Goal: Task Accomplishment & Management: Complete application form

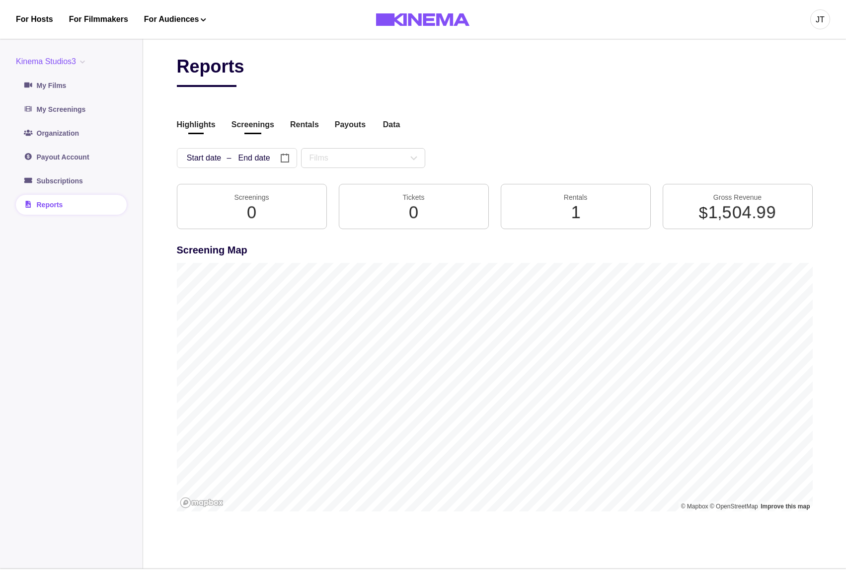
click at [253, 126] on button "Screenings" at bounding box center [253, 125] width 43 height 13
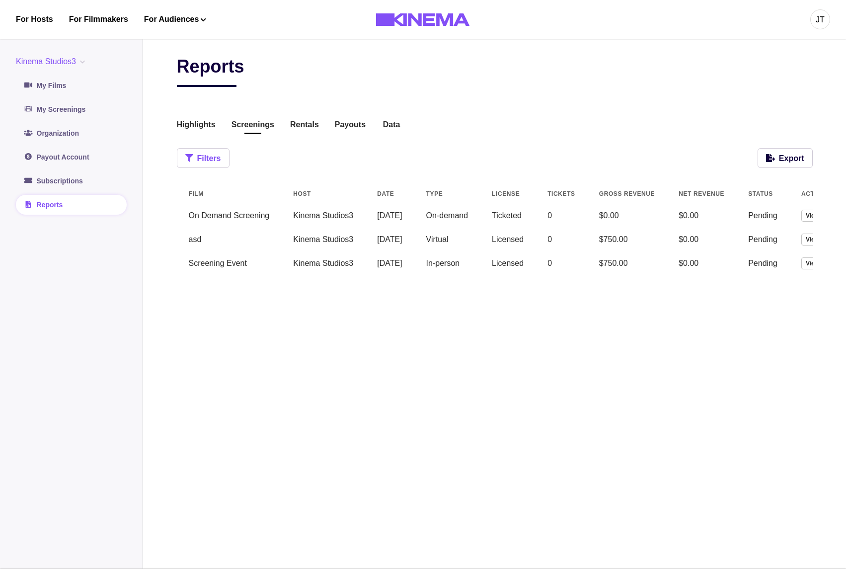
click at [222, 154] on button "Filters" at bounding box center [203, 158] width 53 height 20
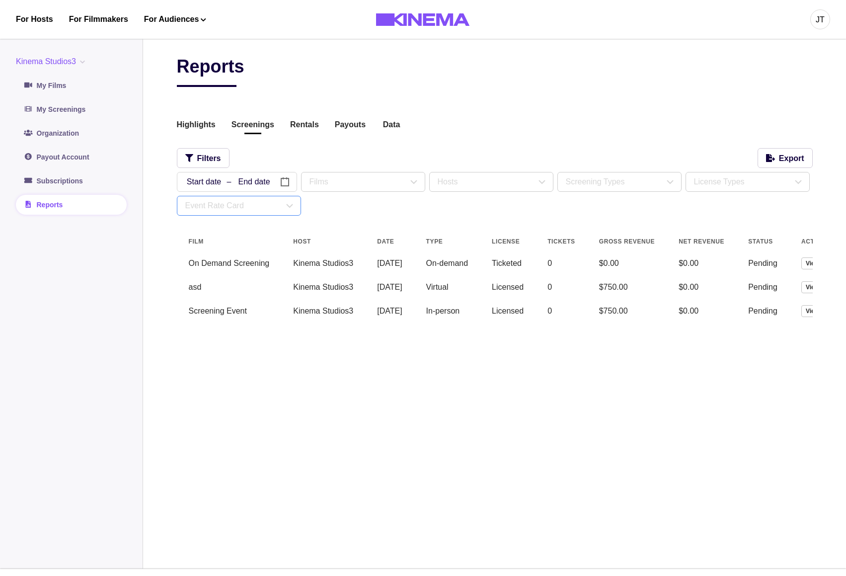
click at [265, 211] on div "Event Rate Card" at bounding box center [234, 206] width 98 height 12
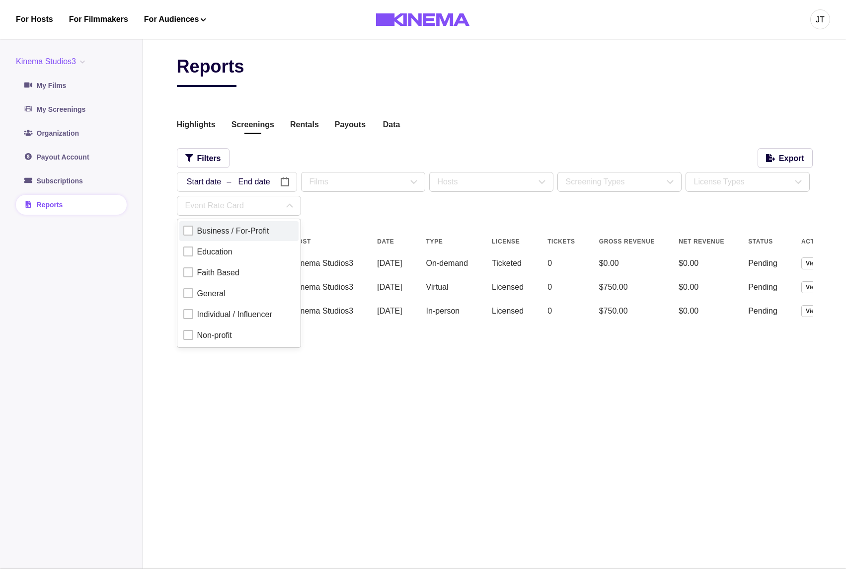
click at [251, 225] on label "Business / For-Profit" at bounding box center [238, 231] width 119 height 20
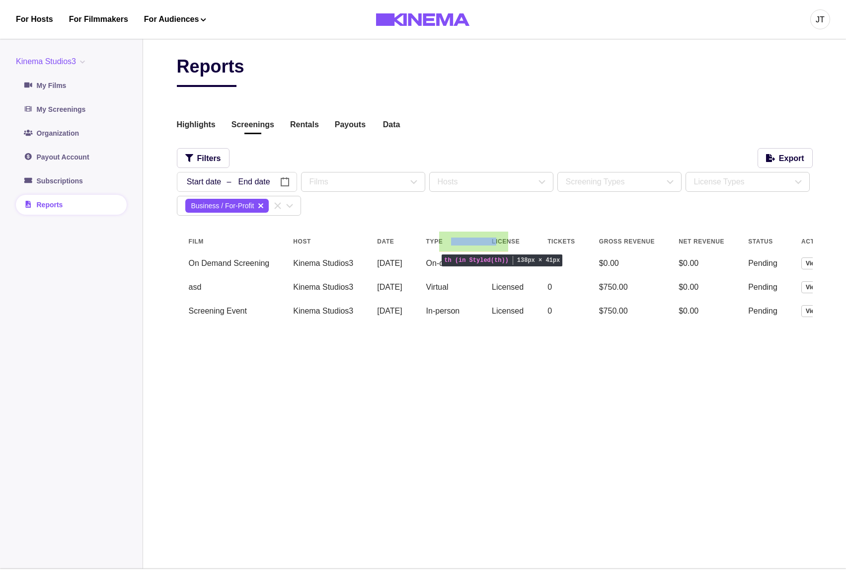
click at [476, 243] on th "Type" at bounding box center [448, 242] width 66 height 20
click at [632, 120] on div "Highlights Screenings Rentals Payouts Data Beta Contact us for audience locatio…" at bounding box center [495, 125] width 636 height 13
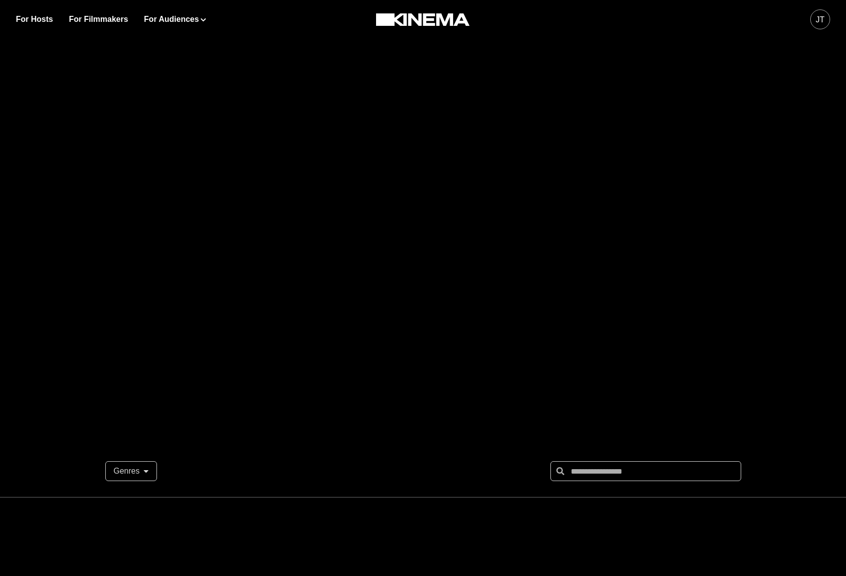
click at [816, 24] on div "JT" at bounding box center [821, 19] width 20 height 20
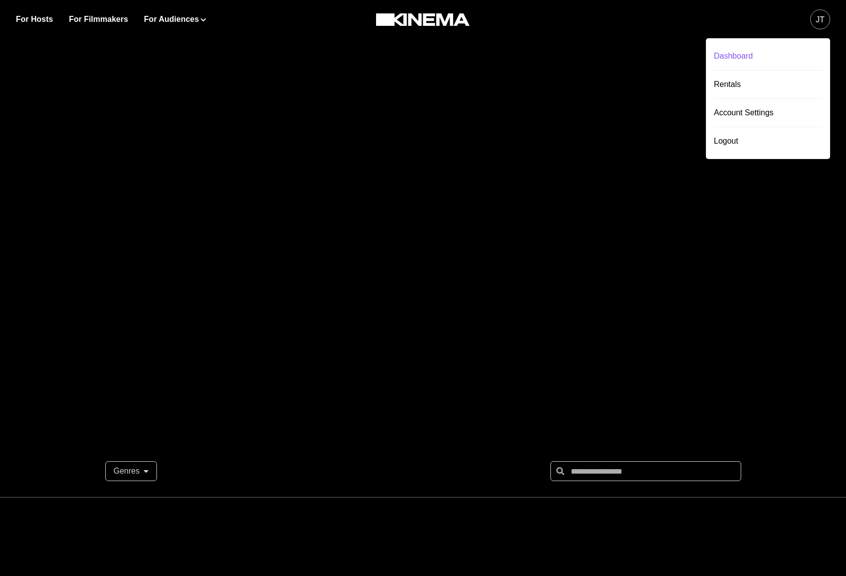
click at [764, 57] on div "Dashboard" at bounding box center [768, 56] width 108 height 28
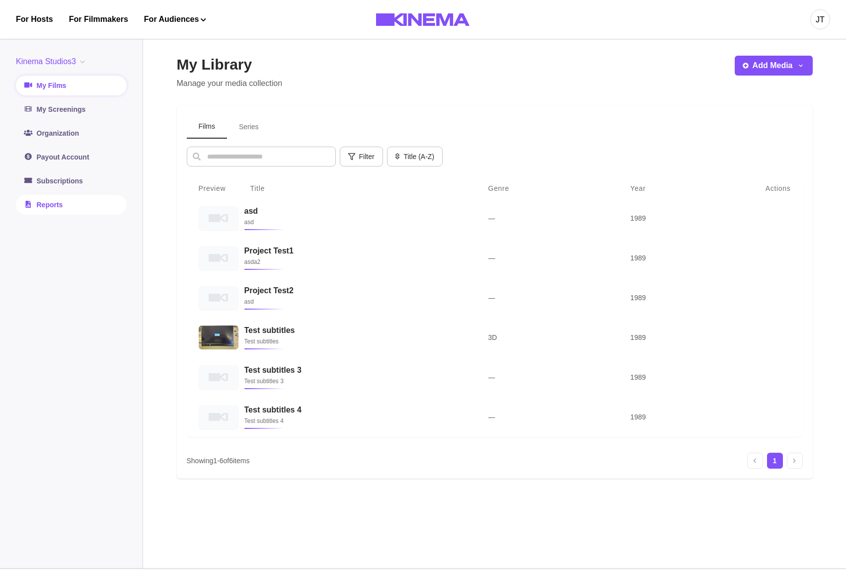
click at [58, 198] on link "Reports" at bounding box center [71, 205] width 111 height 20
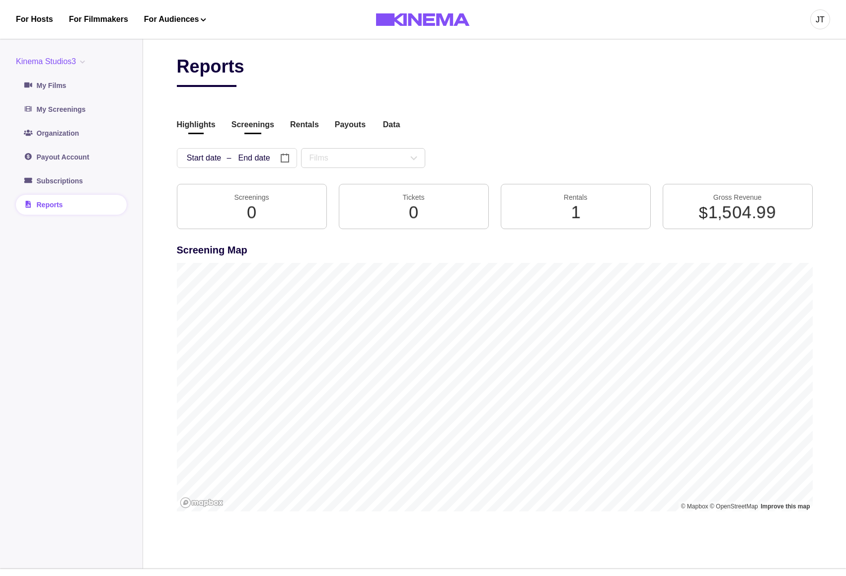
click at [258, 124] on button "Screenings" at bounding box center [253, 125] width 43 height 13
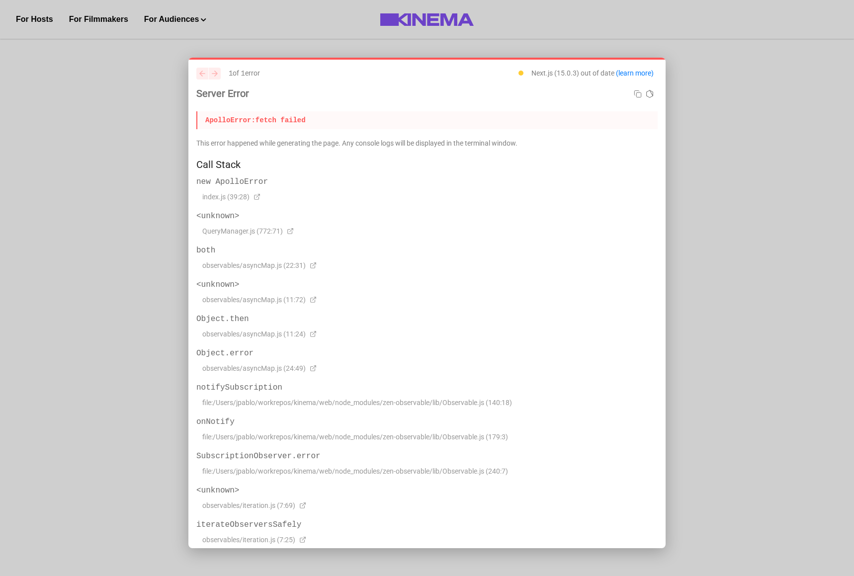
click at [236, 131] on div "previous next 1 of 1 error Next.js (15.0.3) out of date (learn more) Server Err…" at bounding box center [426, 109] width 461 height 82
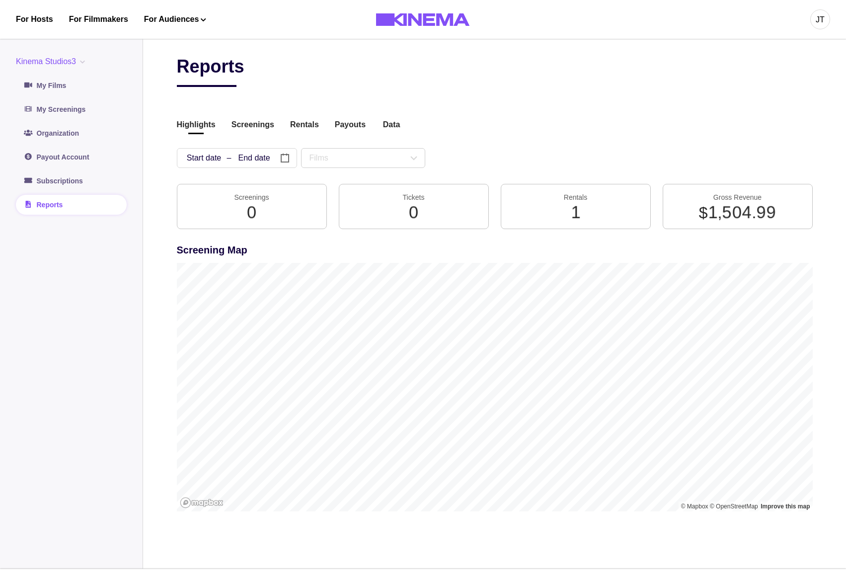
click at [252, 126] on button "Screenings" at bounding box center [253, 125] width 43 height 13
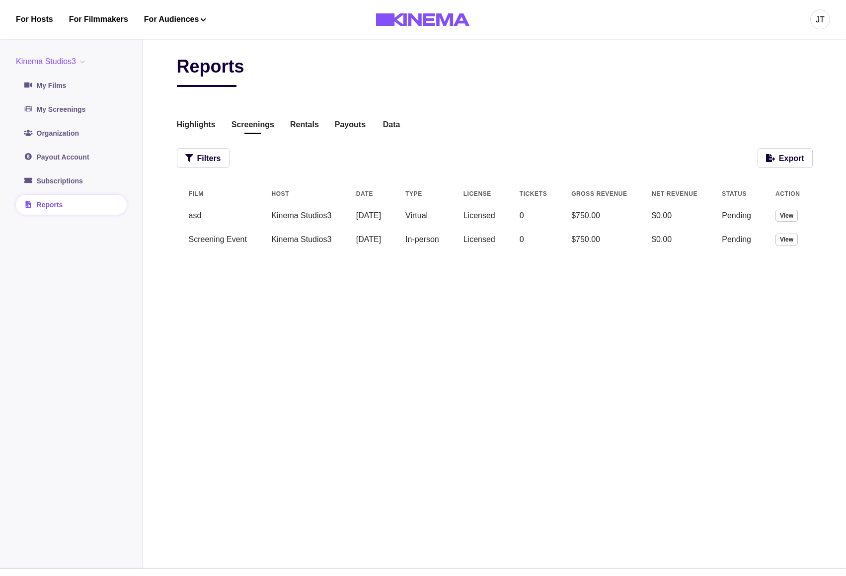
click at [222, 168] on div "Reports Highlights Screenings Rentals Payouts Data Beta Contact us for audience…" at bounding box center [495, 160] width 636 height 208
click at [219, 165] on button "Filters" at bounding box center [203, 158] width 53 height 20
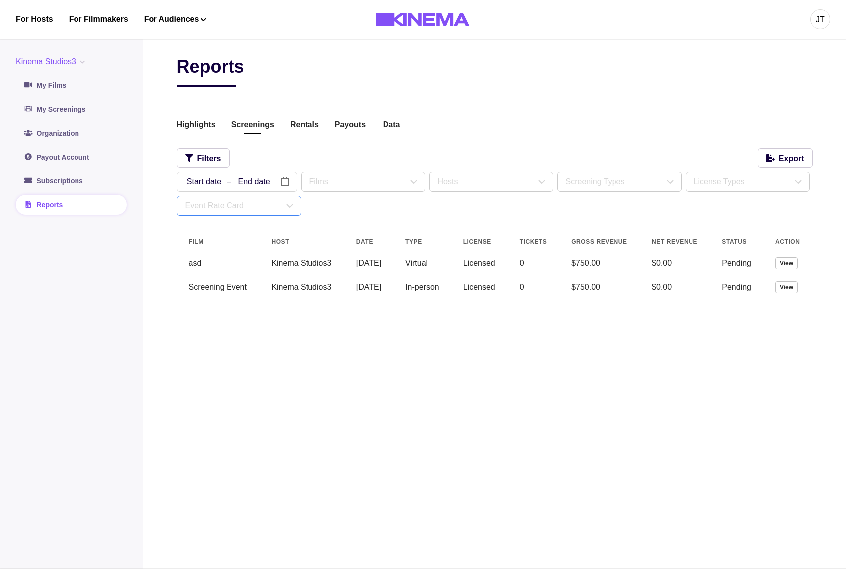
click at [244, 201] on div "Event Rate Card" at bounding box center [234, 206] width 98 height 12
click at [245, 238] on label "Business / For-Profit" at bounding box center [238, 231] width 119 height 20
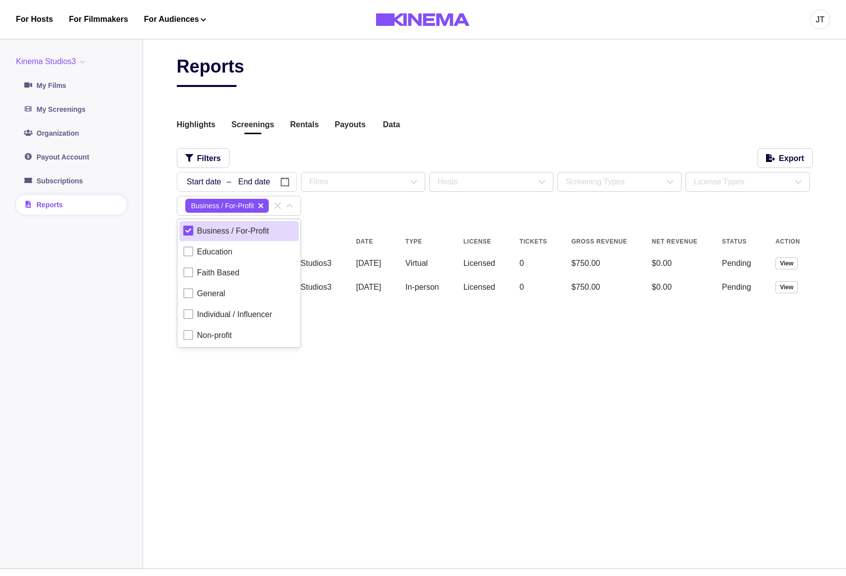
click at [245, 238] on label "Business / For-Profit" at bounding box center [238, 231] width 119 height 20
click at [371, 217] on div "Reports Highlights Screenings Rentals Payouts Data Beta Contact us for audience…" at bounding box center [495, 183] width 636 height 255
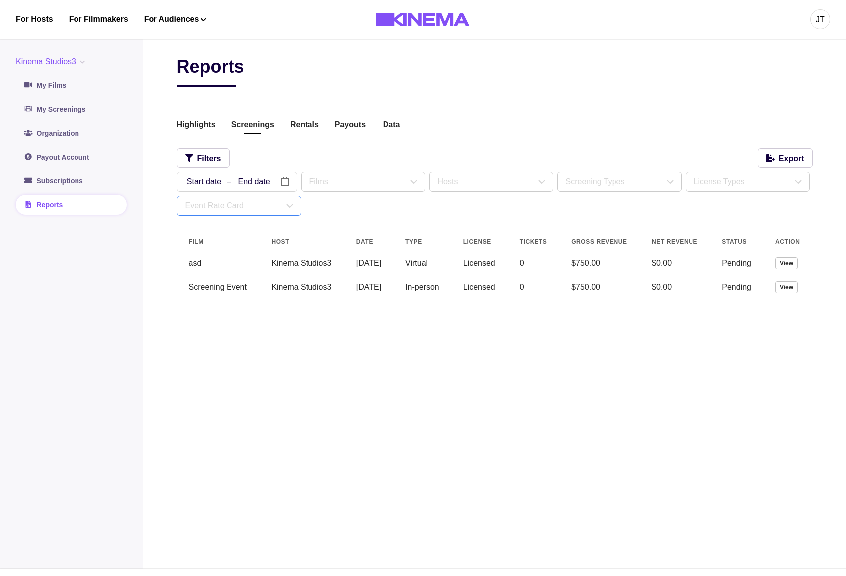
click at [261, 212] on div "Event Rate Card" at bounding box center [234, 206] width 98 height 12
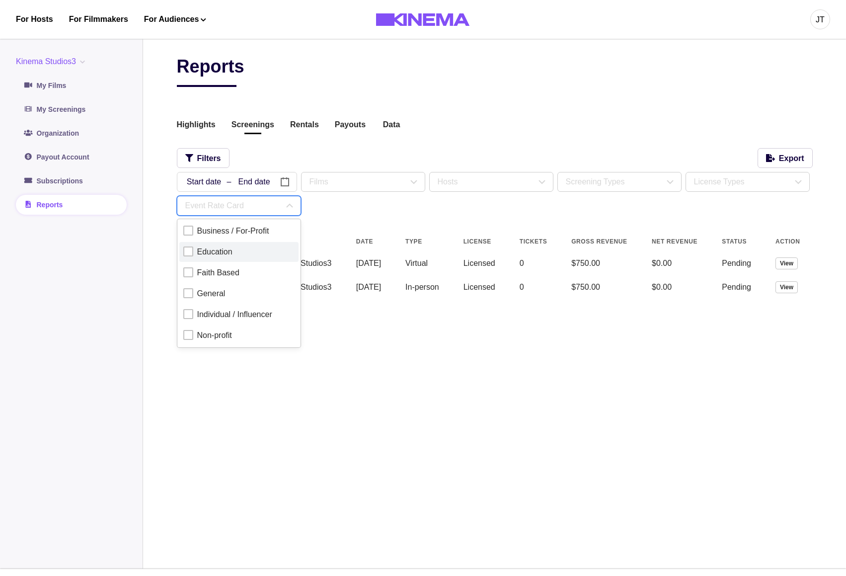
click at [230, 251] on div "Education" at bounding box center [214, 252] width 35 height 12
click at [238, 233] on div "Business / For-Profit" at bounding box center [233, 231] width 72 height 12
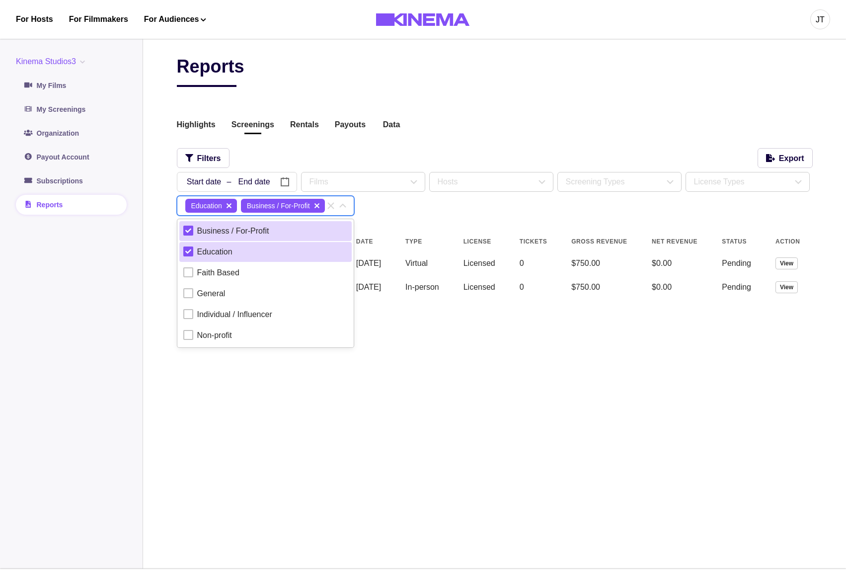
click at [238, 233] on div "Business / For-Profit" at bounding box center [233, 231] width 72 height 12
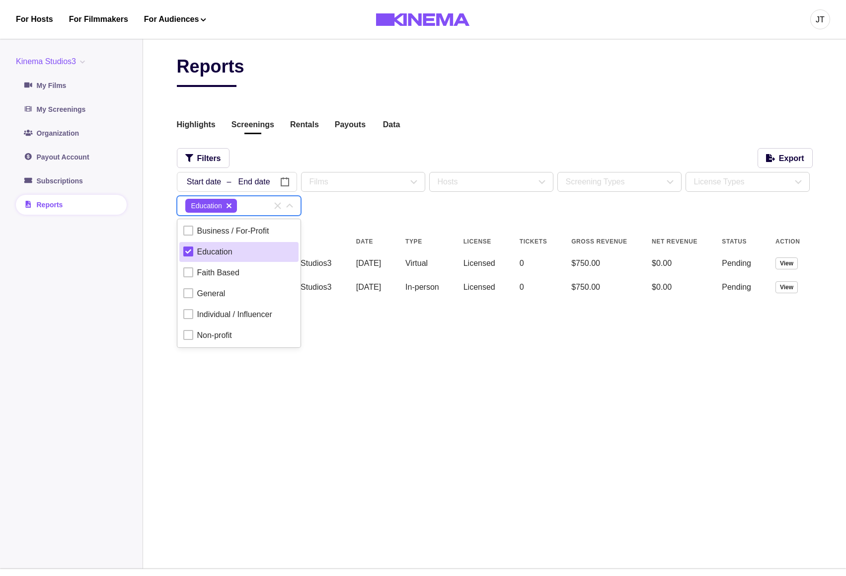
click at [236, 245] on label "Education" at bounding box center [238, 252] width 119 height 20
click at [381, 217] on div "Reports Highlights Screenings Rentals Payouts Data Beta Contact us for audience…" at bounding box center [495, 183] width 636 height 255
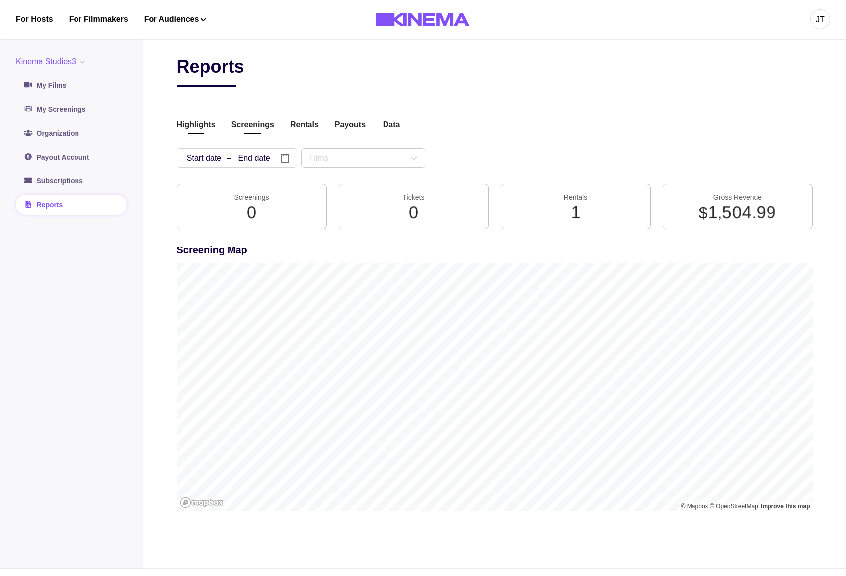
click at [257, 128] on button "Screenings" at bounding box center [253, 125] width 43 height 13
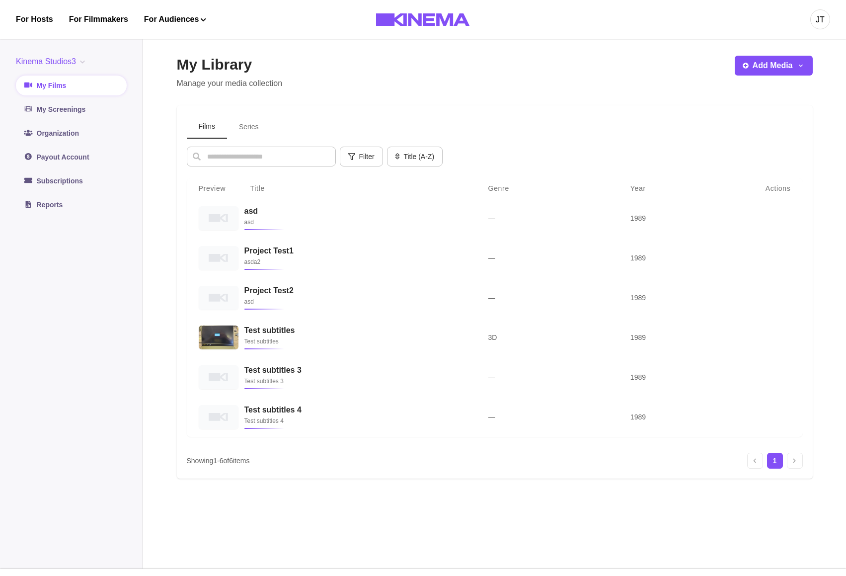
click at [551, 164] on div "Filter Genre Select genre Year Select year Title (A-Z) Title (A-Z) Title (Z-A) …" at bounding box center [495, 157] width 616 height 20
click at [584, 92] on div "My Library Manage your media collection Add Media Add Film Add Series Films Ser…" at bounding box center [495, 301] width 636 height 490
click at [60, 208] on link "Reports" at bounding box center [71, 205] width 111 height 20
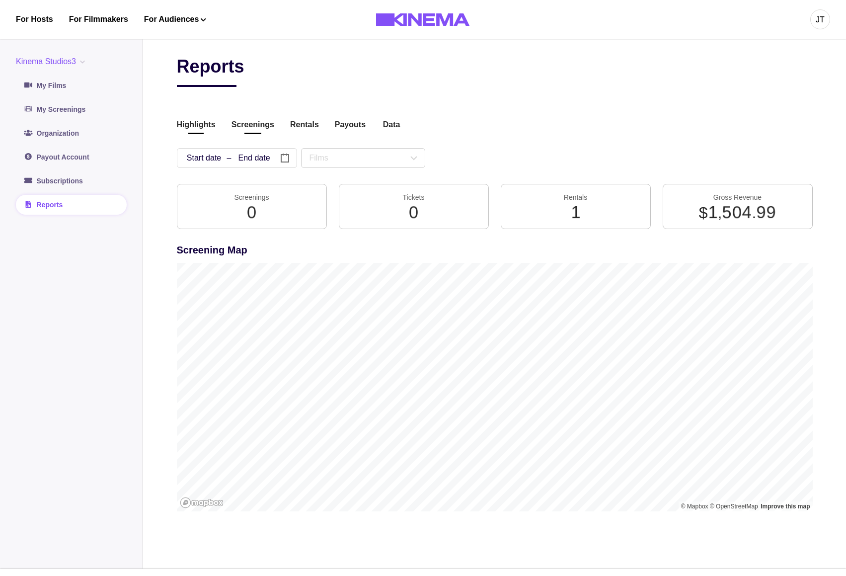
click at [244, 122] on button "Screenings" at bounding box center [253, 125] width 43 height 13
click at [277, 122] on div "Highlights Screenings Rentals Payouts Data Beta Contact us for audience locatio…" at bounding box center [495, 125] width 636 height 13
click at [273, 123] on div "Highlights Screenings Rentals Payouts Data Beta Contact us for audience locatio…" at bounding box center [495, 125] width 636 height 13
click at [263, 125] on button "Screenings" at bounding box center [253, 125] width 43 height 13
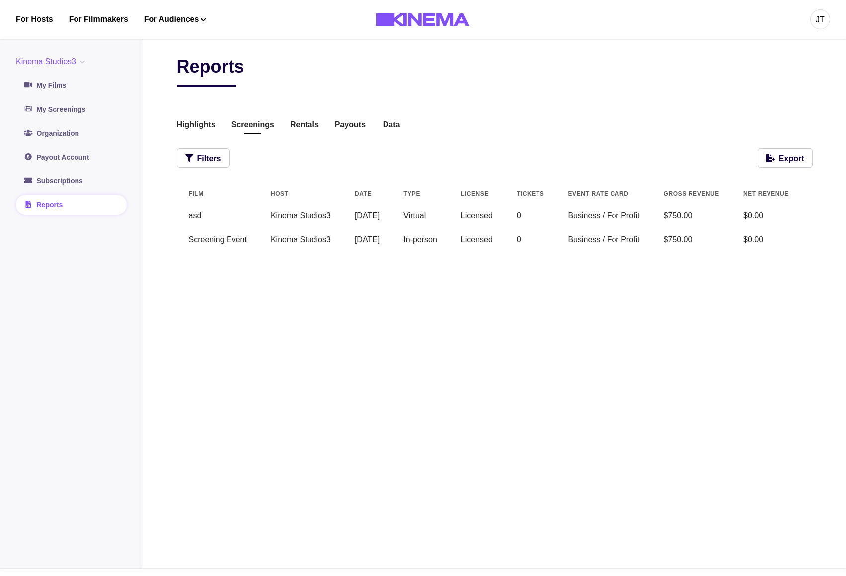
click at [596, 225] on td "Business / For Profit" at bounding box center [603, 216] width 95 height 24
click at [219, 156] on button "Filters" at bounding box center [203, 158] width 53 height 20
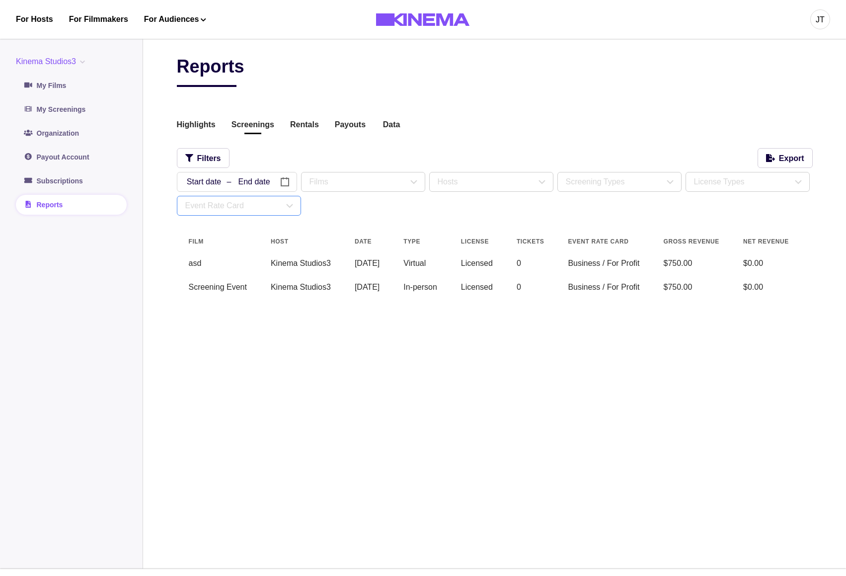
click at [272, 206] on div "Event Rate Card" at bounding box center [234, 206] width 98 height 12
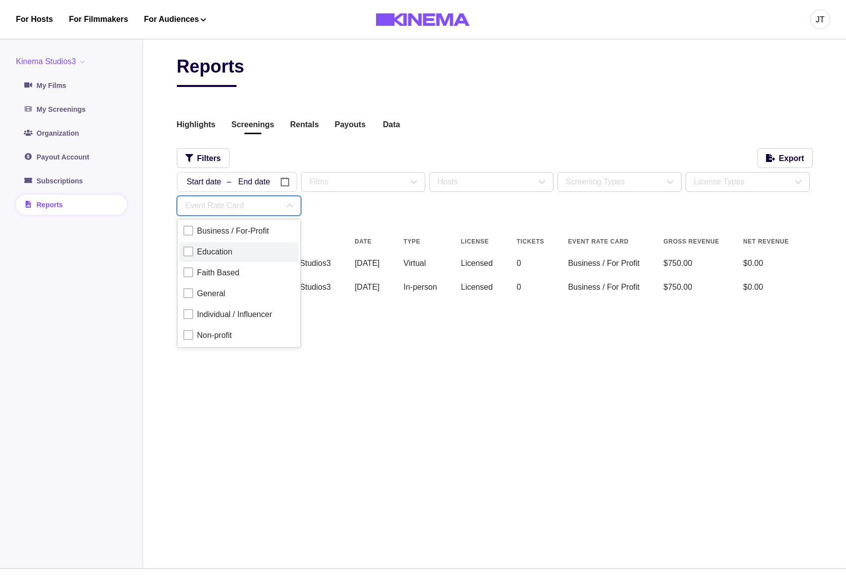
click at [244, 253] on div "Education" at bounding box center [238, 252] width 111 height 12
click at [253, 251] on div "Education" at bounding box center [238, 252] width 111 height 12
click at [253, 250] on div "Education" at bounding box center [238, 252] width 111 height 12
click at [449, 234] on th "Type" at bounding box center [421, 242] width 58 height 20
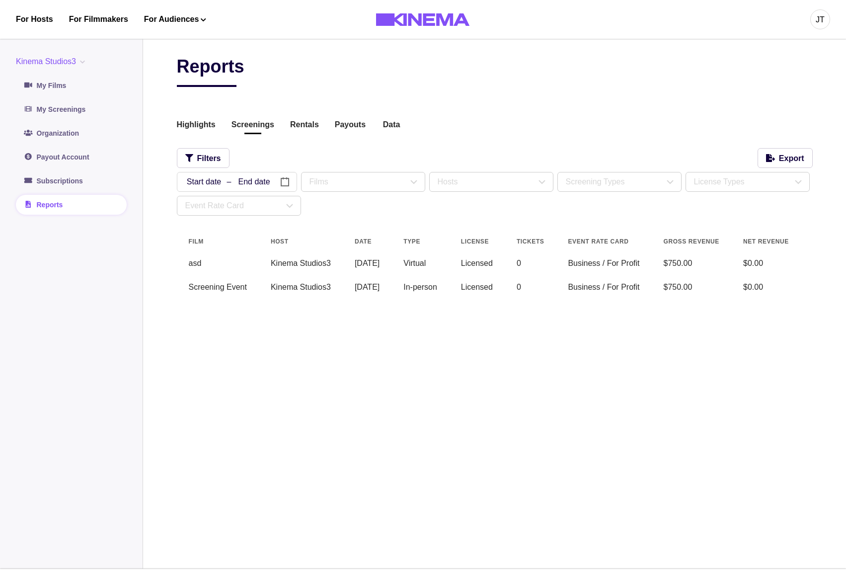
click at [453, 210] on div "/ / – / / « ‹ August 2025 › » Sun Mon Tue Wed Thu Fri Sat 27 28 29 30 31 1 2 3 …" at bounding box center [495, 194] width 636 height 44
click at [628, 264] on td "Business / For Profit" at bounding box center [603, 264] width 95 height 24
click at [254, 208] on div "Event Rate Card" at bounding box center [234, 206] width 98 height 12
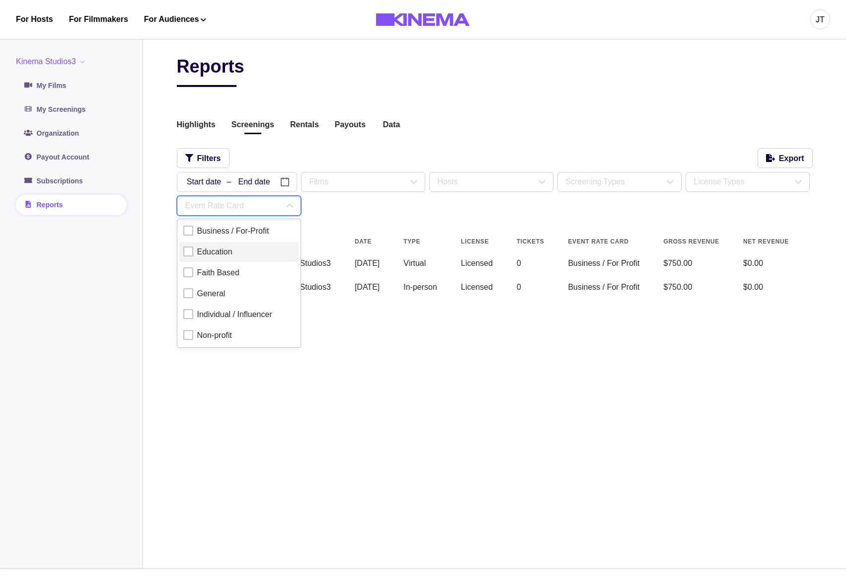
click at [240, 251] on div "Education" at bounding box center [238, 252] width 111 height 12
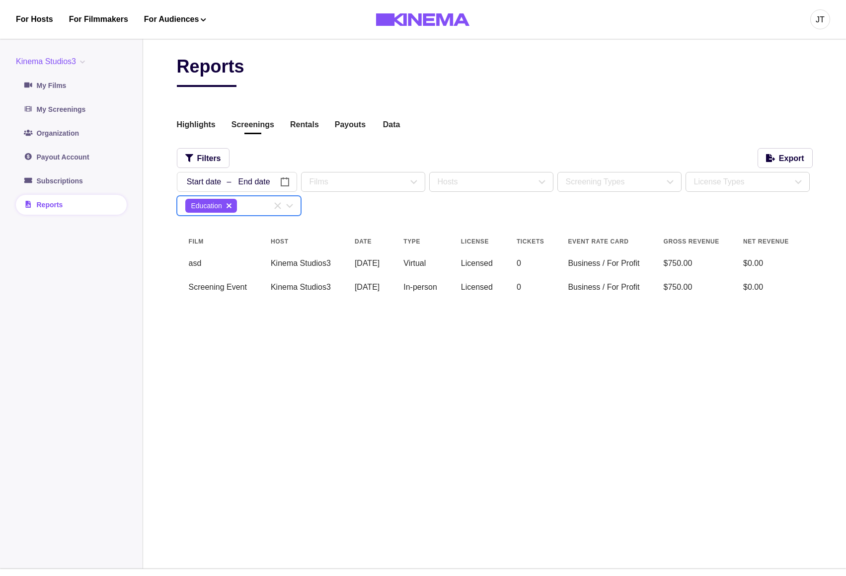
click at [466, 387] on div "Reports Highlights Screenings Rentals Payouts Data Beta Contact us for audience…" at bounding box center [495, 301] width 636 height 490
click at [257, 210] on div "Education" at bounding box center [228, 206] width 86 height 14
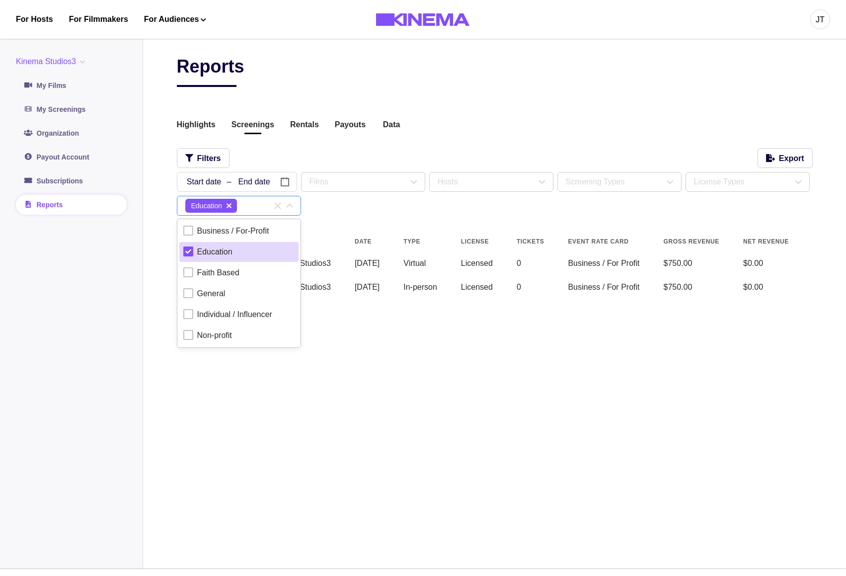
click at [259, 208] on div "Education" at bounding box center [228, 206] width 86 height 14
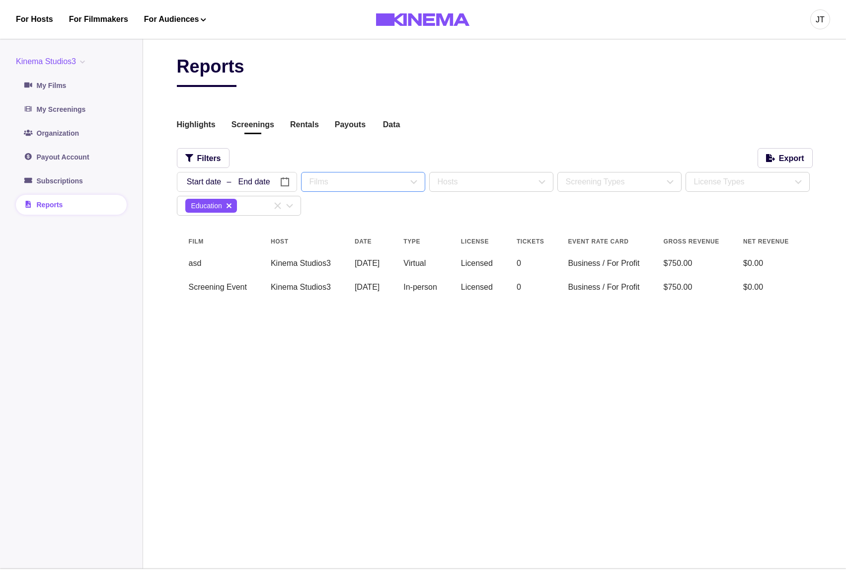
click at [358, 180] on div "Films" at bounding box center [359, 182] width 98 height 12
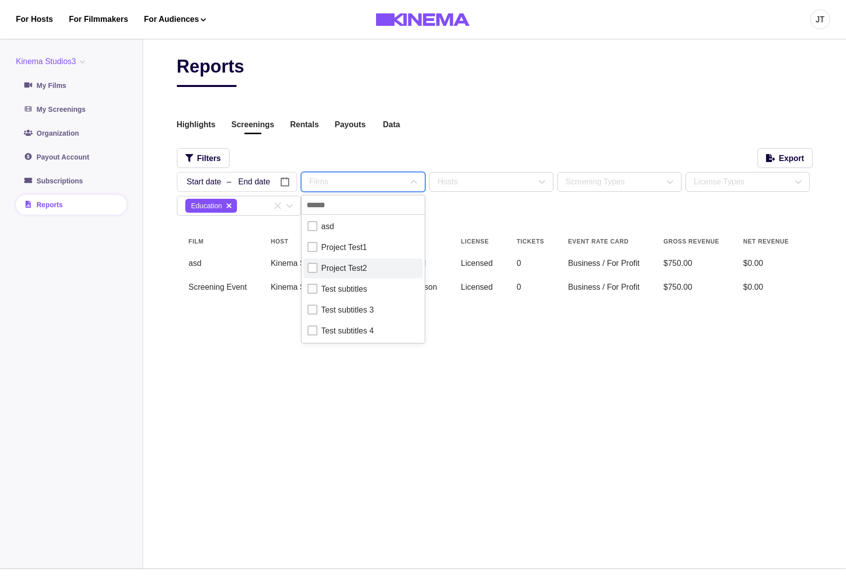
click at [351, 270] on div "Project Test2" at bounding box center [345, 268] width 46 height 12
click at [490, 198] on div "/ / – / / « ‹ August 2025 › » Sun Mon Tue Wed Thu Fri Sat 27 28 29 30 31 1 2 3 …" at bounding box center [495, 194] width 636 height 44
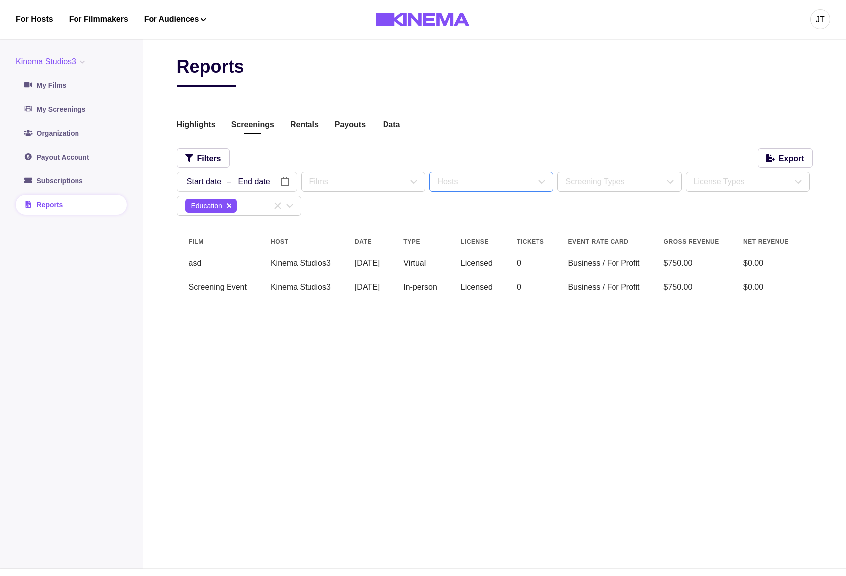
click at [497, 177] on div "Hosts" at bounding box center [487, 182] width 98 height 12
click at [502, 180] on div "Hosts" at bounding box center [487, 182] width 98 height 12
click at [620, 182] on div "Screening Types" at bounding box center [615, 182] width 98 height 12
click at [650, 184] on div "Screening Types" at bounding box center [615, 182] width 98 height 12
click at [721, 183] on div "License Types" at bounding box center [743, 182] width 98 height 12
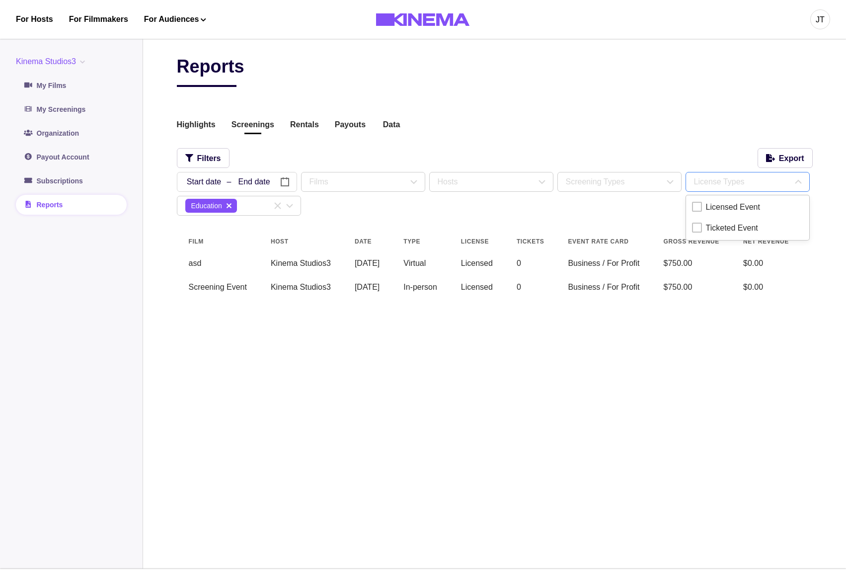
click at [735, 181] on div "License Types" at bounding box center [743, 182] width 98 height 12
click at [253, 210] on div "Education" at bounding box center [228, 206] width 86 height 14
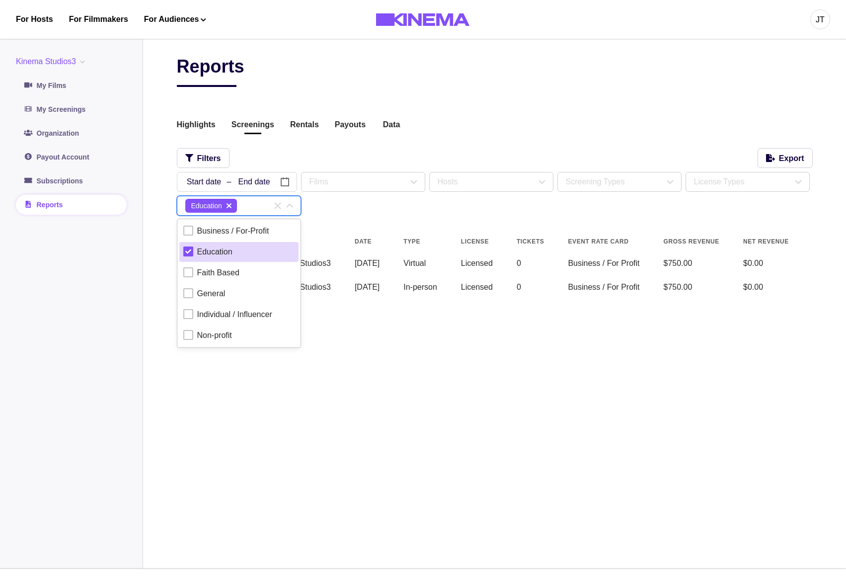
click at [235, 207] on button "delete" at bounding box center [229, 206] width 12 height 12
click at [371, 216] on div "/ / – / / « ‹ August 2025 › » Sun Mon Tue Wed Thu Fri Sat 27 28 29 30 31 1 2 3 …" at bounding box center [495, 194] width 636 height 44
click at [368, 216] on div "/ / – / / « ‹ August 2025 › » Sun Mon Tue Wed Thu Fri Sat 27 28 29 30 31 1 2 3 …" at bounding box center [495, 194] width 636 height 44
click at [252, 237] on div "Business / For-Profit" at bounding box center [233, 231] width 72 height 12
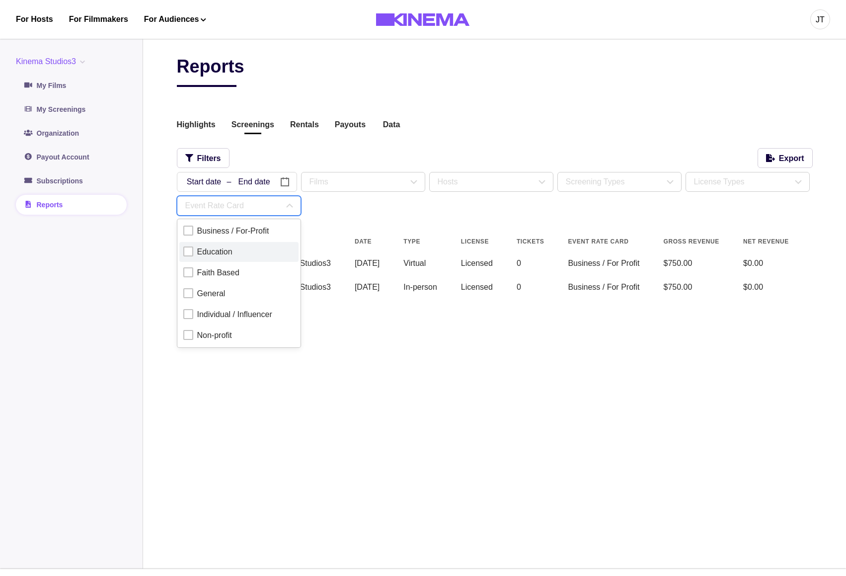
click at [236, 251] on div "Education" at bounding box center [238, 252] width 111 height 12
click at [237, 251] on div "Education" at bounding box center [238, 252] width 111 height 12
click at [419, 225] on div "Reports Highlights Screenings Rentals Payouts Data Beta Contact us for audience…" at bounding box center [495, 183] width 636 height 255
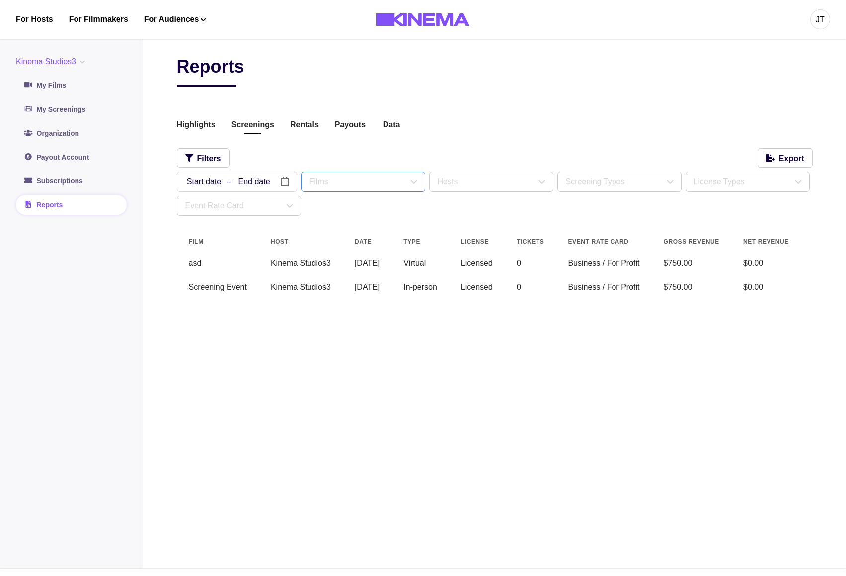
click at [336, 183] on div "Films" at bounding box center [359, 182] width 98 height 12
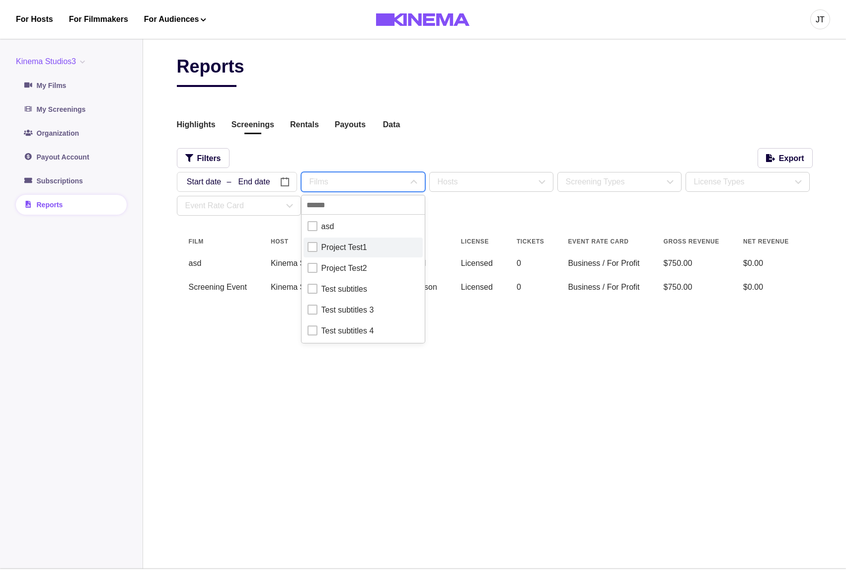
click at [349, 252] on div "Project Test1" at bounding box center [345, 248] width 46 height 12
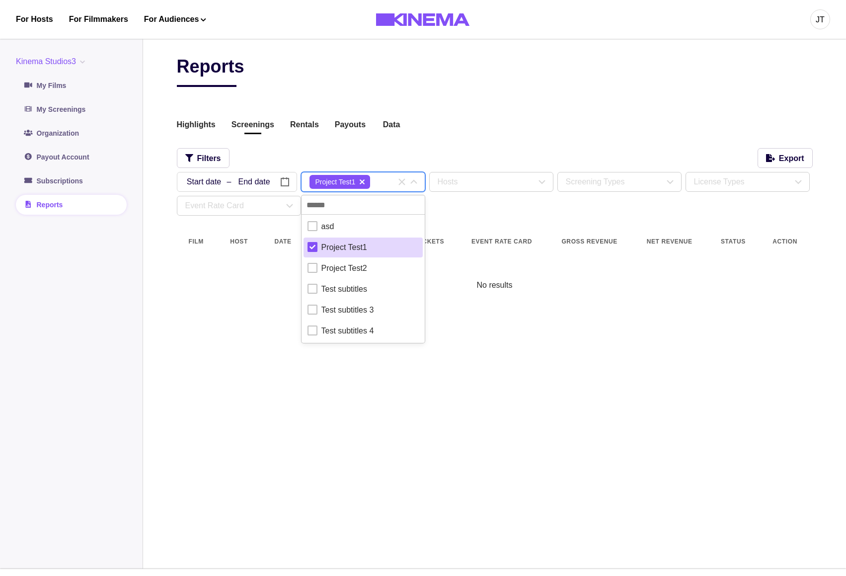
click at [349, 252] on div "Project Test1" at bounding box center [345, 248] width 46 height 12
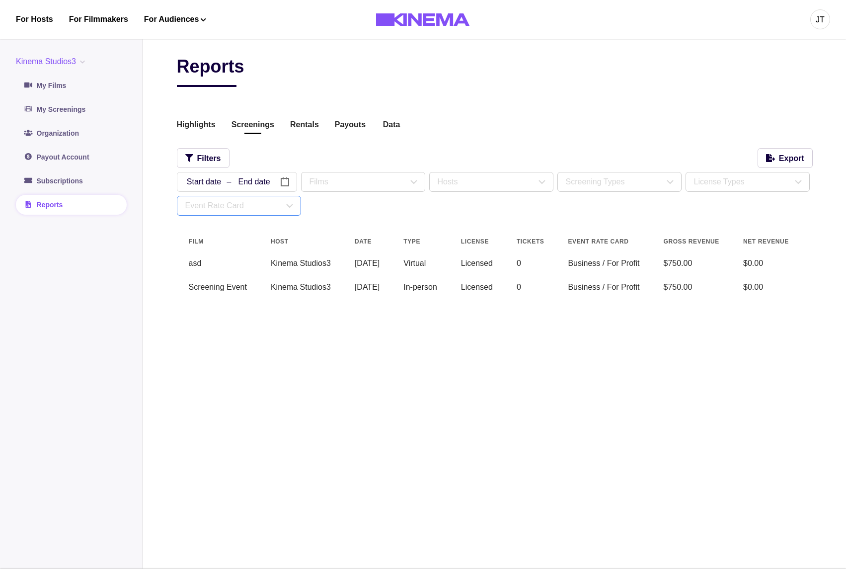
click at [261, 205] on div "Event Rate Card" at bounding box center [234, 206] width 98 height 12
click at [256, 233] on div "Business / For-Profit" at bounding box center [233, 231] width 72 height 12
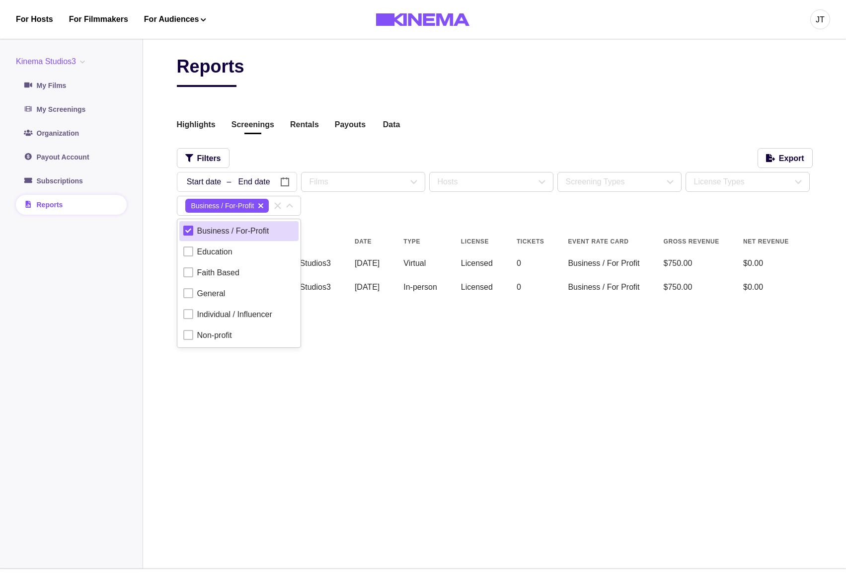
click at [256, 233] on div "Business / For-Profit" at bounding box center [233, 231] width 72 height 12
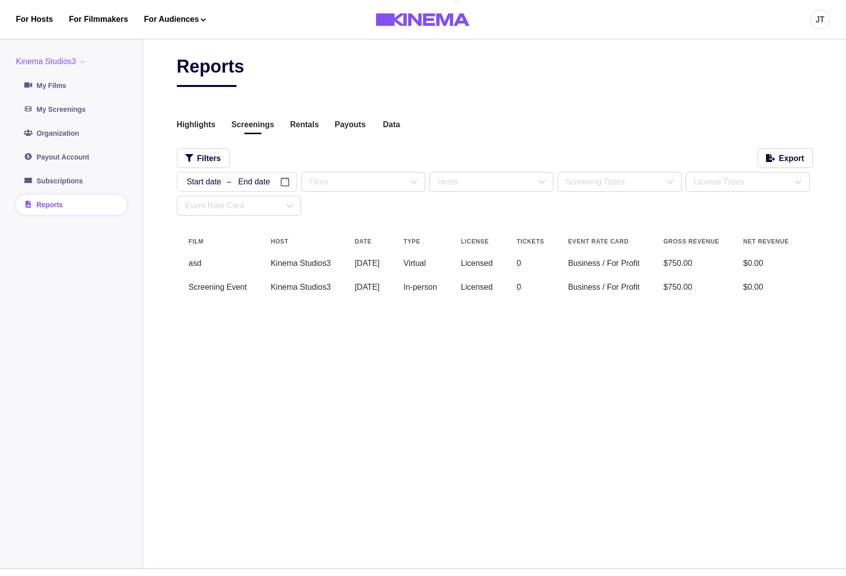
click at [418, 226] on div "Reports Highlights Screenings Rentals Payouts Data Beta Contact us for audience…" at bounding box center [495, 183] width 636 height 255
click at [495, 189] on div "Hosts" at bounding box center [491, 181] width 123 height 19
click at [480, 223] on div "Kinema Studios3" at bounding box center [480, 227] width 60 height 12
click at [595, 198] on div "/ / – / / « ‹ August 2025 › » Sun Mon Tue Wed Thu Fri Sat 27 28 29 30 31 1 2 3 …" at bounding box center [495, 194] width 636 height 44
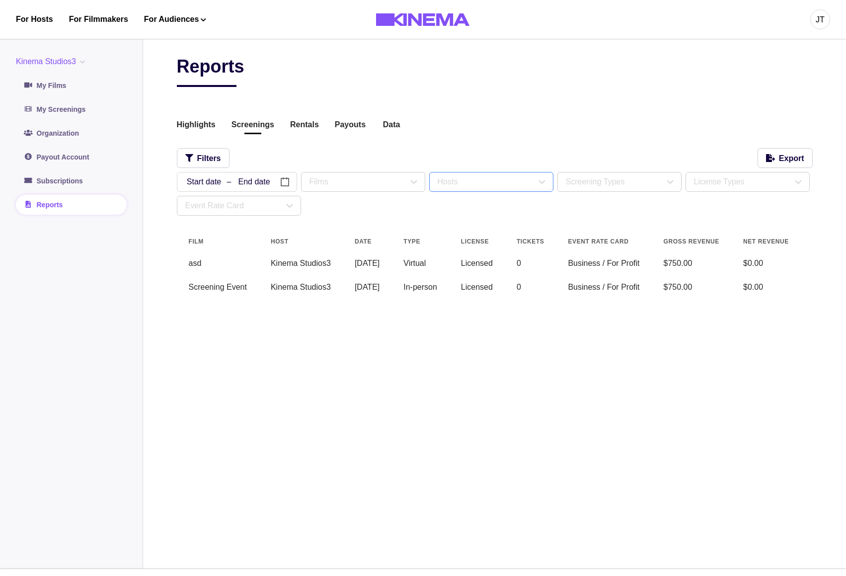
click at [486, 186] on div "Hosts" at bounding box center [487, 182] width 98 height 12
click at [465, 228] on div "Kinema Studios3" at bounding box center [480, 227] width 60 height 12
click at [467, 228] on div "Kinema Studios3" at bounding box center [480, 227] width 60 height 12
click at [238, 204] on div "Event Rate Card" at bounding box center [234, 206] width 98 height 12
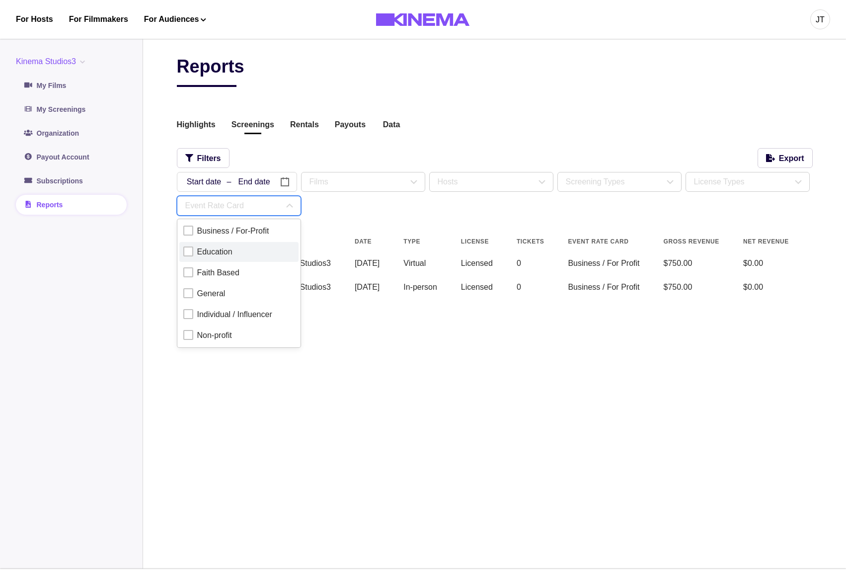
click at [236, 253] on div "Education" at bounding box center [238, 252] width 111 height 12
click at [238, 272] on div "Faith Based" at bounding box center [218, 273] width 42 height 12
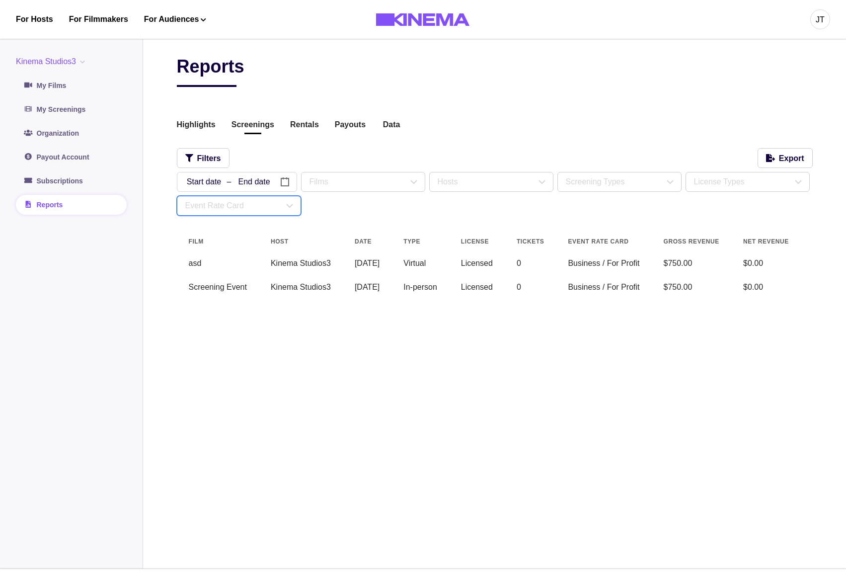
click at [594, 206] on div "/ / – / / « ‹ August 2025 › » Sun Mon Tue Wed Thu Fri Sat 27 28 29 30 31 1 2 3 …" at bounding box center [495, 194] width 636 height 44
click at [616, 188] on div "Screening Types" at bounding box center [615, 182] width 98 height 12
click at [599, 205] on div "Virtual Live" at bounding box center [597, 207] width 39 height 12
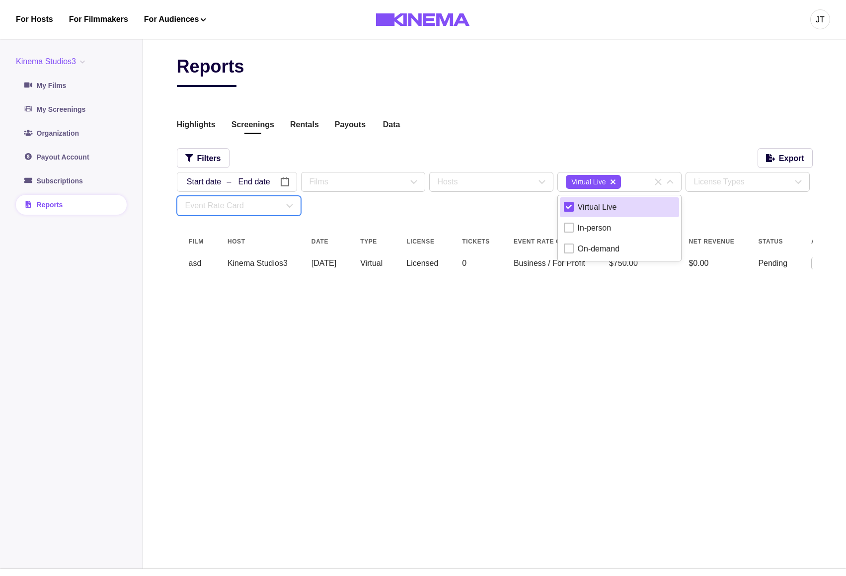
click at [599, 205] on div "Virtual Live" at bounding box center [597, 207] width 39 height 12
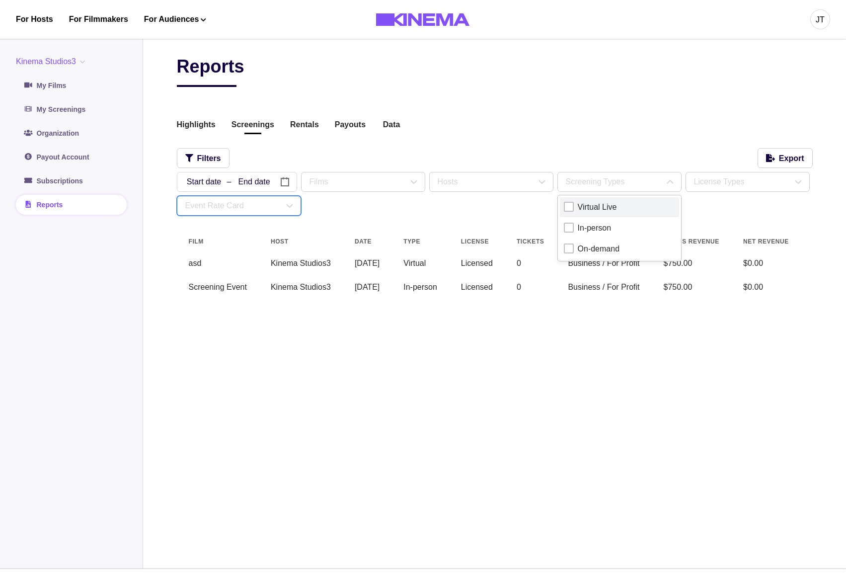
click at [599, 205] on div "Virtual Live" at bounding box center [597, 207] width 39 height 12
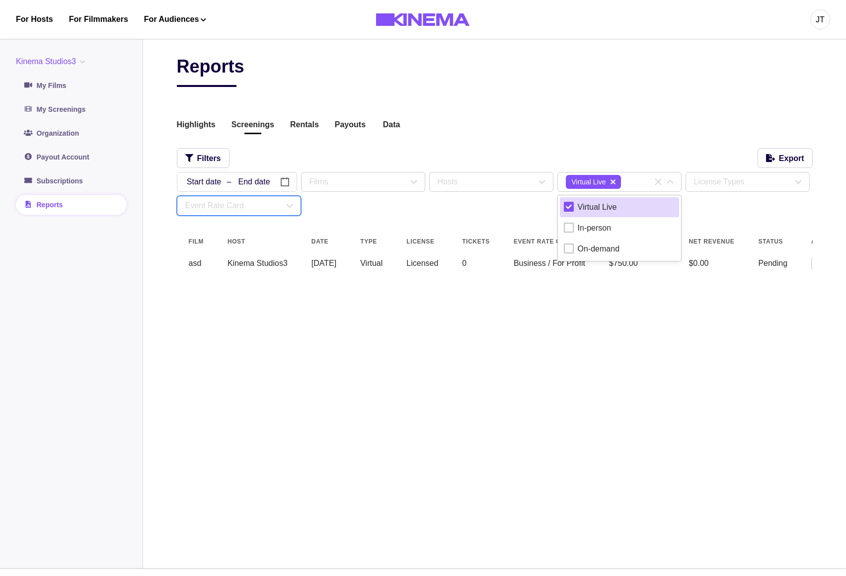
click at [599, 205] on div "Virtual Live" at bounding box center [597, 207] width 39 height 12
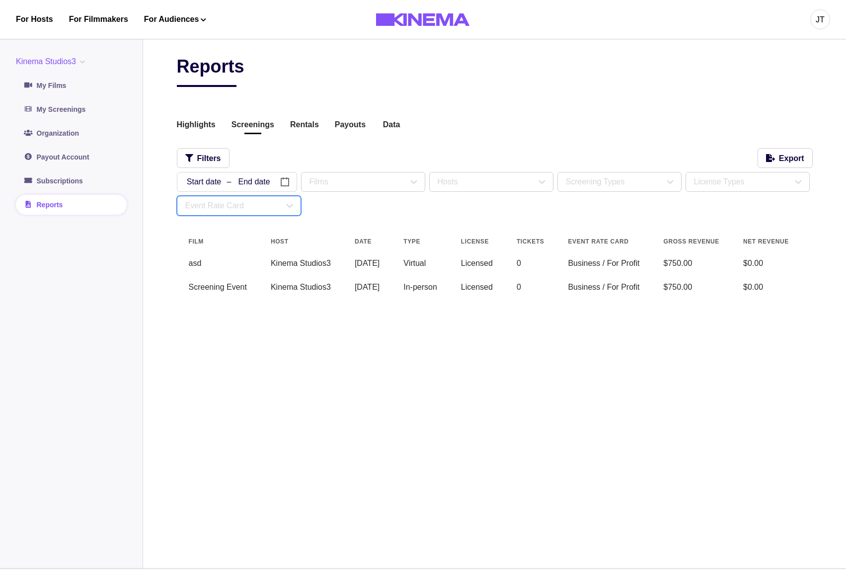
click at [500, 215] on div "/ / – / / « ‹ August 2025 › » Sun Mon Tue Wed Thu Fri Sat 27 28 29 30 31 1 2 3 …" at bounding box center [495, 194] width 636 height 44
click at [483, 187] on div "Hosts" at bounding box center [487, 182] width 98 height 12
click at [486, 184] on div "Hosts" at bounding box center [487, 182] width 98 height 12
click at [474, 186] on div "Hosts" at bounding box center [487, 182] width 98 height 12
click at [474, 225] on div "Kinema Studios3" at bounding box center [480, 227] width 60 height 12
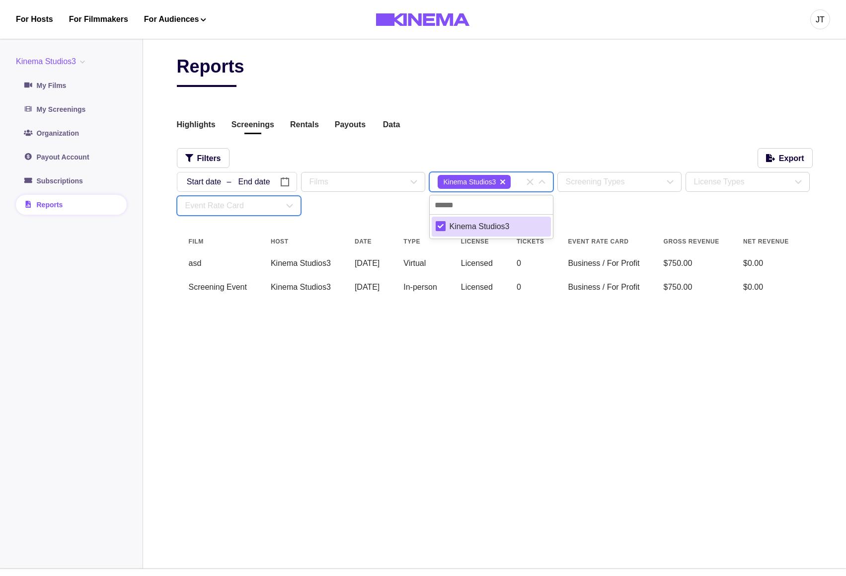
click at [474, 225] on div "Kinema Studios3" at bounding box center [480, 227] width 60 height 12
click at [585, 179] on div "Screening Types" at bounding box center [615, 182] width 98 height 12
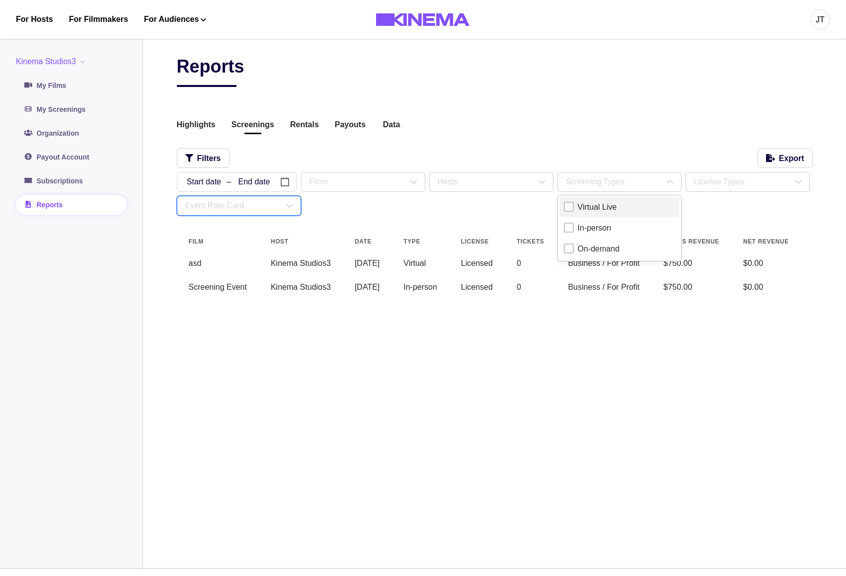
click at [598, 206] on div "Virtual Live" at bounding box center [597, 207] width 39 height 12
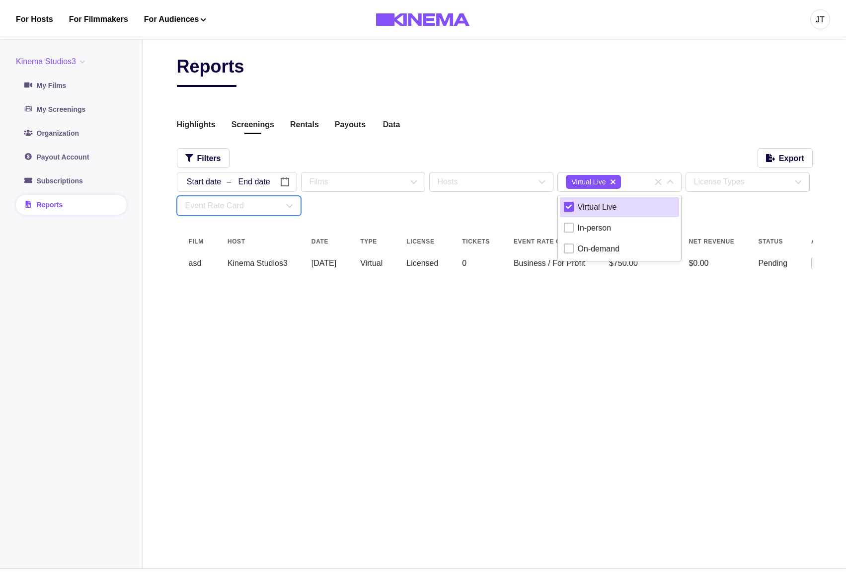
click at [598, 206] on div "Virtual Live" at bounding box center [597, 207] width 39 height 12
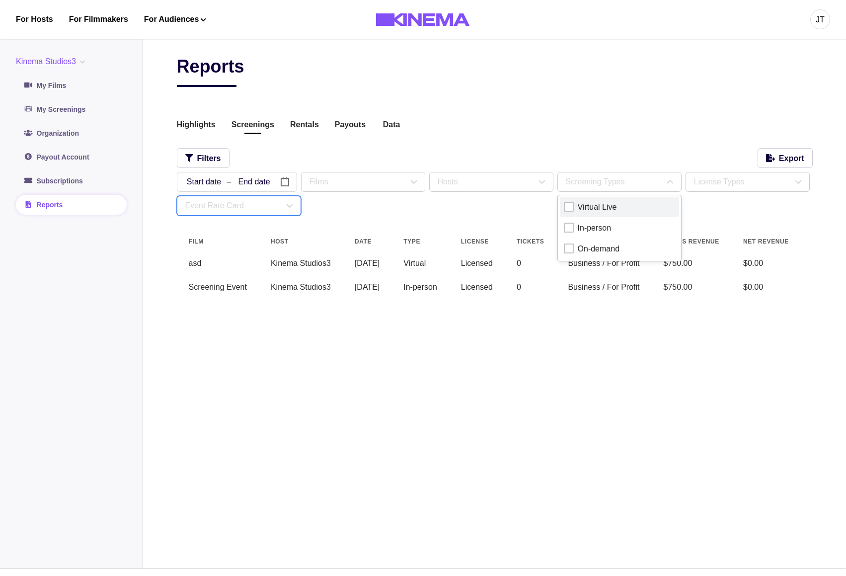
click at [590, 208] on div "Virtual Live" at bounding box center [597, 207] width 39 height 12
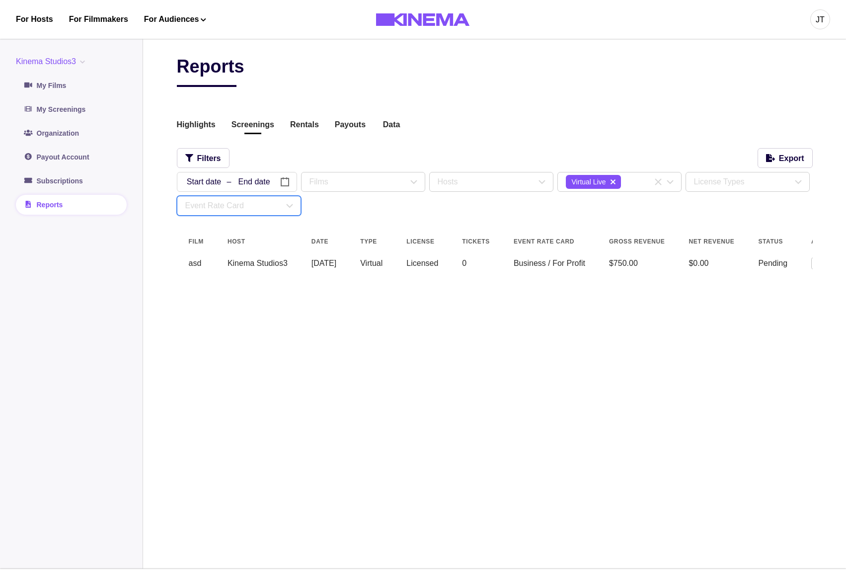
click at [595, 209] on div "/ / – / / « ‹ August 2025 › » Sun Mon Tue Wed Thu Fri Sat 27 28 29 30 31 1 2 3 …" at bounding box center [495, 194] width 636 height 44
click at [615, 183] on icon "delete" at bounding box center [613, 182] width 5 height 8
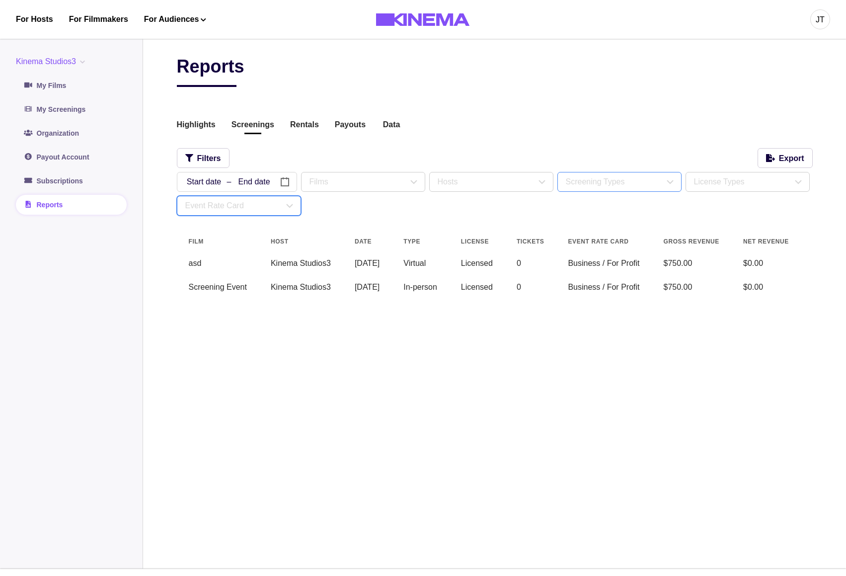
click at [614, 180] on div "Screening Types" at bounding box center [615, 182] width 98 height 12
click at [617, 208] on div "Virtual Live" at bounding box center [597, 207] width 39 height 12
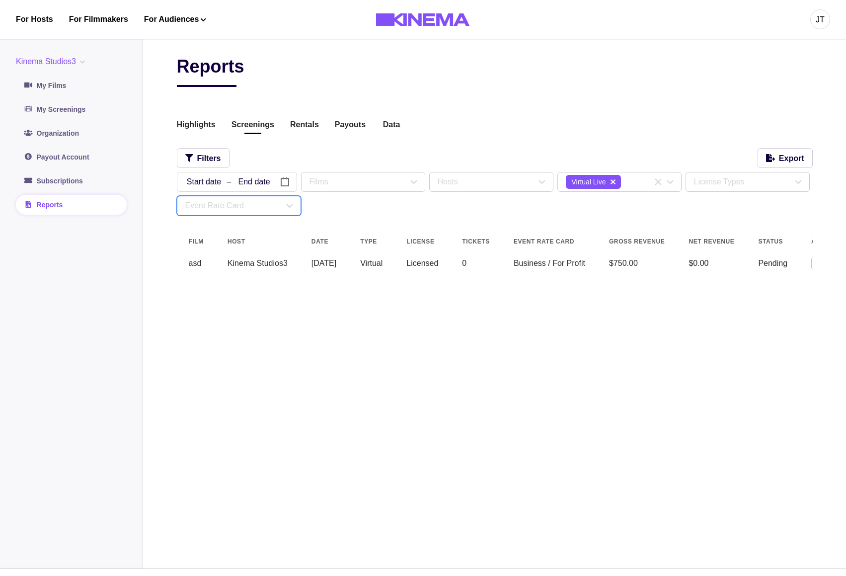
click at [618, 182] on button "delete" at bounding box center [613, 182] width 12 height 12
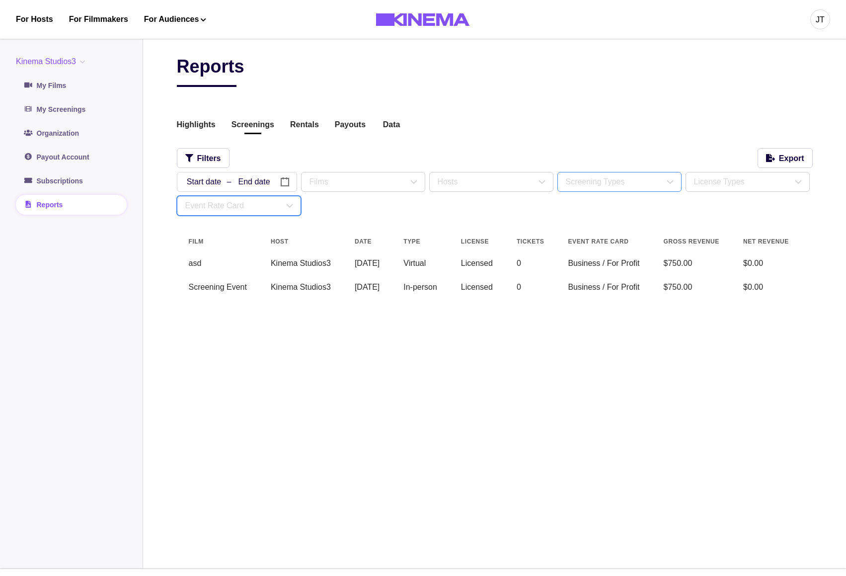
click at [618, 182] on div "Screening Types" at bounding box center [615, 182] width 98 height 12
click at [599, 245] on div "On-demand" at bounding box center [599, 249] width 42 height 12
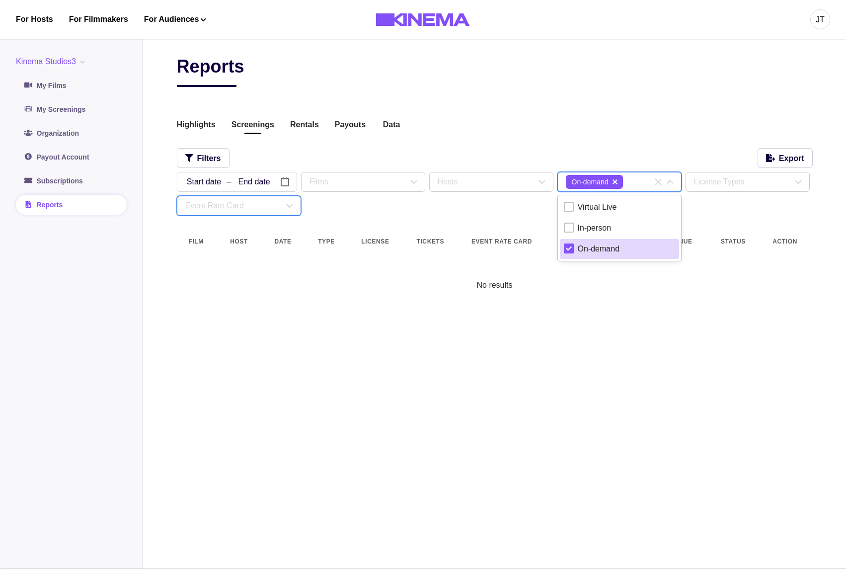
click at [599, 245] on div "On-demand" at bounding box center [599, 249] width 42 height 12
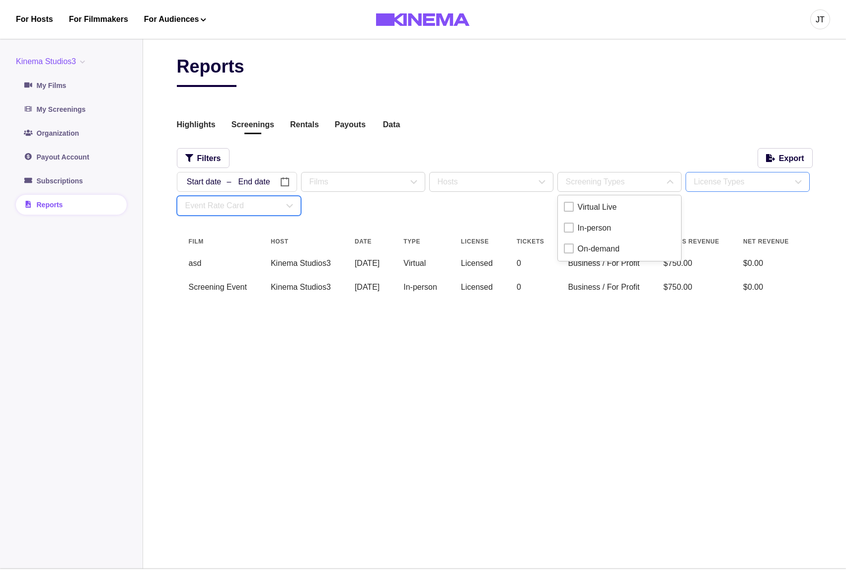
click at [740, 189] on div "License Types" at bounding box center [747, 181] width 123 height 19
click at [730, 208] on div "Licensed Event" at bounding box center [733, 207] width 54 height 12
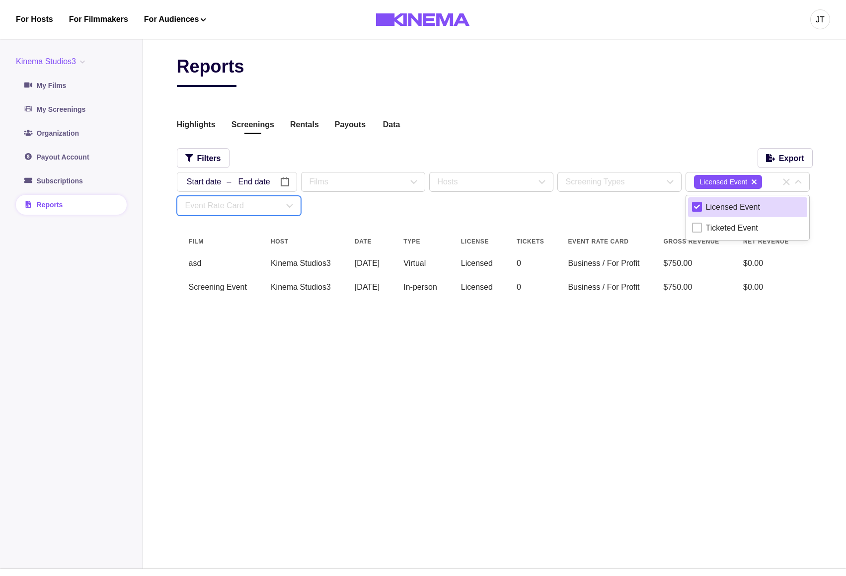
click at [703, 205] on div "Licensed Event" at bounding box center [747, 207] width 111 height 12
click at [611, 212] on div "/ / – / / « ‹ August 2025 › » Sun Mon Tue Wed Thu Fri Sat 27 28 29 30 31 1 2 3 …" at bounding box center [495, 194] width 636 height 44
click at [663, 143] on div "Reports Highlights Screenings Rentals Payouts Data Beta Contact us for audience…" at bounding box center [495, 183] width 636 height 255
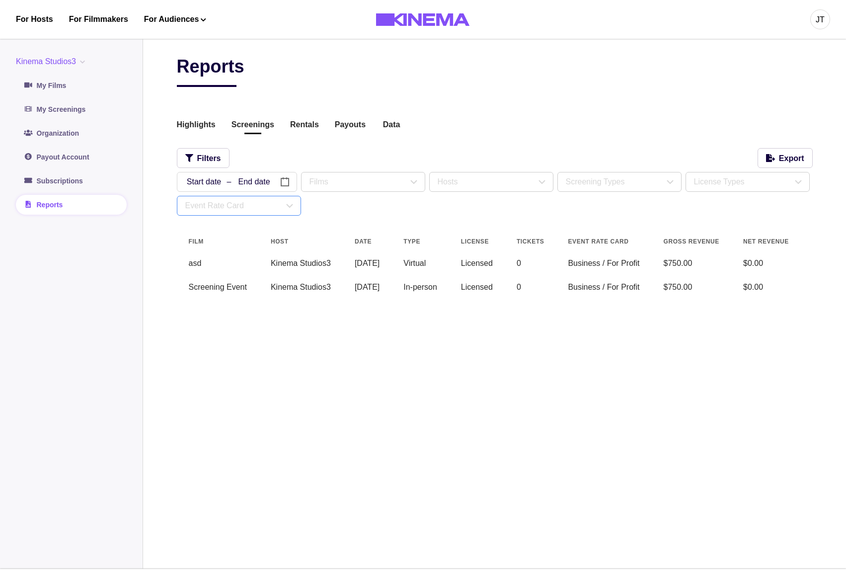
click at [286, 204] on icon at bounding box center [290, 206] width 12 height 12
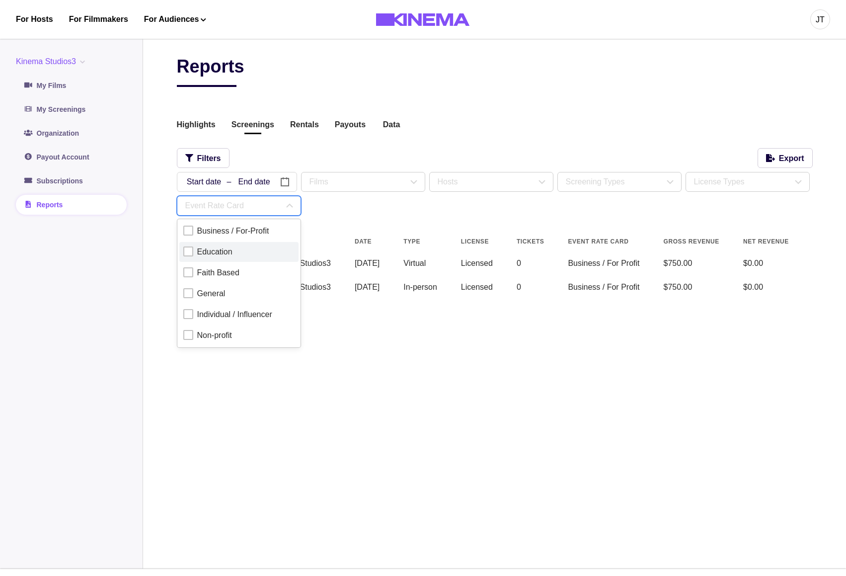
click at [251, 252] on div "Education" at bounding box center [238, 252] width 111 height 12
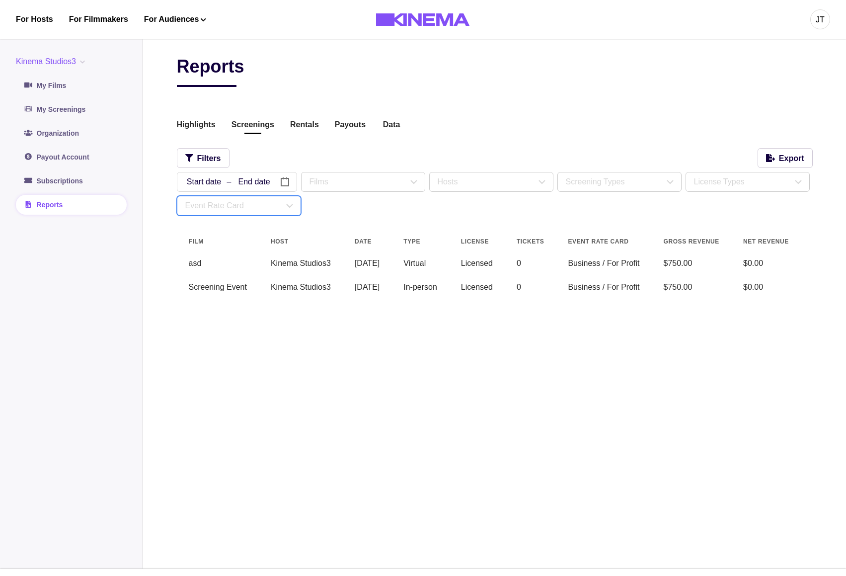
click at [378, 211] on div "/ / – / / « ‹ August 2025 › » Sun Mon Tue Wed Thu Fri Sat 27 28 29 30 31 1 2 3 …" at bounding box center [495, 194] width 636 height 44
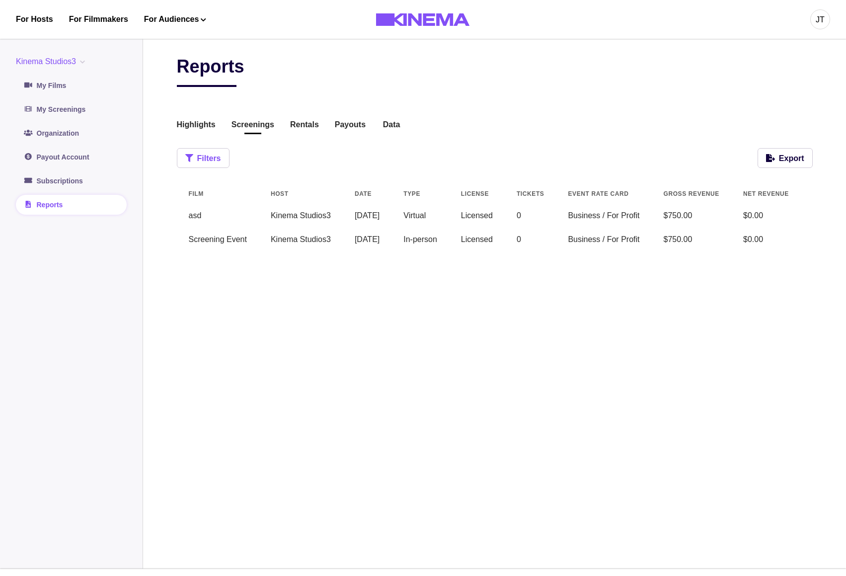
click at [202, 168] on button "Filters" at bounding box center [203, 158] width 53 height 20
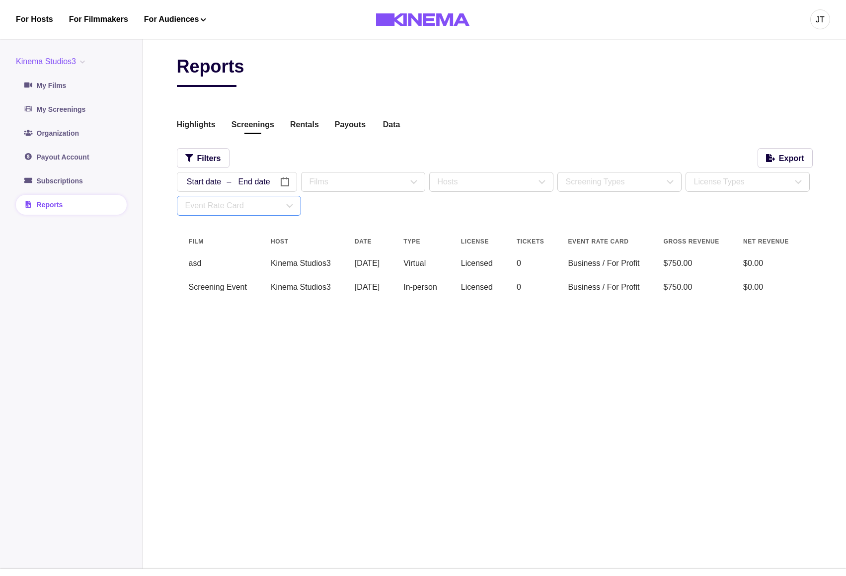
click at [226, 209] on div "Event Rate Card" at bounding box center [234, 206] width 98 height 12
click at [226, 238] on label "Business / For-Profit" at bounding box center [238, 231] width 119 height 20
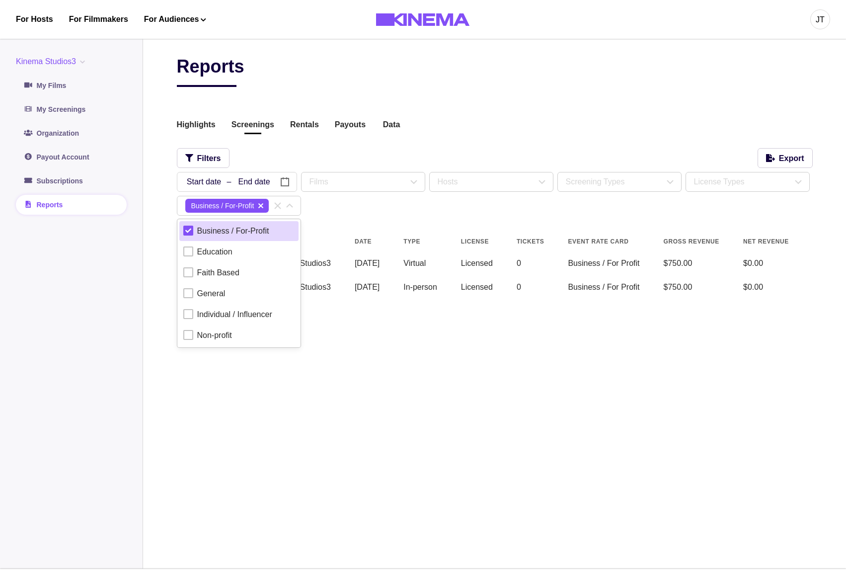
click at [226, 237] on div "Business / For-Profit" at bounding box center [233, 231] width 72 height 12
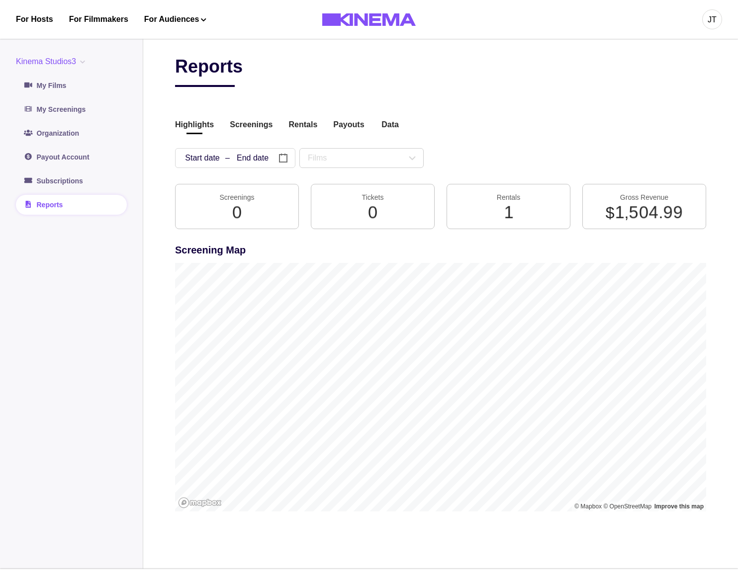
click at [673, 100] on div "Reports Highlights Screenings Rentals Payouts Data Beta Contact us for audience…" at bounding box center [440, 291] width 531 height 470
click at [252, 129] on button "Screenings" at bounding box center [251, 125] width 43 height 13
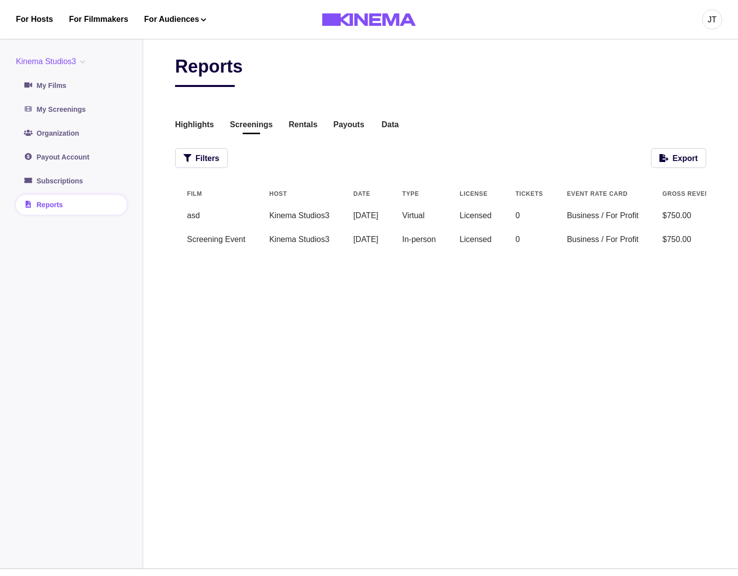
click at [542, 132] on div "Reports Highlights Screenings Rentals Payouts Data Beta Contact us for audience…" at bounding box center [440, 160] width 531 height 208
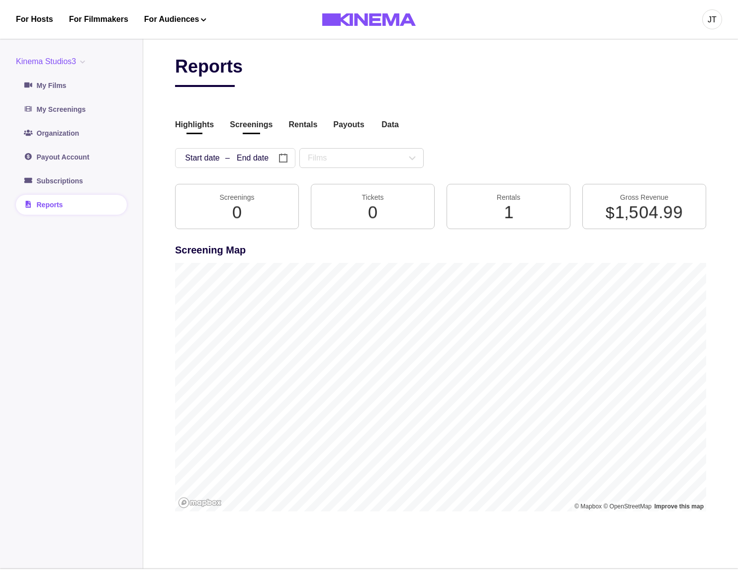
click at [245, 122] on button "Screenings" at bounding box center [251, 125] width 43 height 13
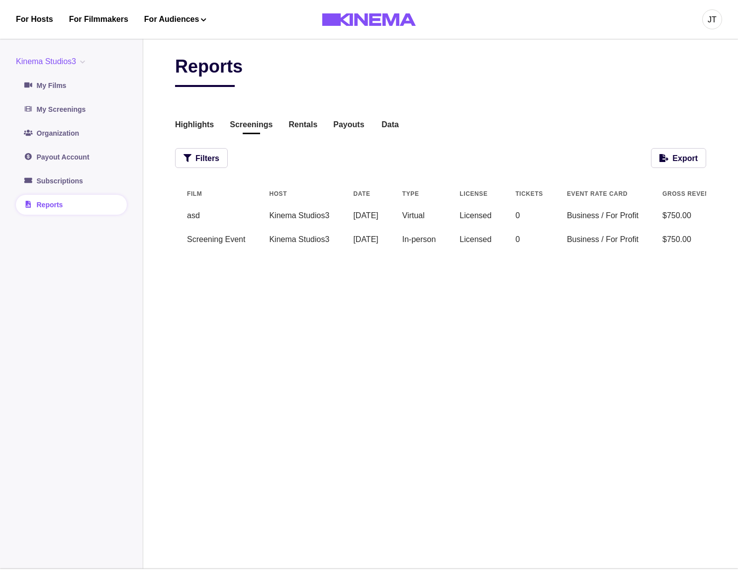
click at [418, 103] on div "Reports Highlights Screenings Rentals Payouts Data Beta Contact us for audience…" at bounding box center [440, 160] width 531 height 208
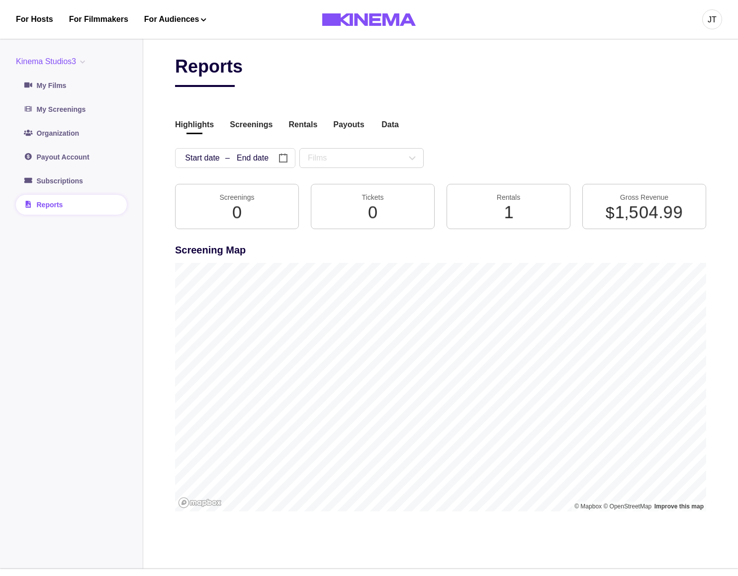
click at [258, 128] on button "Screenings" at bounding box center [251, 125] width 43 height 13
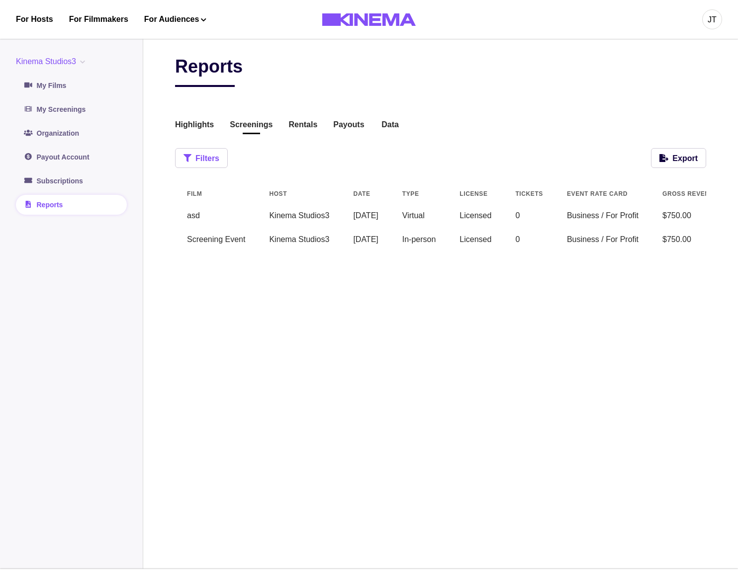
click at [202, 154] on button "Filters" at bounding box center [201, 158] width 53 height 20
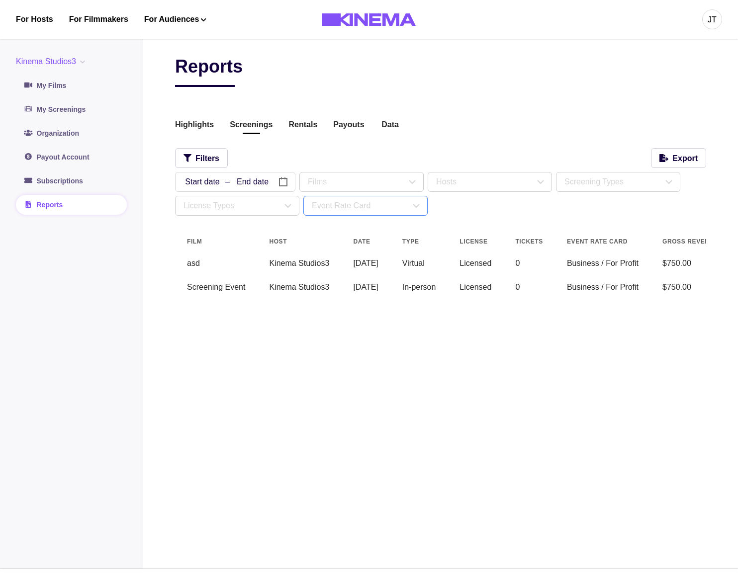
click at [335, 206] on div "Event Rate Card" at bounding box center [361, 206] width 98 height 12
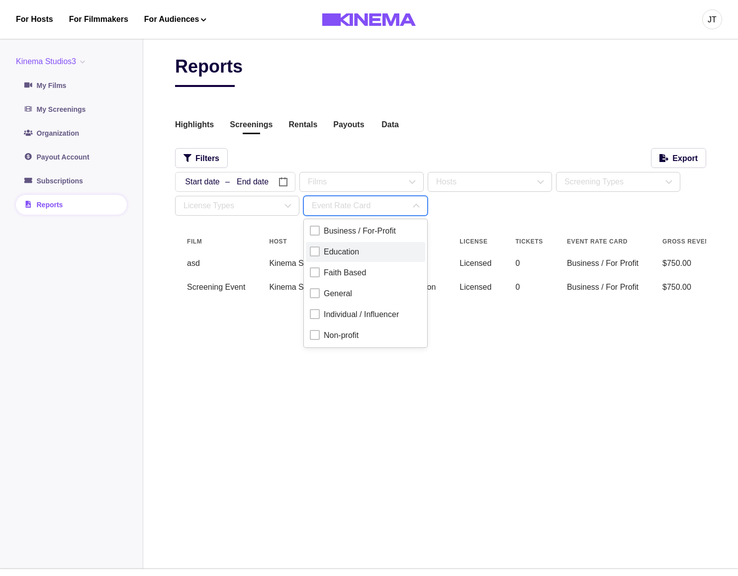
click at [347, 249] on div "Education" at bounding box center [341, 252] width 35 height 12
click at [431, 134] on div "Reports Highlights Screenings Rentals Payouts Data Beta Contact us for audience…" at bounding box center [440, 183] width 531 height 255
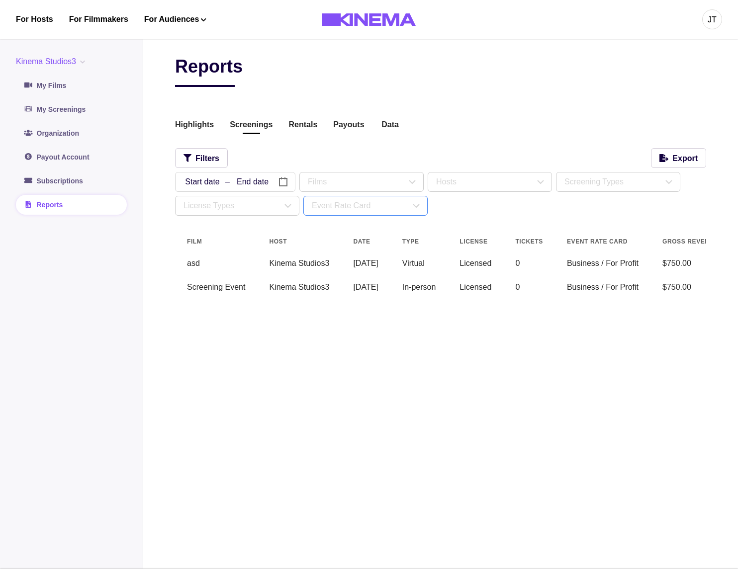
click at [358, 208] on div "Event Rate Card" at bounding box center [361, 206] width 98 height 12
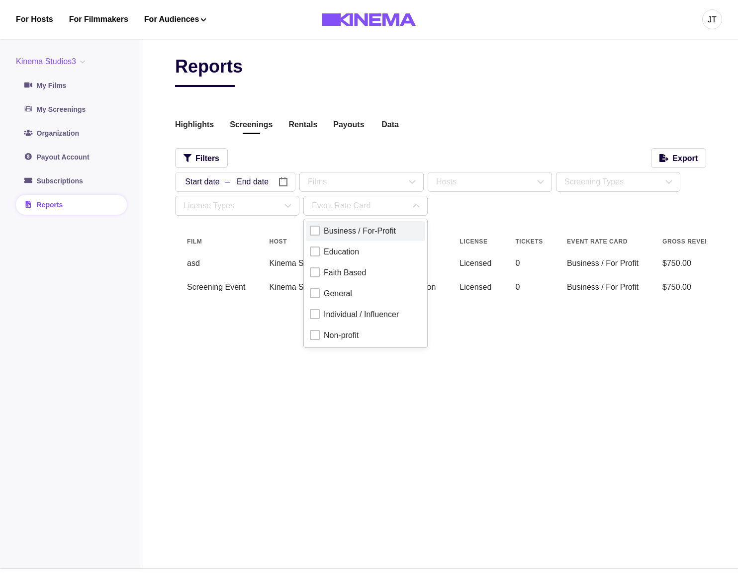
click at [347, 234] on div "Business / For-Profit" at bounding box center [360, 231] width 72 height 12
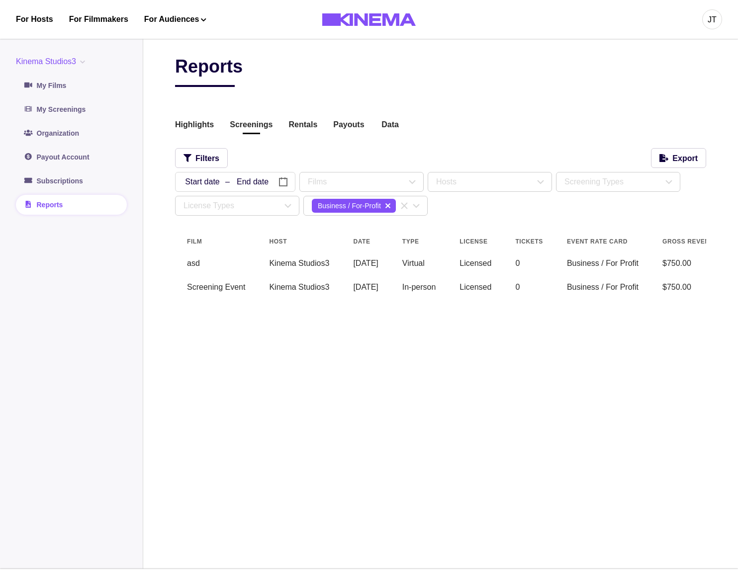
click at [490, 128] on div "Highlights Screenings Rentals Payouts Data Beta Contact us for audience locatio…" at bounding box center [440, 125] width 531 height 13
click at [477, 215] on div "/ / – / / « ‹ August 2025 › » Sun Mon Tue Wed Thu Fri Sat 27 28 29 30 31 1 2 3 …" at bounding box center [440, 194] width 531 height 44
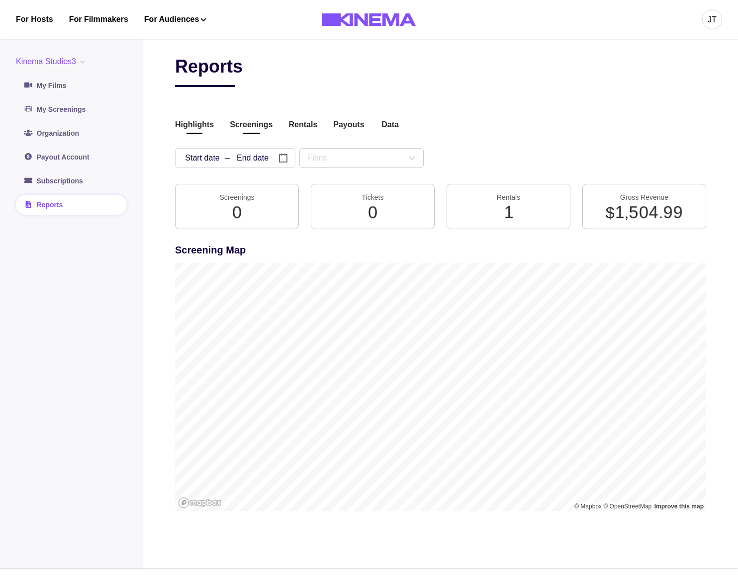
click at [249, 121] on button "Screenings" at bounding box center [251, 125] width 43 height 13
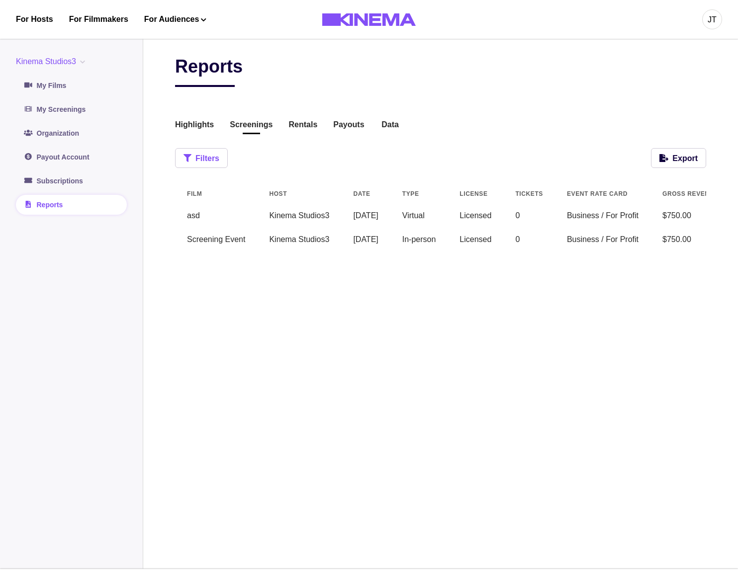
click at [199, 161] on button "Filters" at bounding box center [201, 158] width 53 height 20
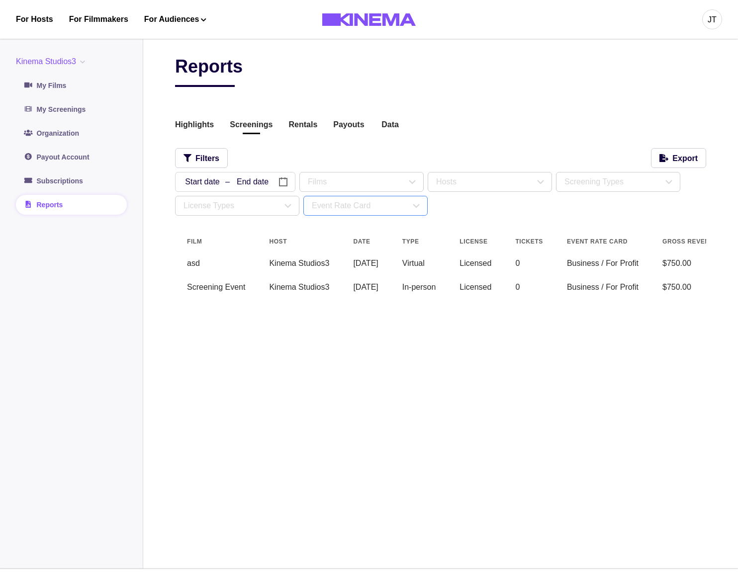
click at [329, 212] on div "Event Rate Card" at bounding box center [361, 206] width 98 height 12
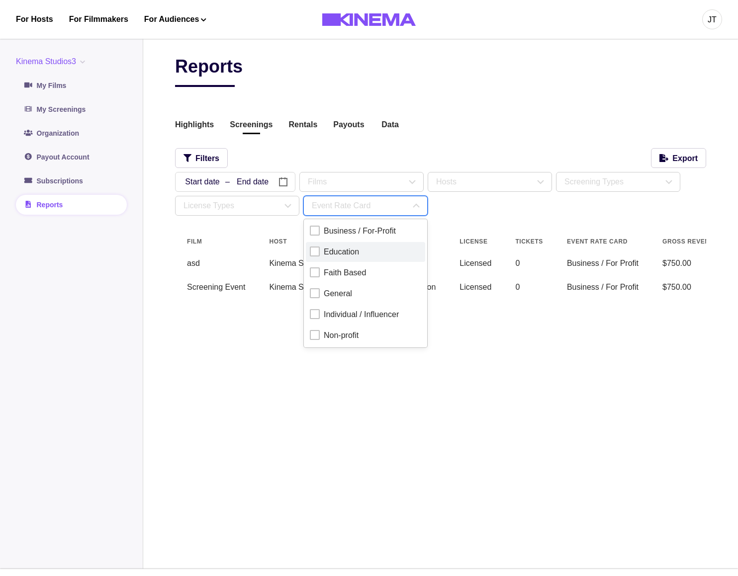
click at [343, 249] on div "Education" at bounding box center [341, 252] width 35 height 12
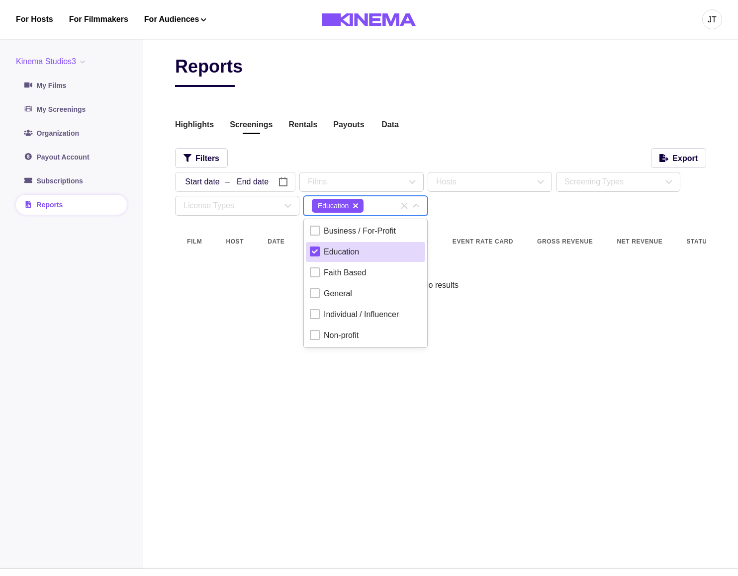
click at [343, 249] on div "Education" at bounding box center [341, 252] width 35 height 12
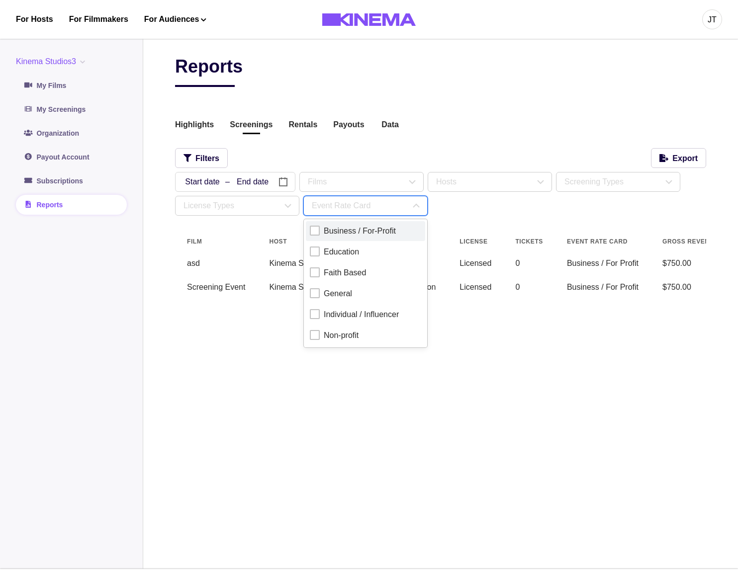
click at [347, 235] on div "Business / For-Profit" at bounding box center [360, 231] width 72 height 12
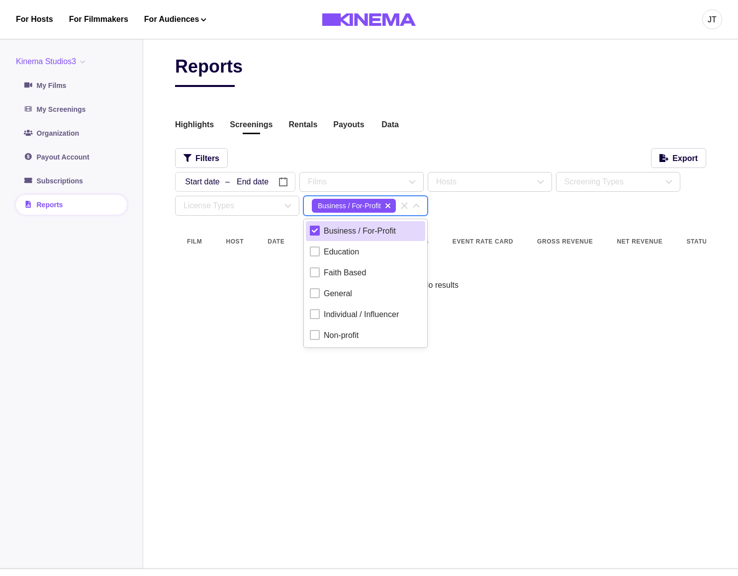
click at [347, 235] on div "Business / For-Profit" at bounding box center [360, 231] width 72 height 12
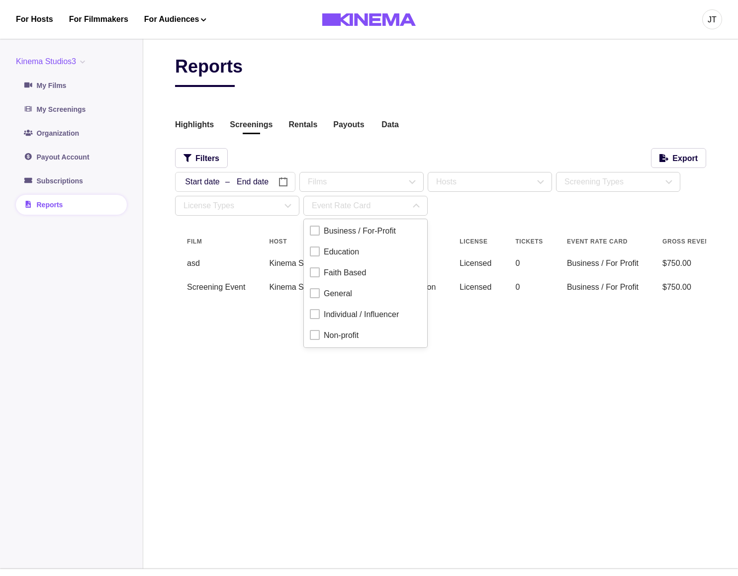
click at [479, 217] on div "Reports Highlights Screenings Rentals Payouts Data Beta Contact us for audience…" at bounding box center [440, 183] width 531 height 255
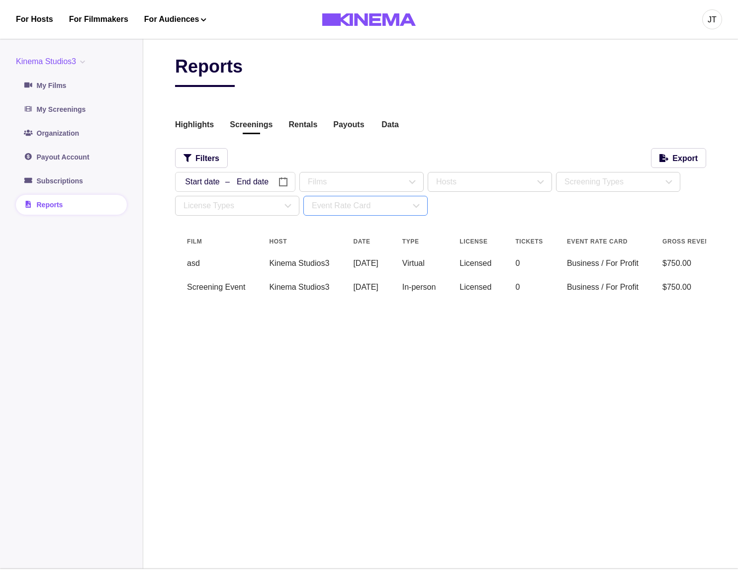
click at [390, 206] on div "Event Rate Card" at bounding box center [361, 206] width 98 height 12
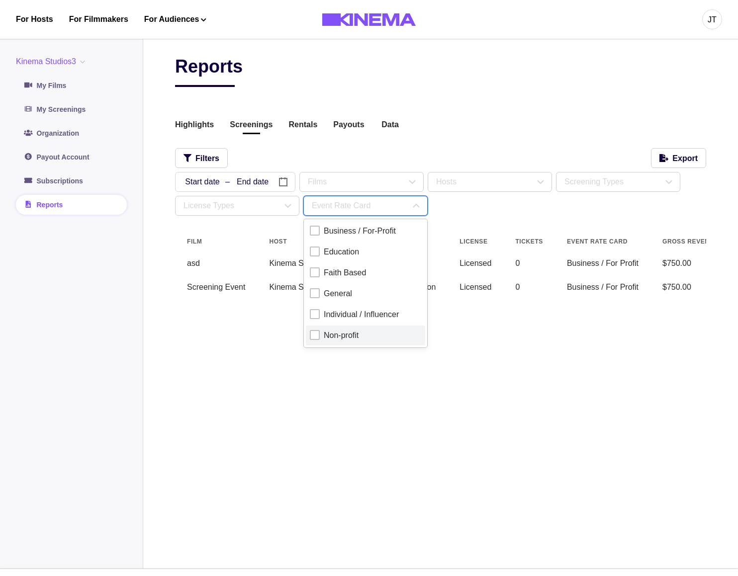
click at [343, 335] on div "Non-profit" at bounding box center [341, 336] width 35 height 12
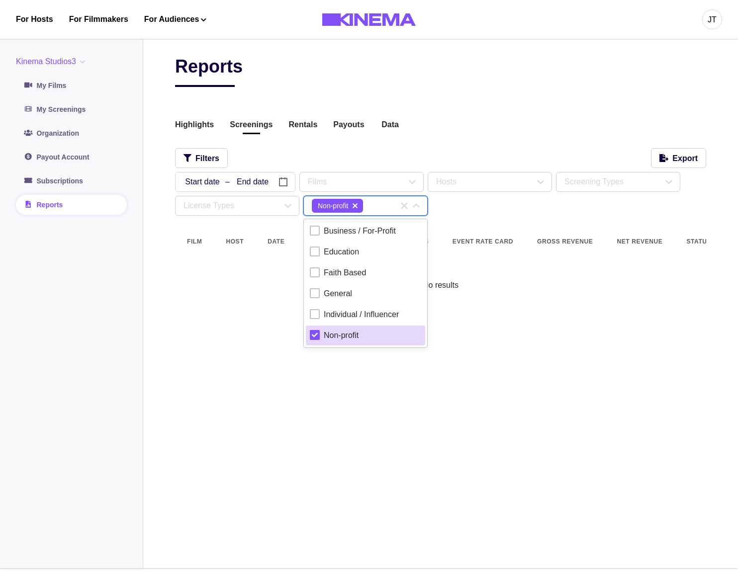
click at [343, 335] on div "Non-profit" at bounding box center [341, 336] width 35 height 12
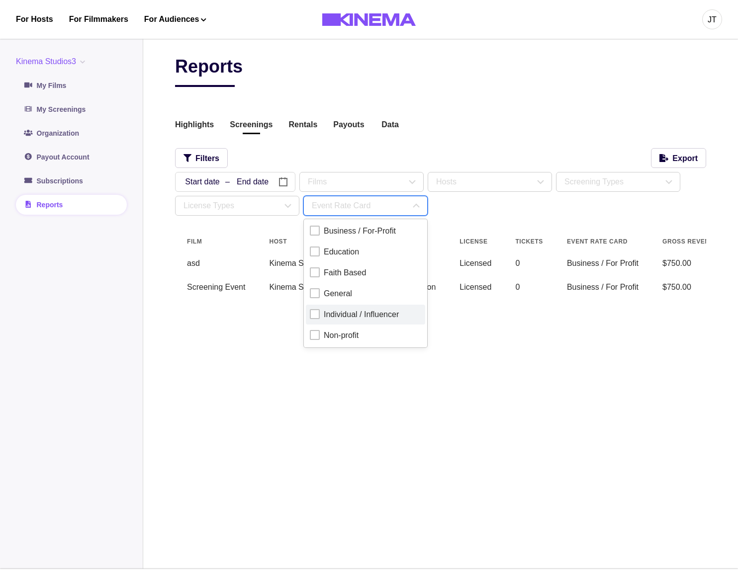
click at [346, 319] on div "Individual / Influencer" at bounding box center [361, 315] width 75 height 12
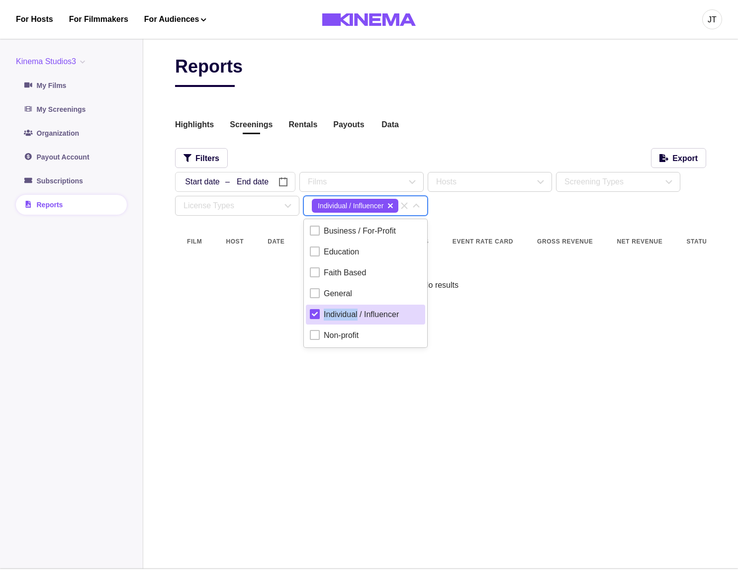
click at [346, 319] on div "Individual / Influencer" at bounding box center [361, 315] width 75 height 12
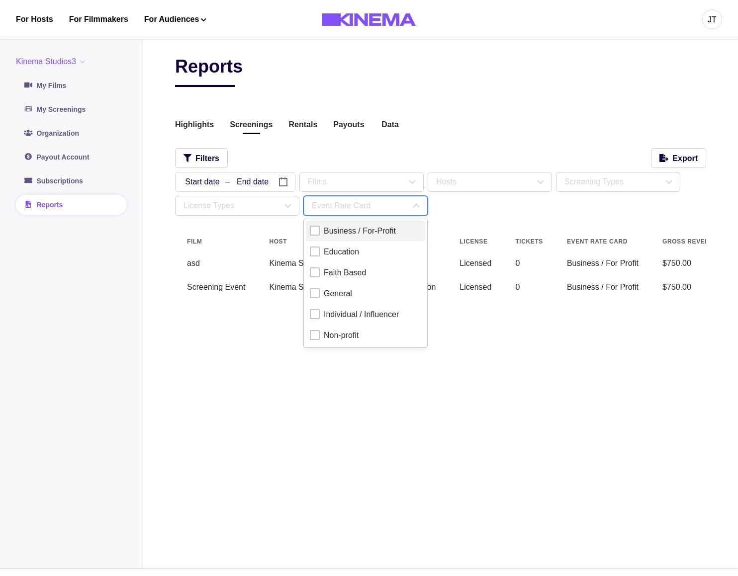
click at [360, 233] on div "Business / For-Profit" at bounding box center [360, 231] width 72 height 12
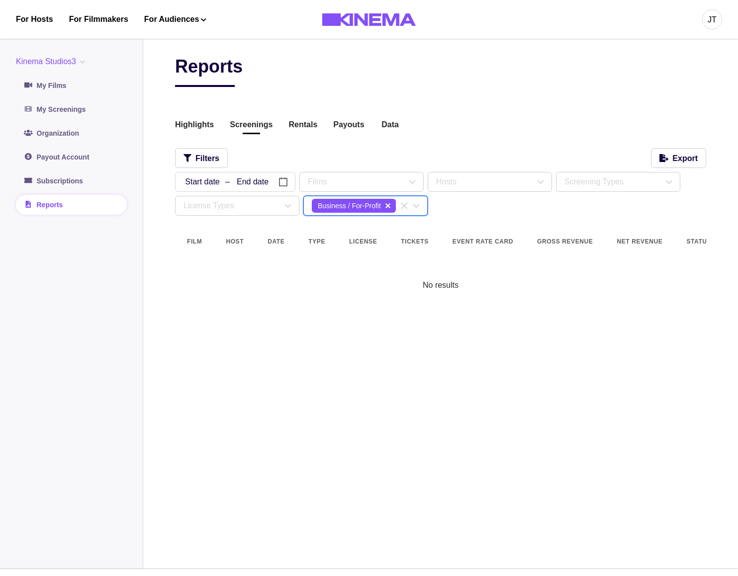
click at [390, 206] on icon "delete" at bounding box center [387, 206] width 5 height 8
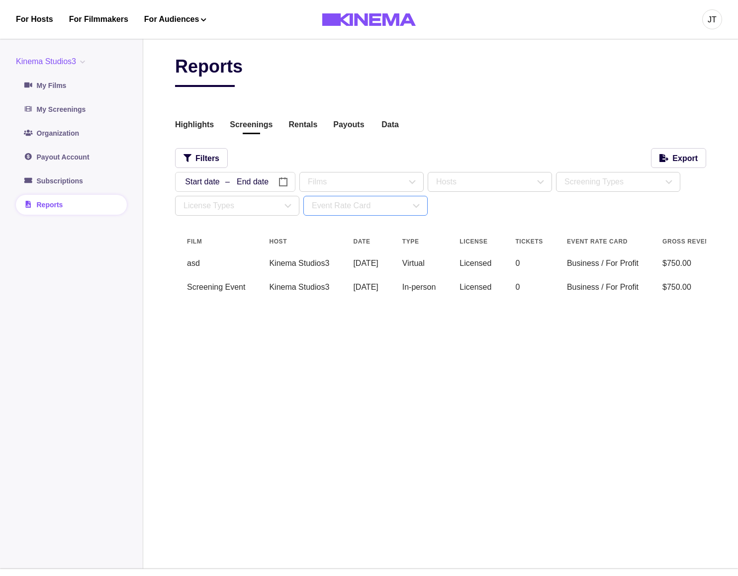
click at [385, 207] on div "Event Rate Card" at bounding box center [361, 206] width 98 height 12
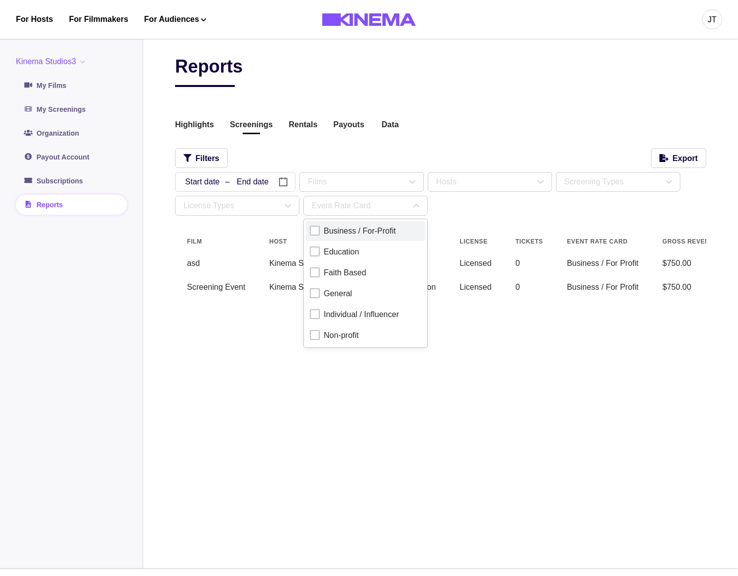
click at [362, 234] on div "Business / For-Profit" at bounding box center [360, 231] width 72 height 12
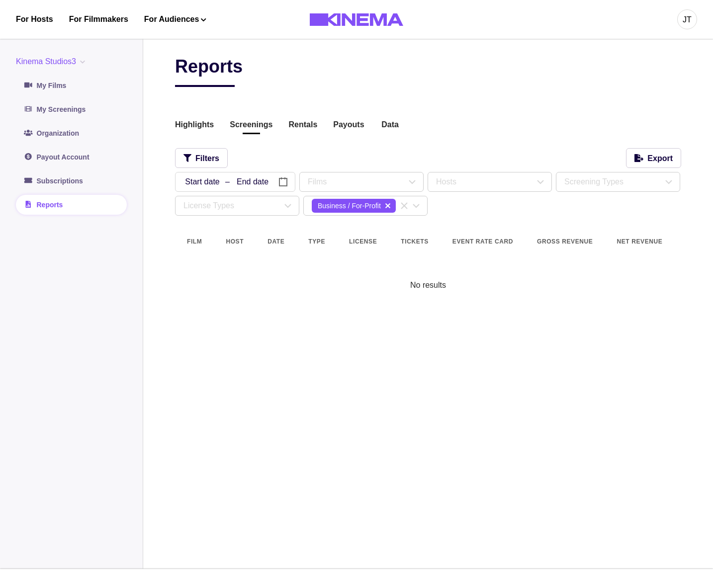
click at [474, 80] on div "Reports" at bounding box center [428, 71] width 506 height 31
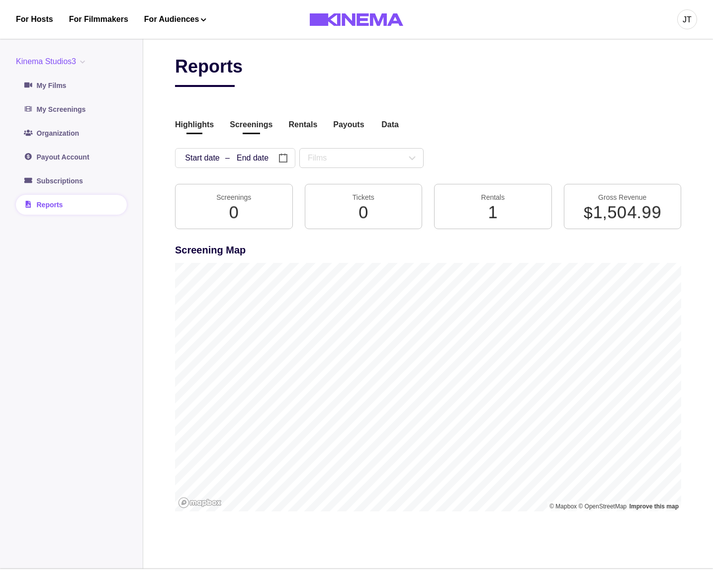
click at [254, 120] on button "Screenings" at bounding box center [251, 125] width 43 height 13
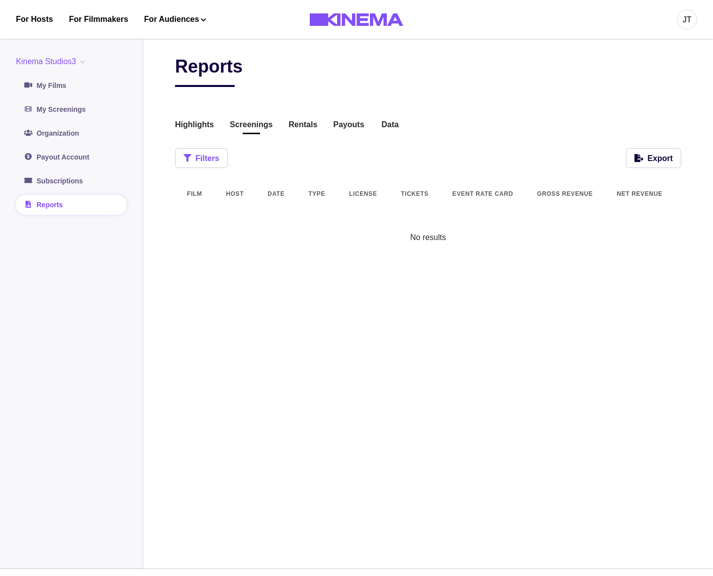
click at [213, 167] on button "Filters" at bounding box center [201, 158] width 53 height 20
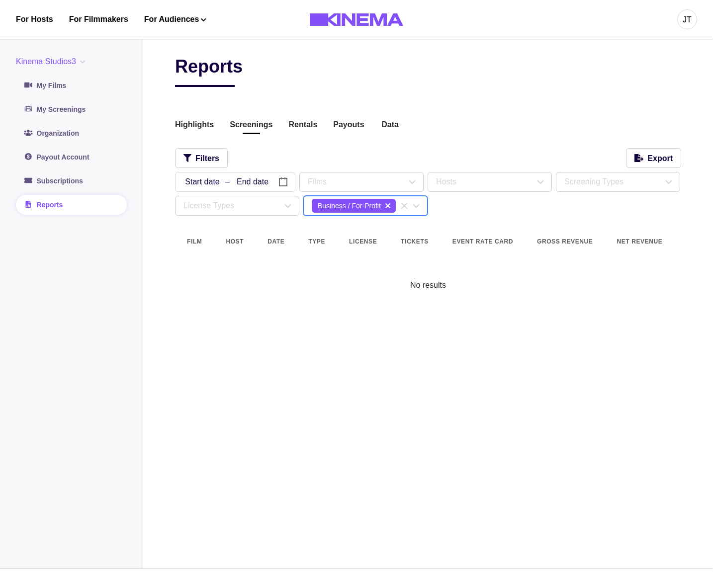
click at [388, 207] on icon "delete" at bounding box center [387, 205] width 5 height 5
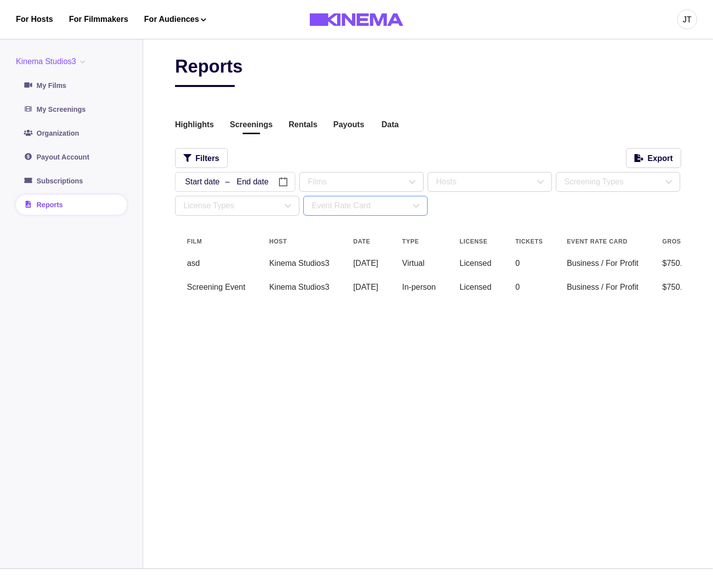
click at [379, 205] on div "Event Rate Card" at bounding box center [361, 206] width 98 height 12
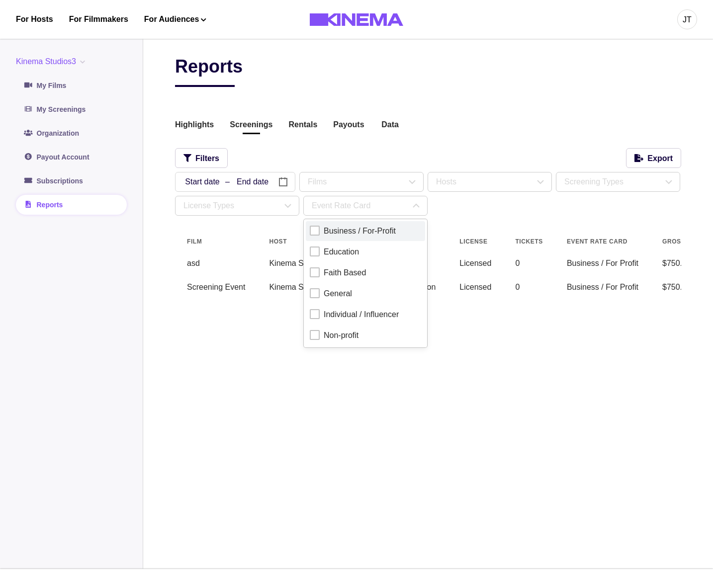
click at [359, 235] on div "Business / For-Profit" at bounding box center [360, 231] width 72 height 12
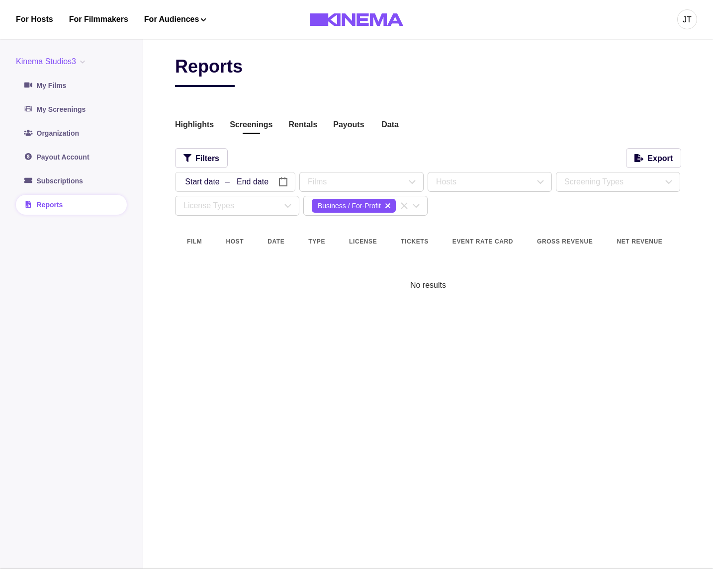
click at [515, 216] on div "Reports Highlights Screenings Rentals Payouts Data Beta Contact us for audience…" at bounding box center [428, 174] width 506 height 236
click at [389, 204] on icon "delete" at bounding box center [387, 206] width 5 height 8
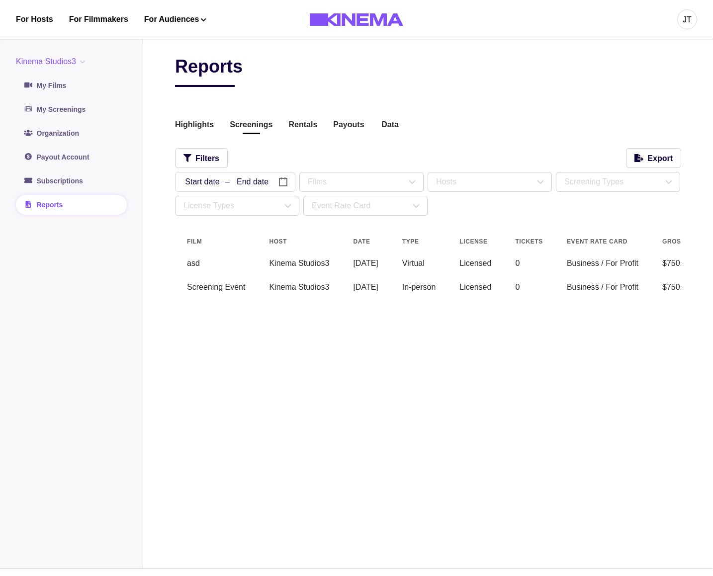
click at [289, 145] on div "Reports Highlights Screenings Rentals Payouts Data Beta Contact us for audience…" at bounding box center [428, 183] width 506 height 255
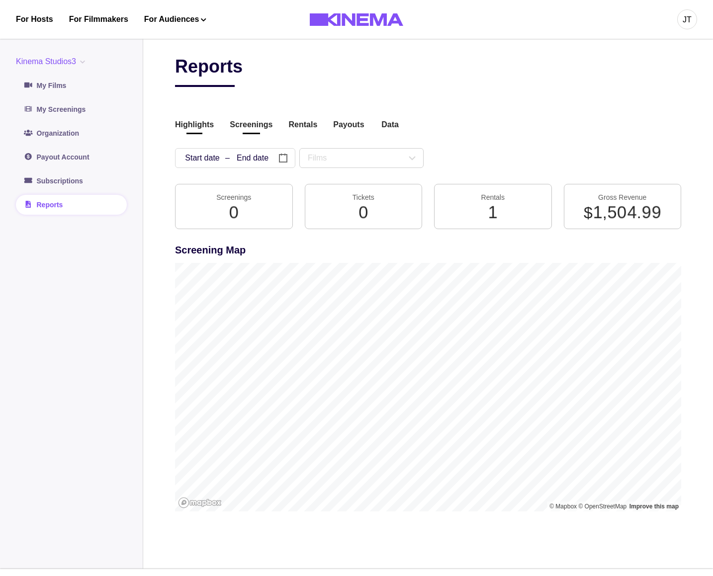
click at [246, 129] on button "Screenings" at bounding box center [251, 125] width 43 height 13
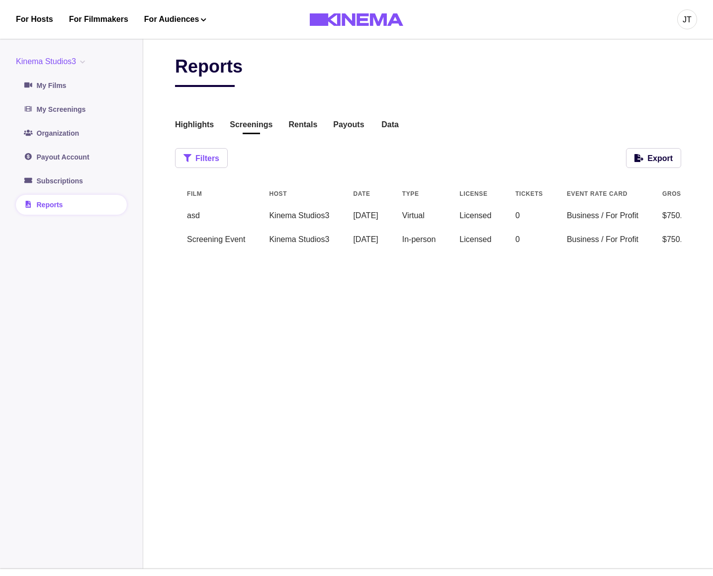
click at [212, 155] on button "Filters" at bounding box center [201, 158] width 53 height 20
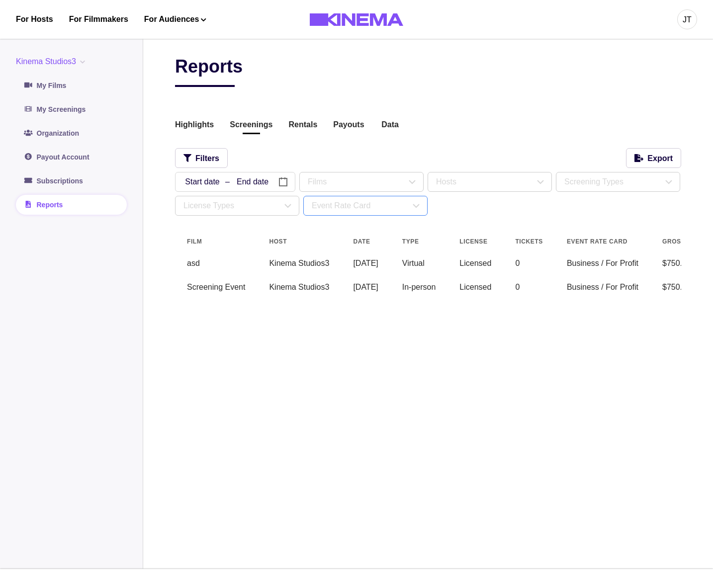
click at [345, 205] on div "Event Rate Card" at bounding box center [361, 206] width 98 height 12
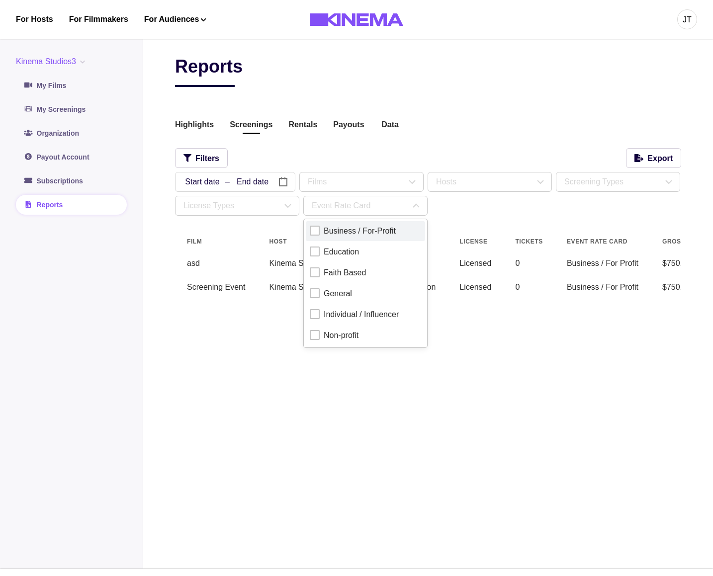
click at [350, 226] on div "Business / For-Profit" at bounding box center [360, 231] width 72 height 12
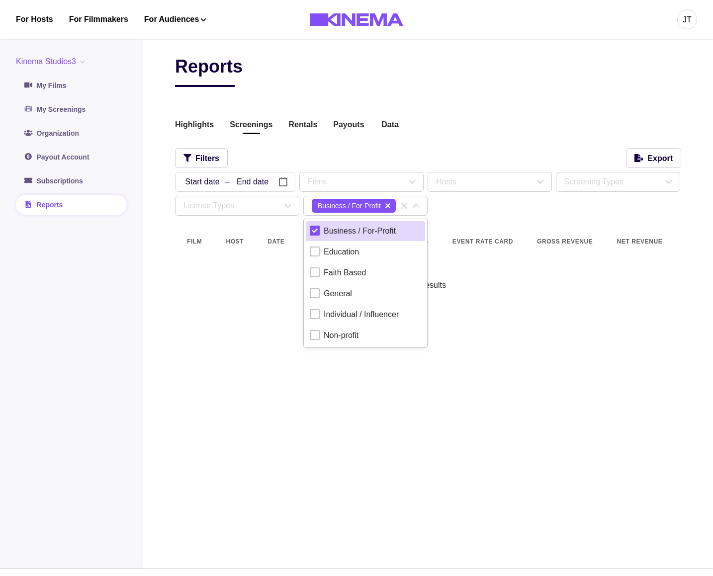
click at [683, 309] on main "Reports Highlights Screenings Rentals Payouts Data Beta Contact us for audience…" at bounding box center [428, 300] width 570 height 537
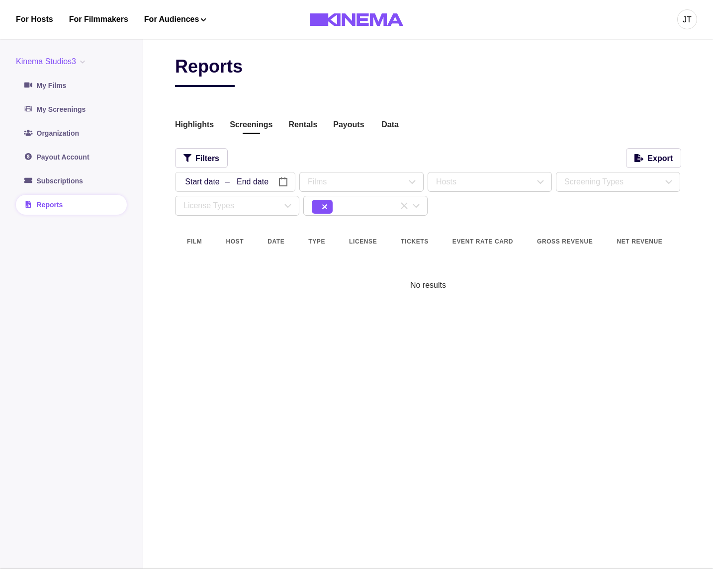
click at [493, 84] on div "Reports" at bounding box center [428, 71] width 506 height 31
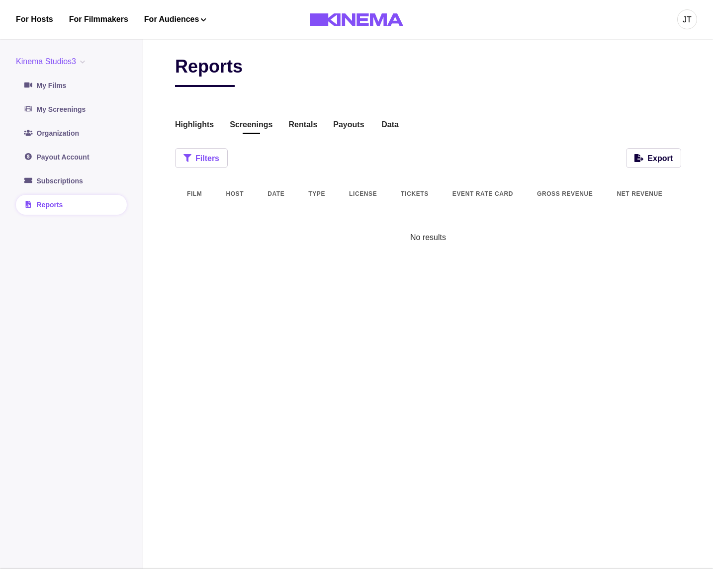
click at [220, 154] on button "Filters" at bounding box center [201, 158] width 53 height 20
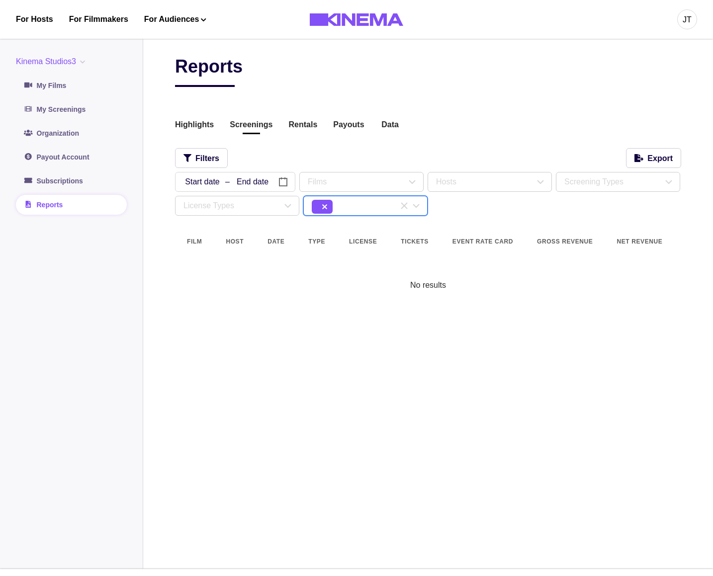
click at [325, 208] on icon "delete" at bounding box center [324, 206] width 5 height 5
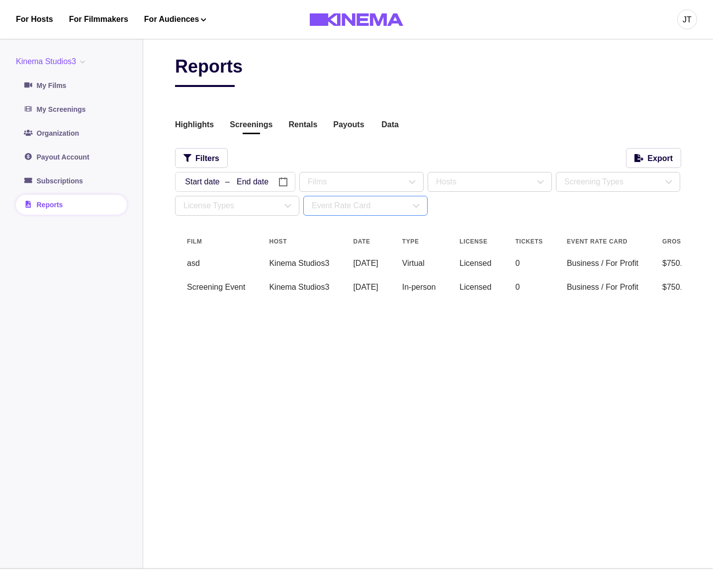
click at [340, 210] on div "Event Rate Card" at bounding box center [361, 206] width 98 height 12
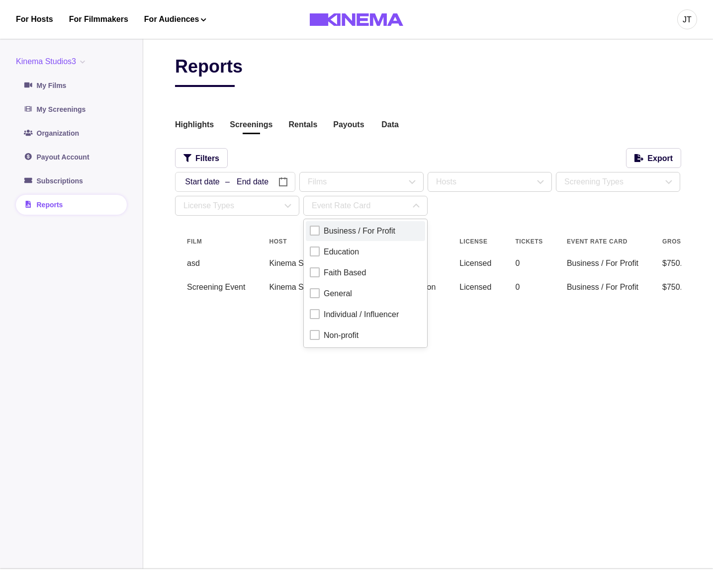
click at [366, 233] on div "Business / For Profit" at bounding box center [360, 231] width 72 height 12
click at [353, 250] on div "Education" at bounding box center [341, 252] width 35 height 12
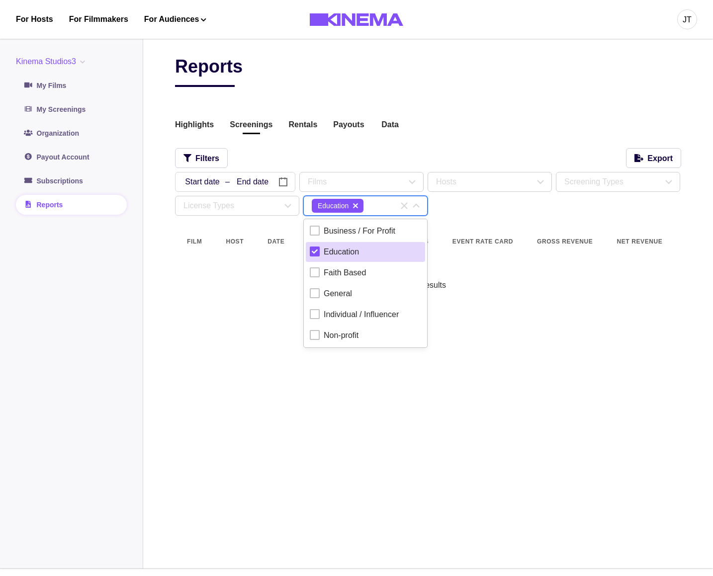
click at [353, 250] on div "Education" at bounding box center [341, 252] width 35 height 12
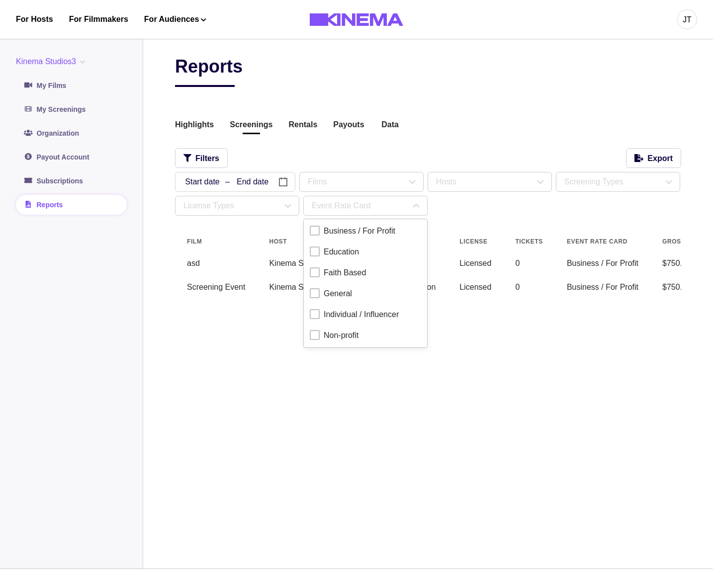
click at [493, 220] on div "Reports Highlights Screenings Rentals Payouts Data Beta Contact us for audience…" at bounding box center [428, 183] width 506 height 255
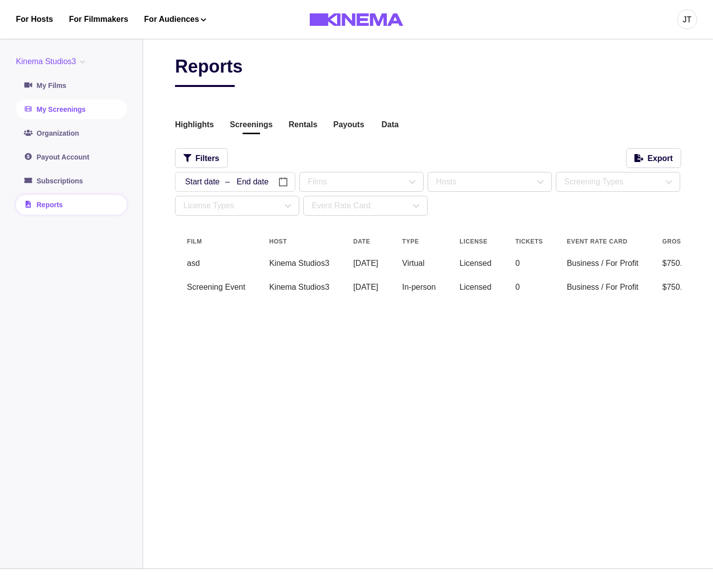
click at [78, 112] on link "My Screenings" at bounding box center [71, 109] width 111 height 20
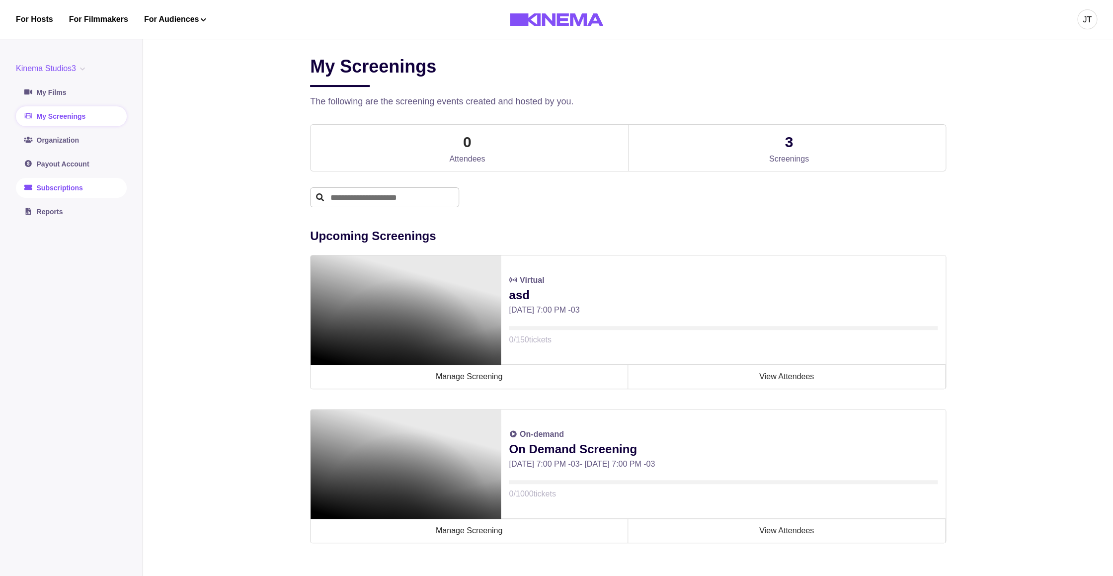
click at [85, 184] on link "Subscriptions" at bounding box center [71, 188] width 111 height 20
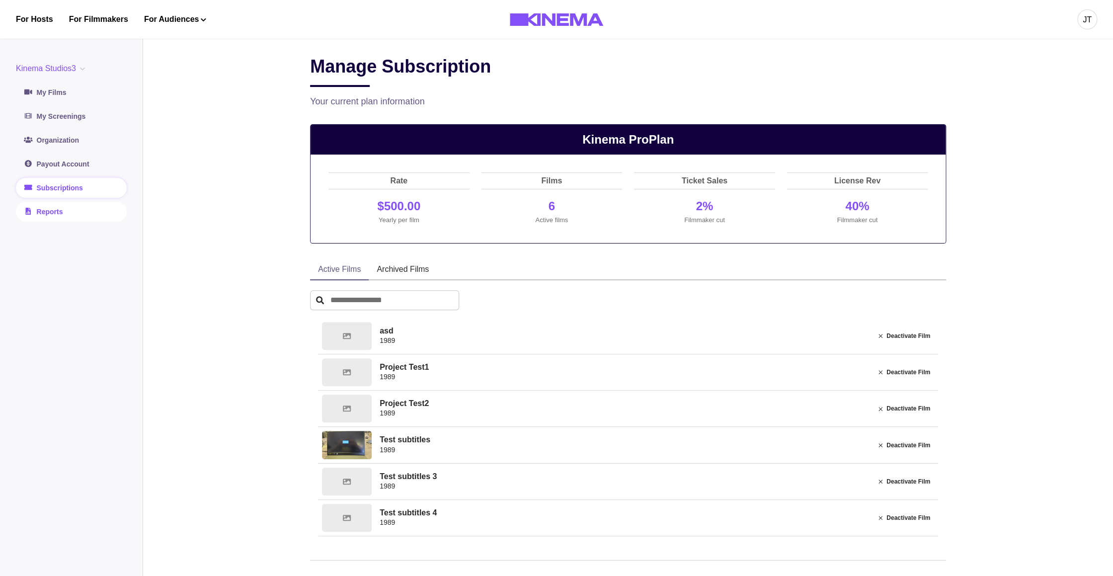
click at [80, 208] on link "Reports" at bounding box center [71, 212] width 111 height 20
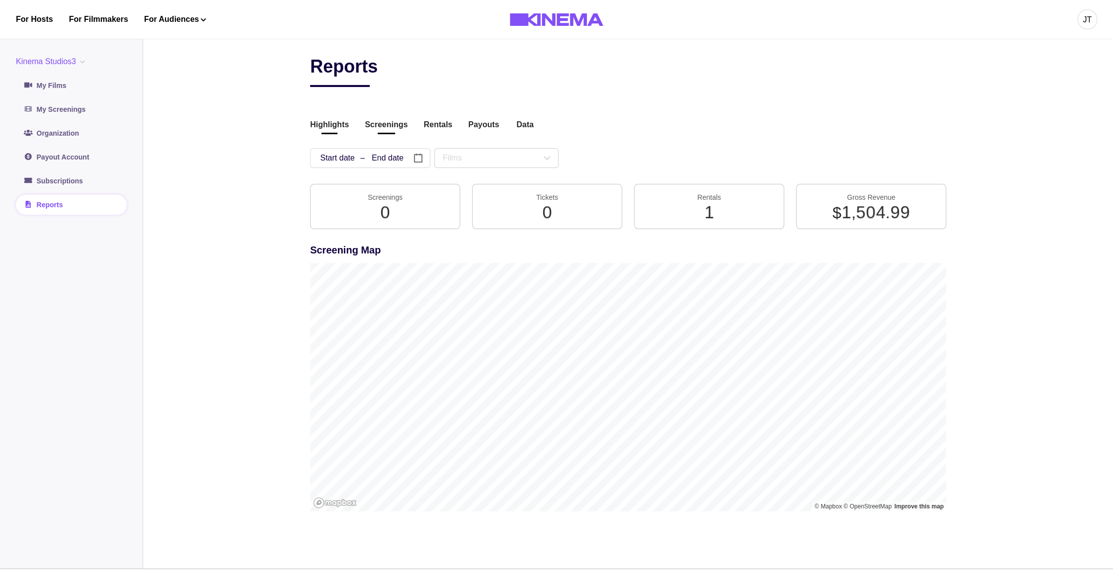
click at [383, 123] on button "Screenings" at bounding box center [386, 125] width 43 height 13
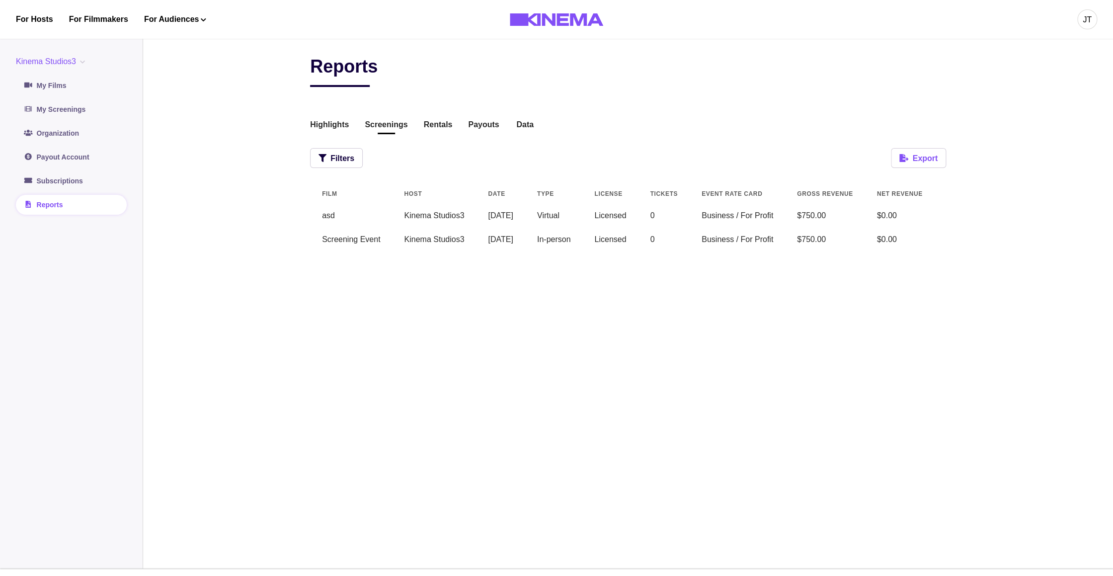
click at [712, 156] on button "Export" at bounding box center [918, 158] width 55 height 20
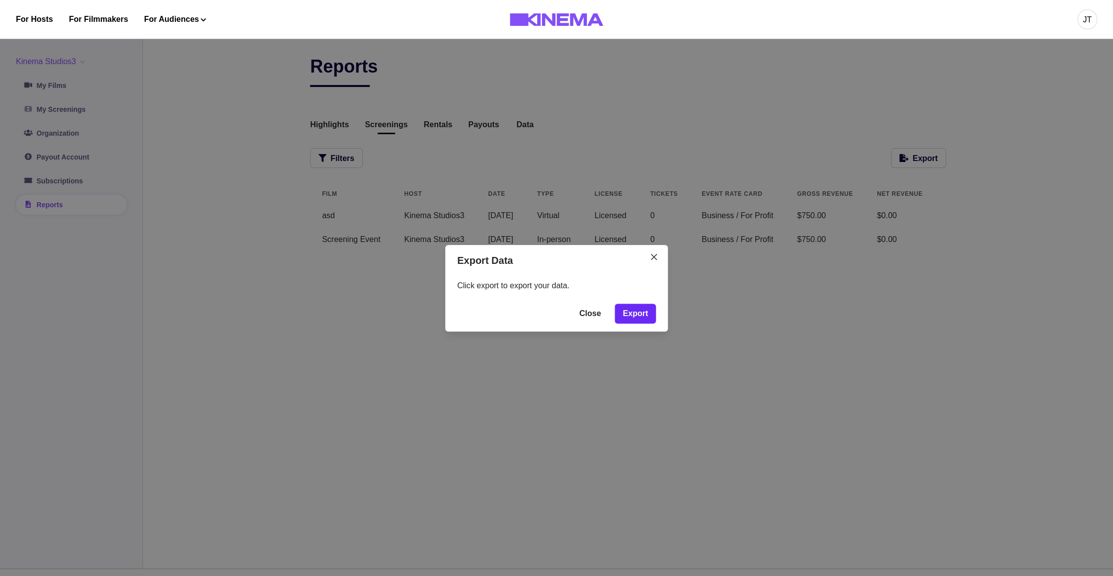
click at [645, 311] on button "Export" at bounding box center [635, 314] width 41 height 20
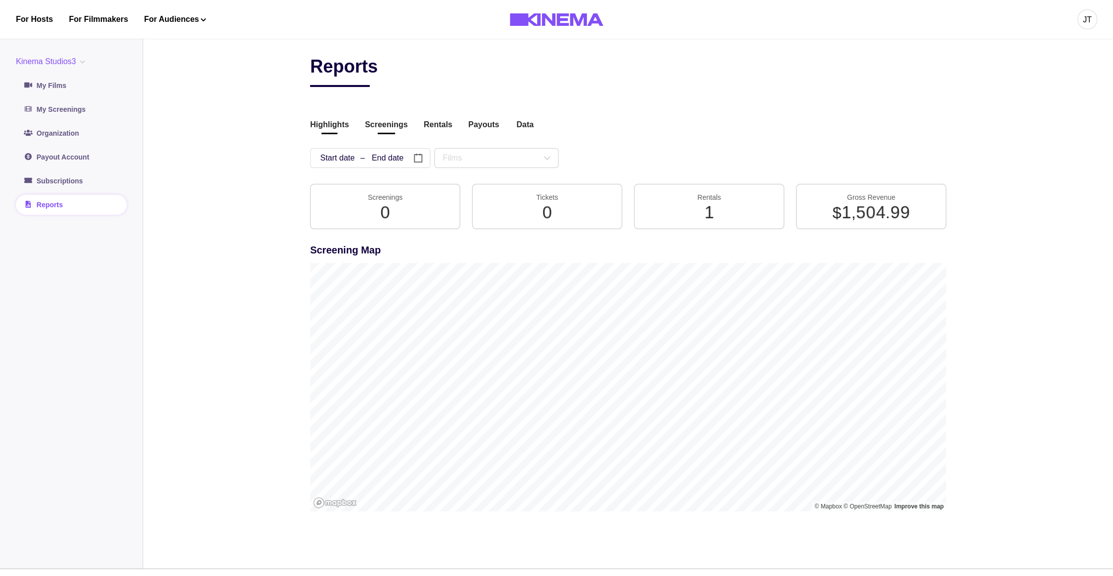
click at [386, 124] on button "Screenings" at bounding box center [386, 125] width 43 height 13
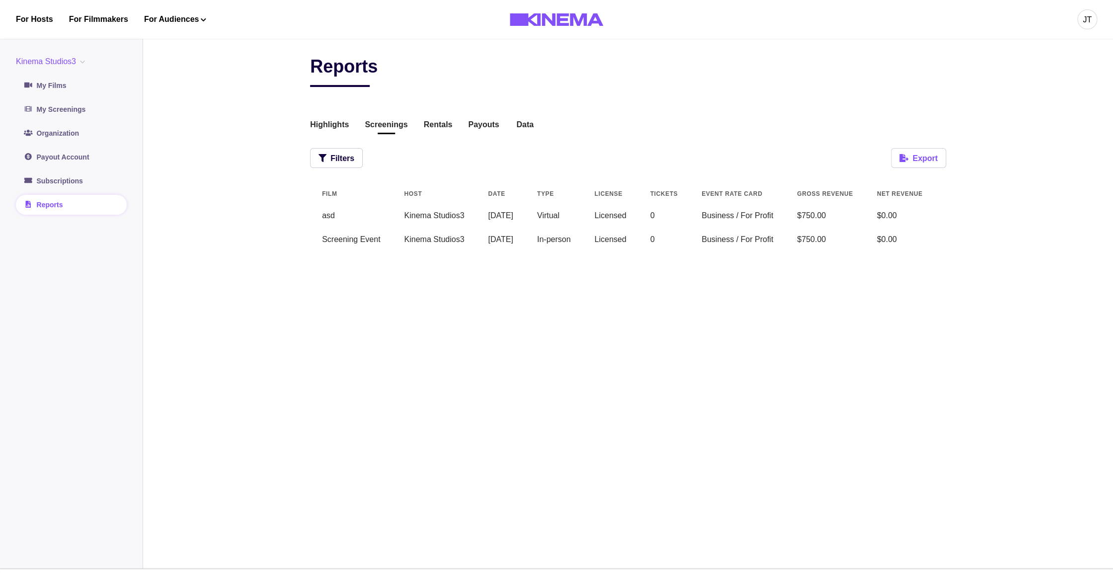
click at [928, 155] on button "Export" at bounding box center [918, 158] width 55 height 20
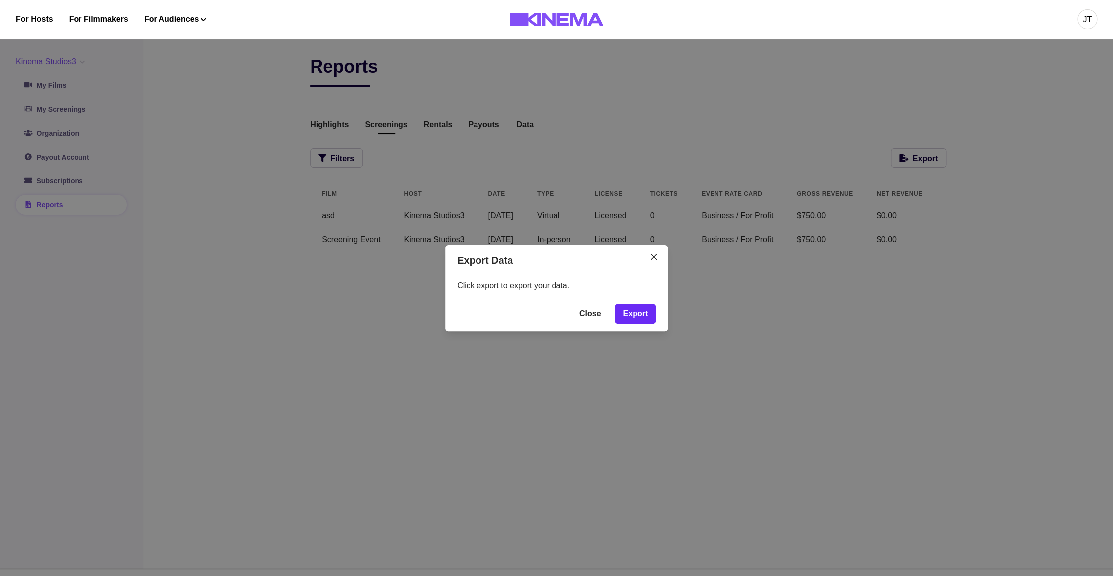
click at [648, 319] on button "Export" at bounding box center [635, 314] width 41 height 20
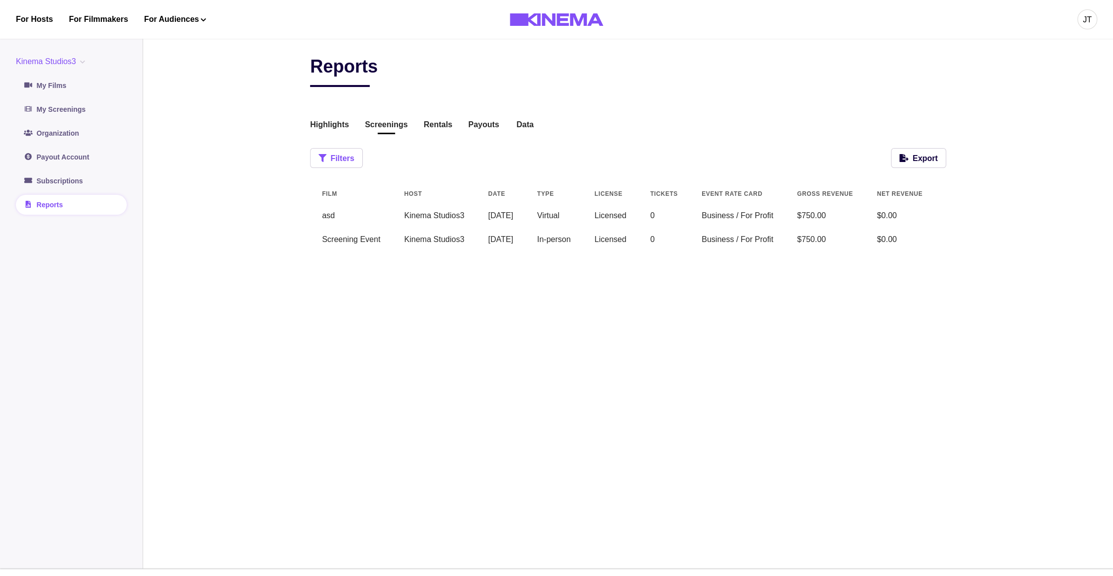
click at [340, 164] on button "Filters" at bounding box center [336, 158] width 53 height 20
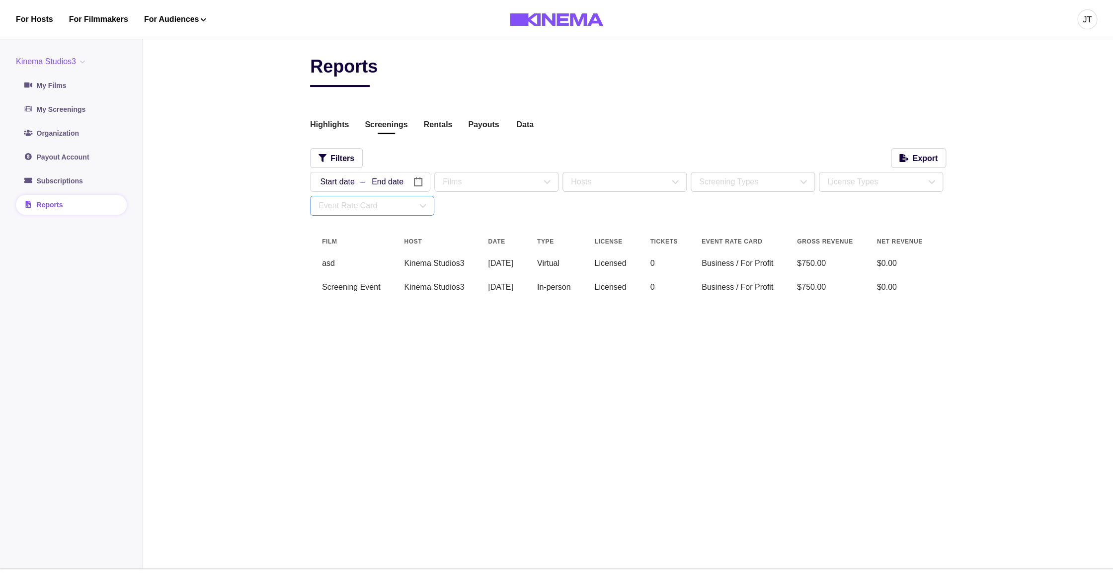
click at [401, 203] on div "Event Rate Card" at bounding box center [368, 206] width 98 height 12
click at [369, 254] on div "Education" at bounding box center [372, 252] width 111 height 12
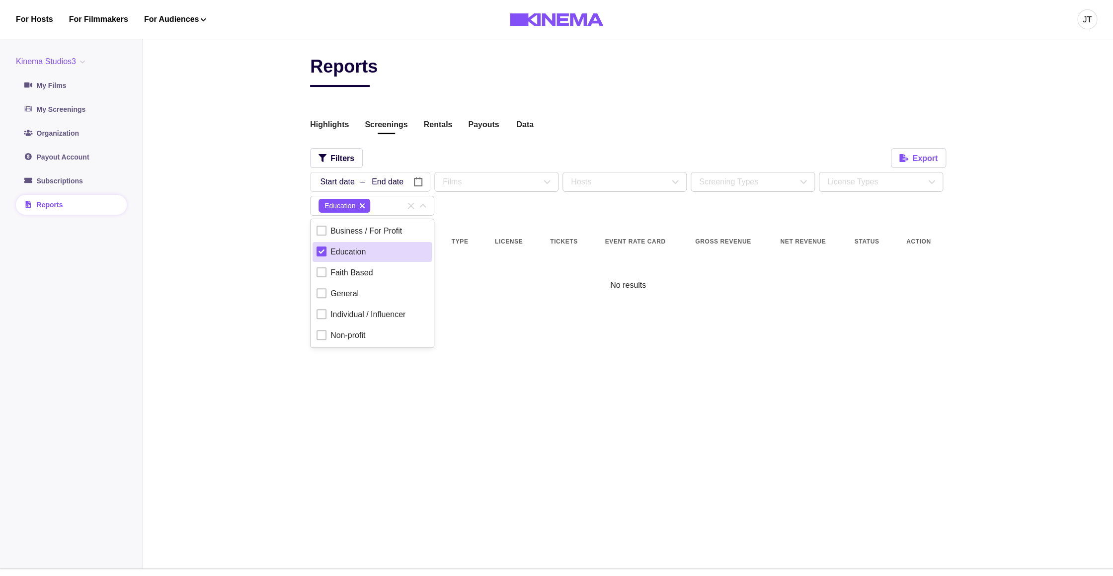
click at [913, 159] on button "Export" at bounding box center [918, 158] width 55 height 20
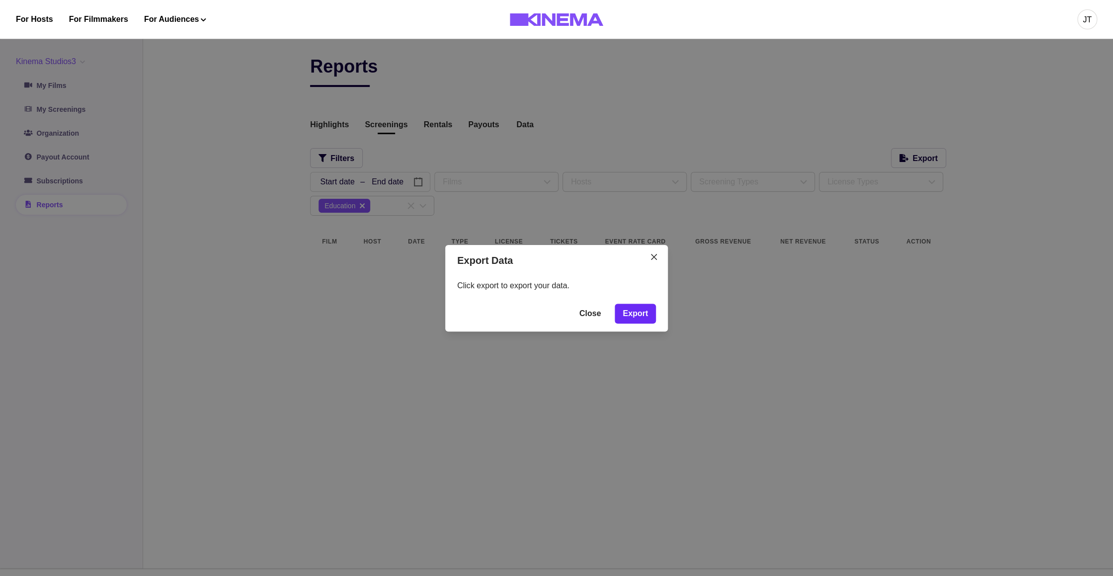
click at [638, 311] on button "Export" at bounding box center [635, 314] width 41 height 20
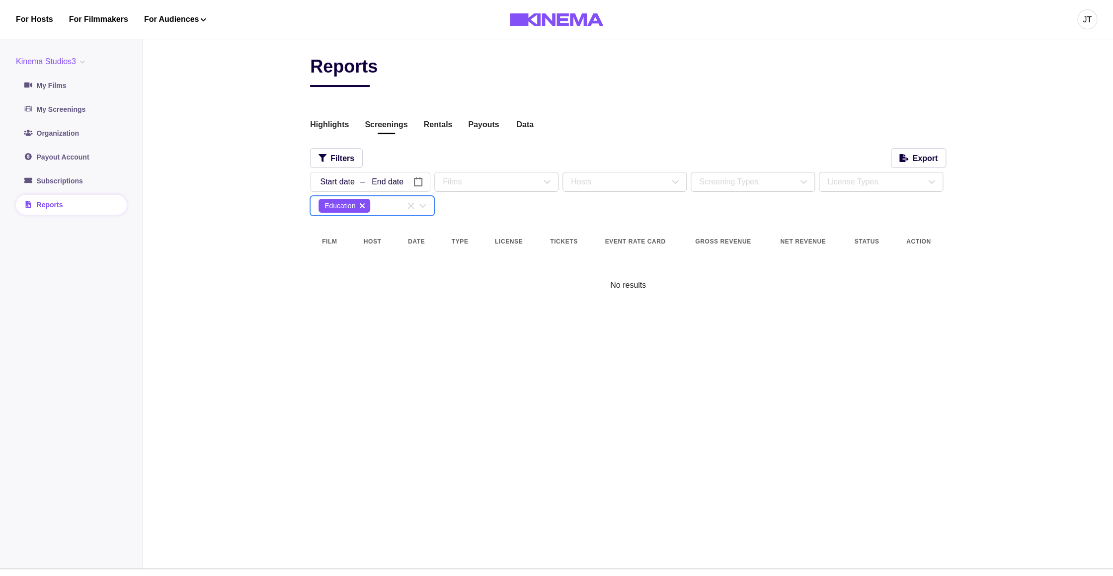
click at [365, 208] on icon "delete" at bounding box center [362, 206] width 5 height 8
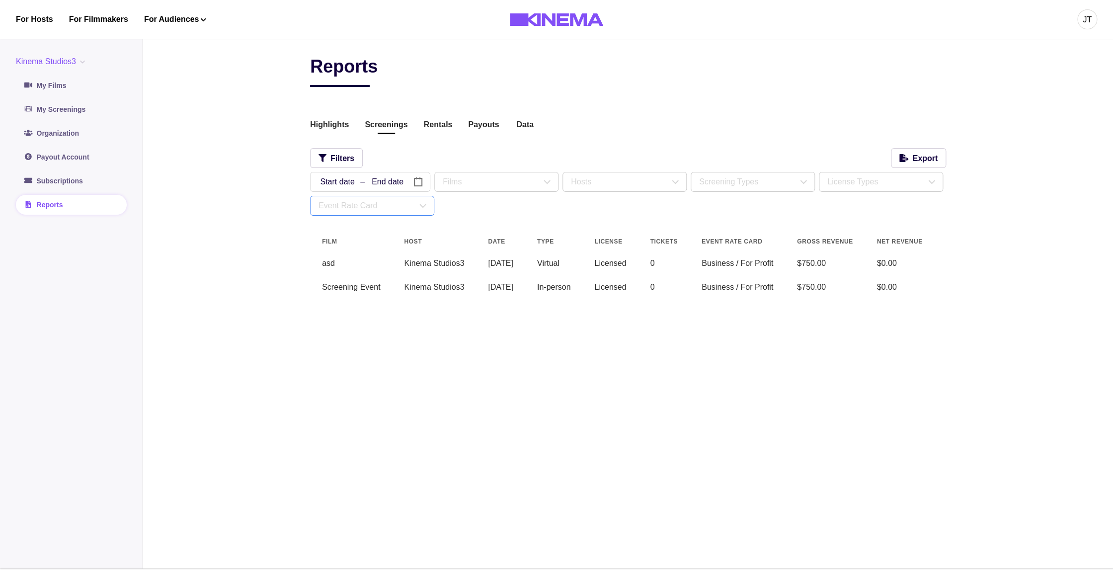
click at [369, 208] on div "Event Rate Card" at bounding box center [368, 206] width 98 height 12
click at [567, 217] on div "Reports Highlights Screenings Rentals Payouts Data Beta Contact us for audience…" at bounding box center [628, 183] width 636 height 255
click at [368, 214] on div "Event Rate Card" at bounding box center [372, 205] width 123 height 19
click at [341, 205] on div "Event Rate Card" at bounding box center [368, 206] width 98 height 12
click at [353, 227] on div "Business / For Profit" at bounding box center [367, 231] width 72 height 12
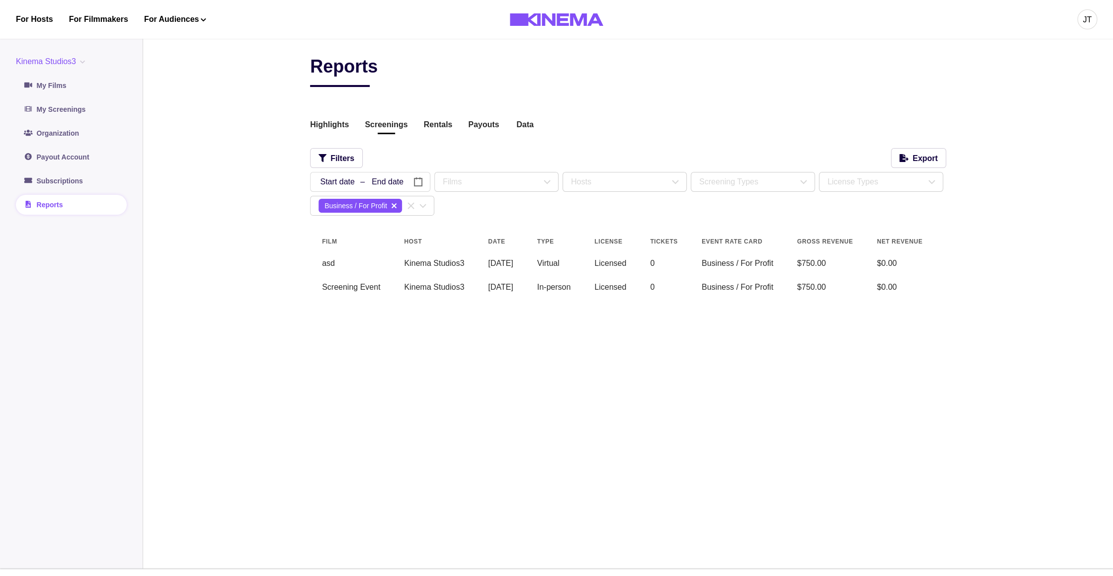
click at [290, 140] on main "Reports Highlights Screenings Rentals Payouts Data Beta Contact us for audience…" at bounding box center [628, 300] width 970 height 537
click at [396, 205] on icon "delete" at bounding box center [394, 205] width 5 height 5
click at [363, 205] on div "Event Rate Card" at bounding box center [368, 206] width 98 height 12
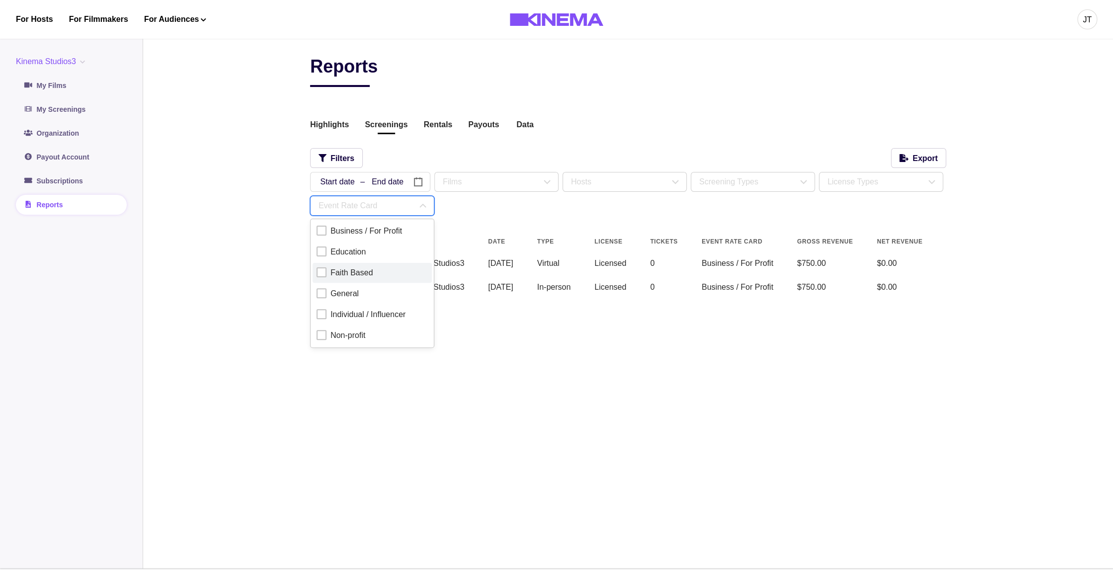
click at [358, 268] on div "Faith Based" at bounding box center [352, 273] width 42 height 12
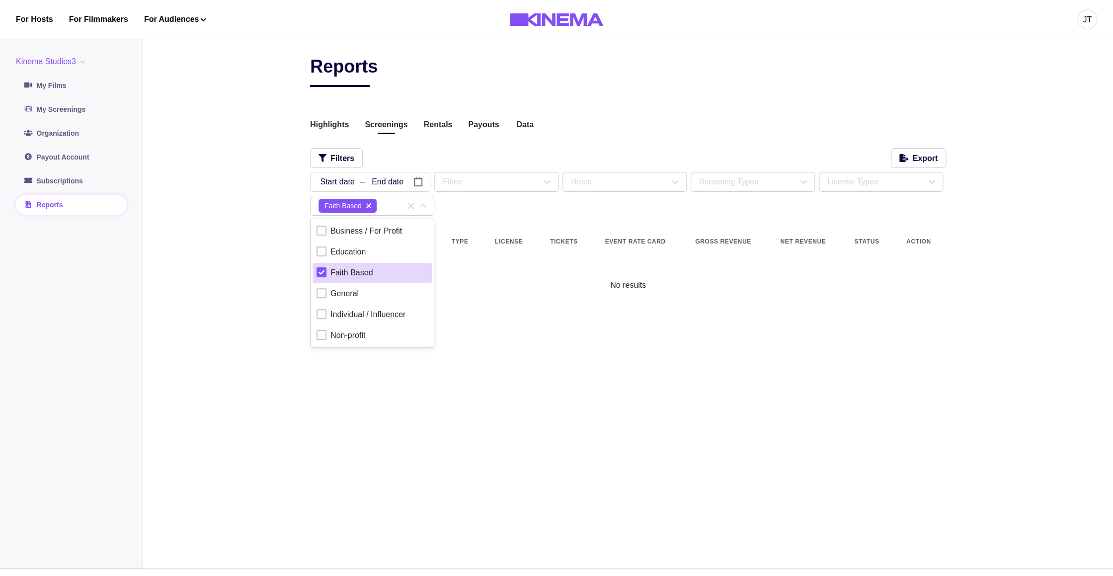
click at [296, 154] on main "Reports Highlights Screenings Rentals Payouts Data Beta Contact us for audience…" at bounding box center [628, 300] width 970 height 537
click at [370, 209] on icon "delete" at bounding box center [368, 206] width 5 height 8
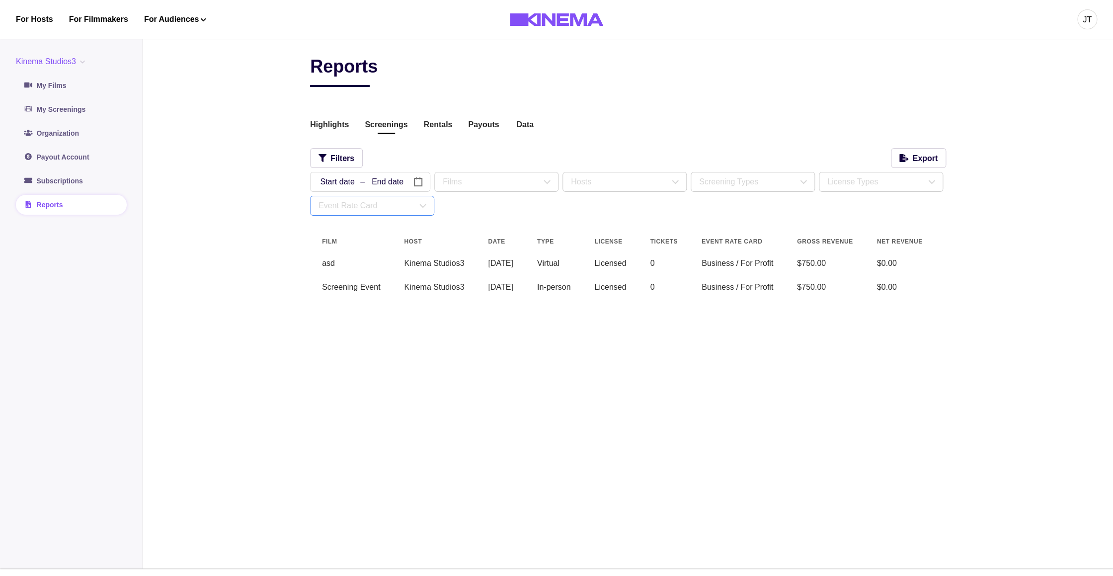
click at [368, 209] on div "Event Rate Card" at bounding box center [368, 206] width 98 height 12
click at [360, 236] on div "Business / For Profit" at bounding box center [367, 231] width 72 height 12
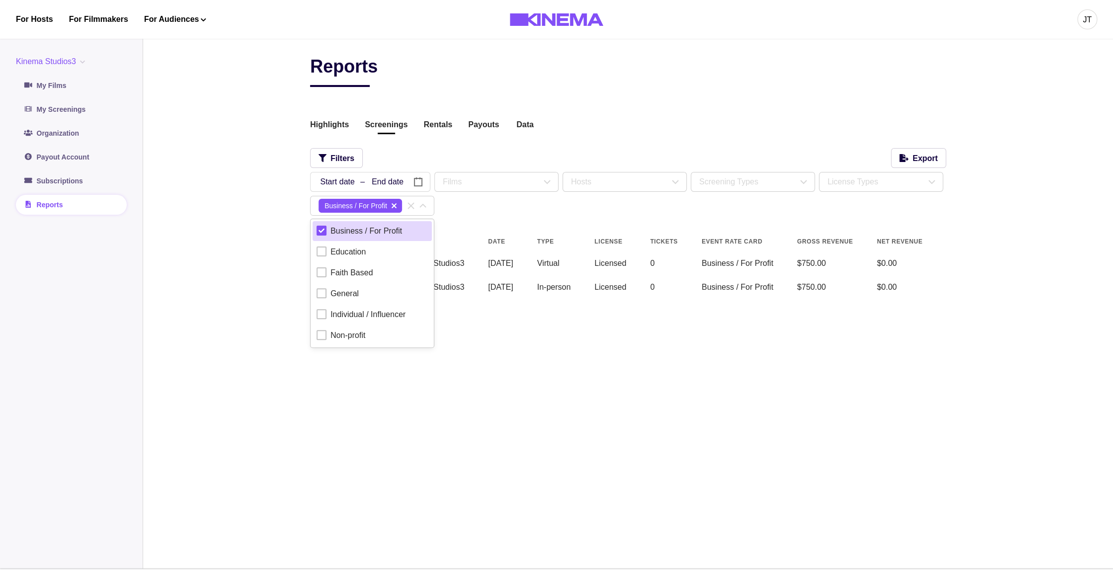
click at [270, 113] on main "Reports Highlights Screenings Rentals Payouts Data Beta Contact us for audience…" at bounding box center [628, 300] width 970 height 537
click at [52, 92] on link "My Films" at bounding box center [71, 86] width 111 height 20
click at [63, 89] on link "My Films" at bounding box center [71, 86] width 111 height 20
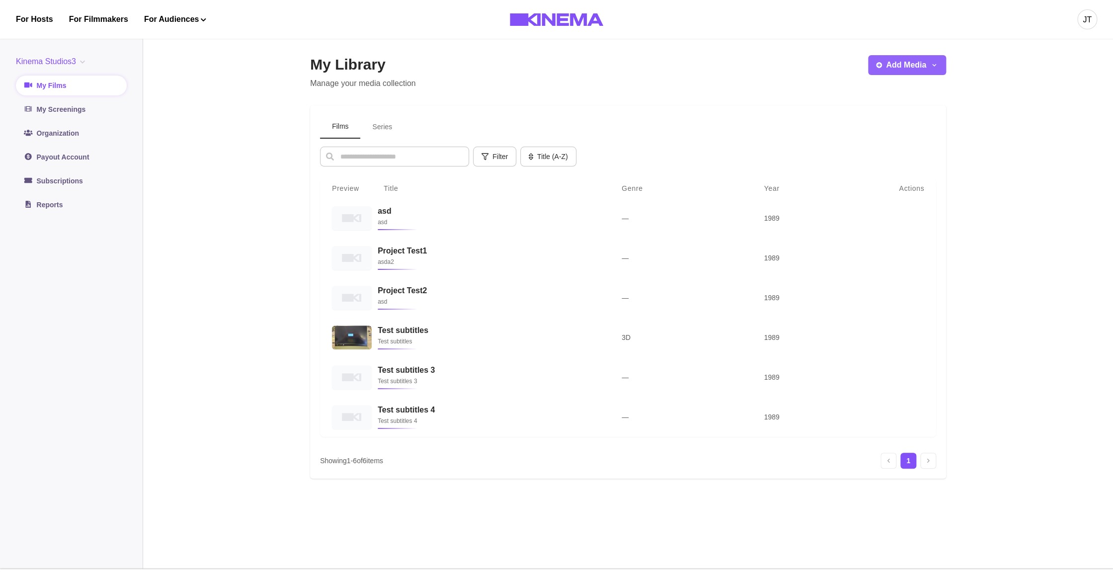
click at [900, 65] on button "Add Media" at bounding box center [907, 65] width 78 height 20
click at [894, 89] on button "Add Film" at bounding box center [924, 93] width 110 height 18
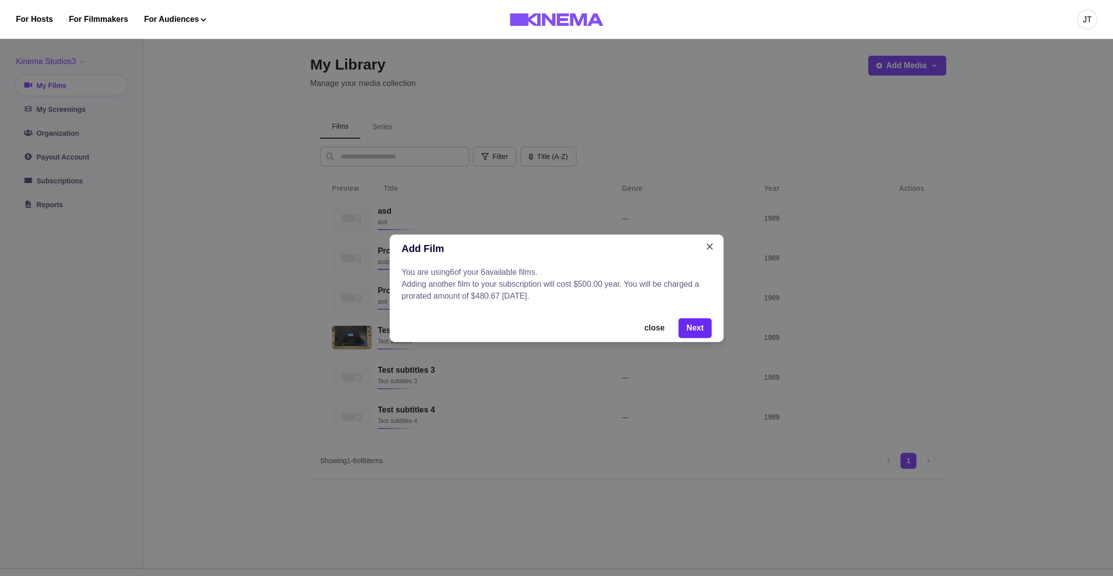
click at [691, 329] on button "Next" at bounding box center [694, 328] width 33 height 20
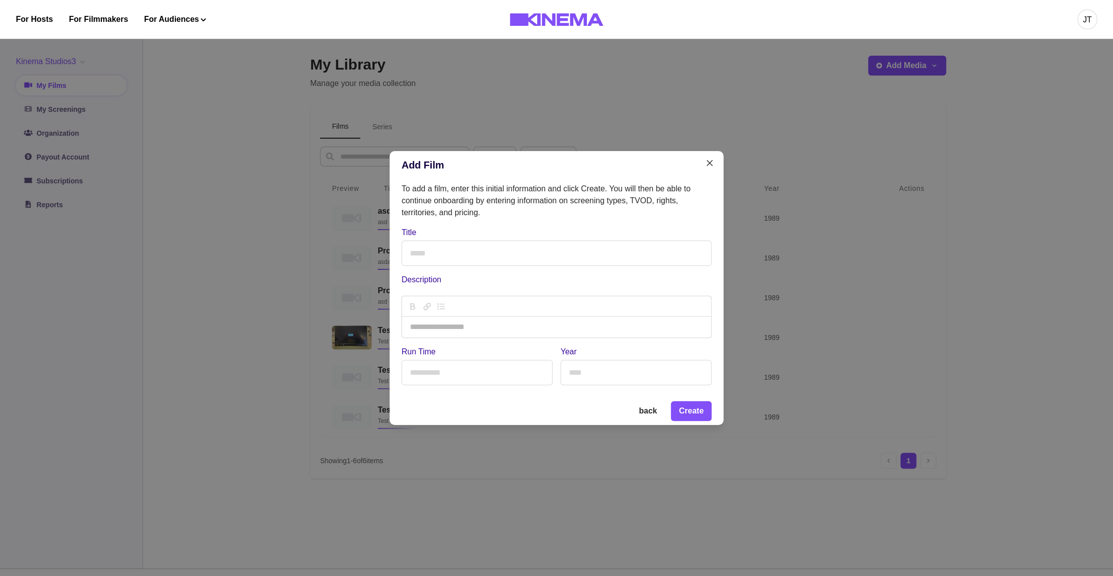
click at [537, 264] on input "Title" at bounding box center [557, 253] width 310 height 25
click at [530, 252] on input "Title" at bounding box center [557, 253] width 310 height 25
type input "**********"
click at [484, 382] on input "Run Time" at bounding box center [477, 372] width 151 height 25
type input "***"
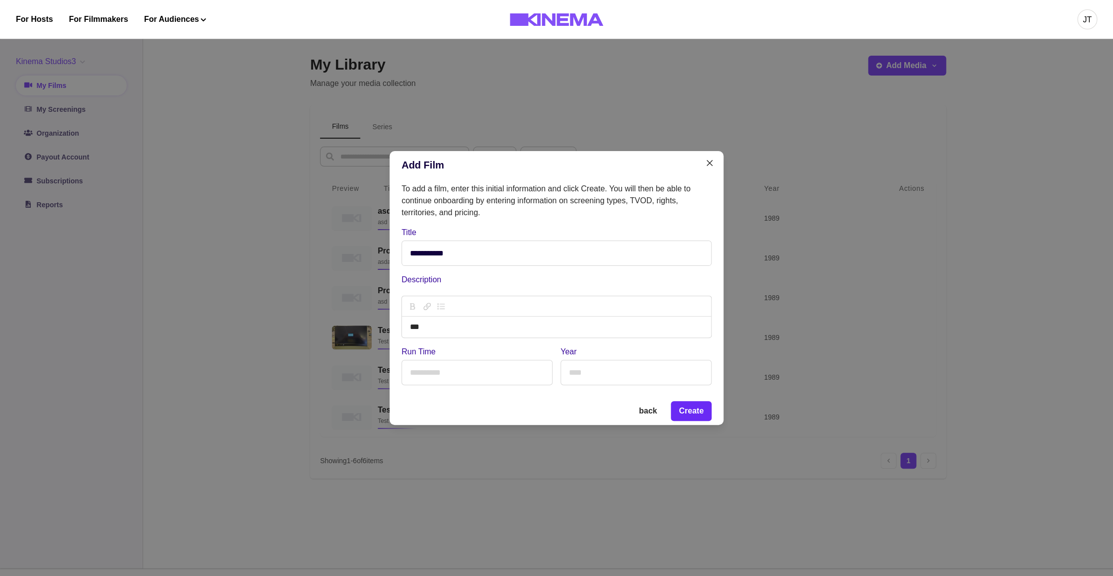
type input "****"
click at [700, 419] on button "Create" at bounding box center [691, 411] width 41 height 20
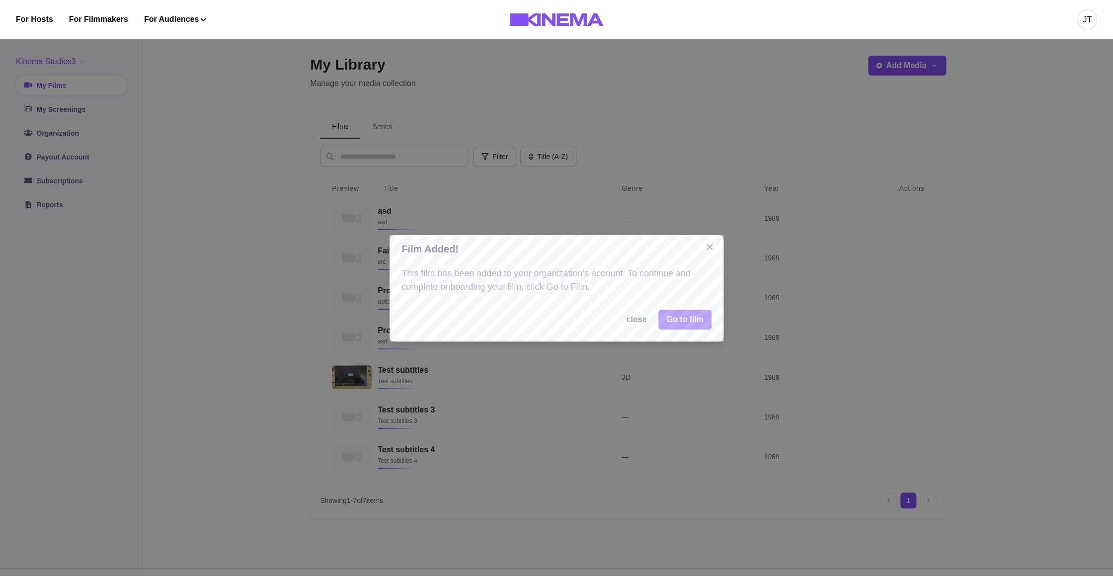
click at [693, 328] on link "Go to film" at bounding box center [685, 320] width 53 height 20
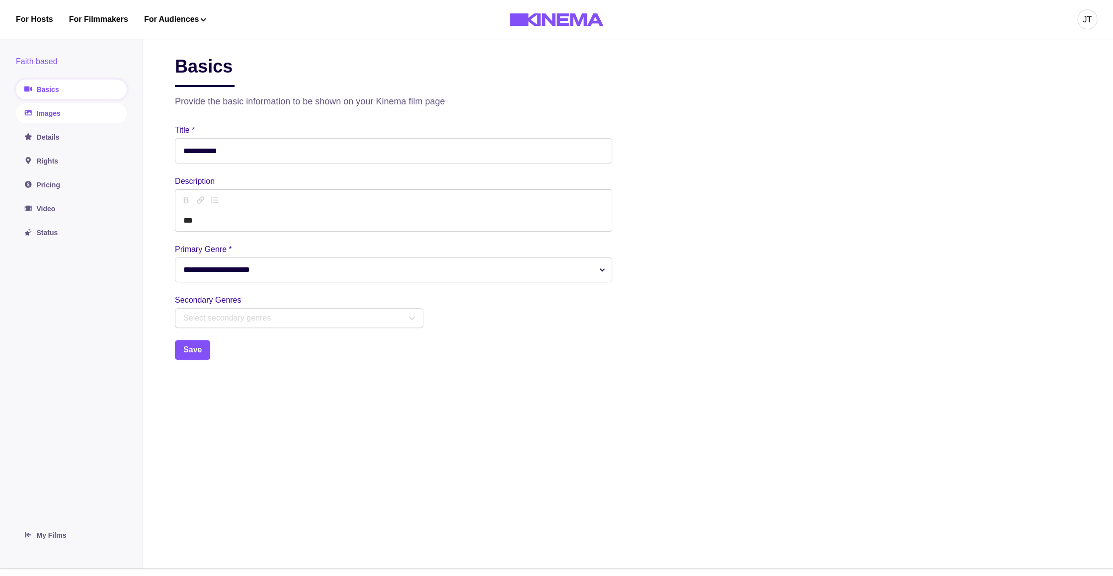
click at [76, 116] on link "Images" at bounding box center [71, 113] width 111 height 20
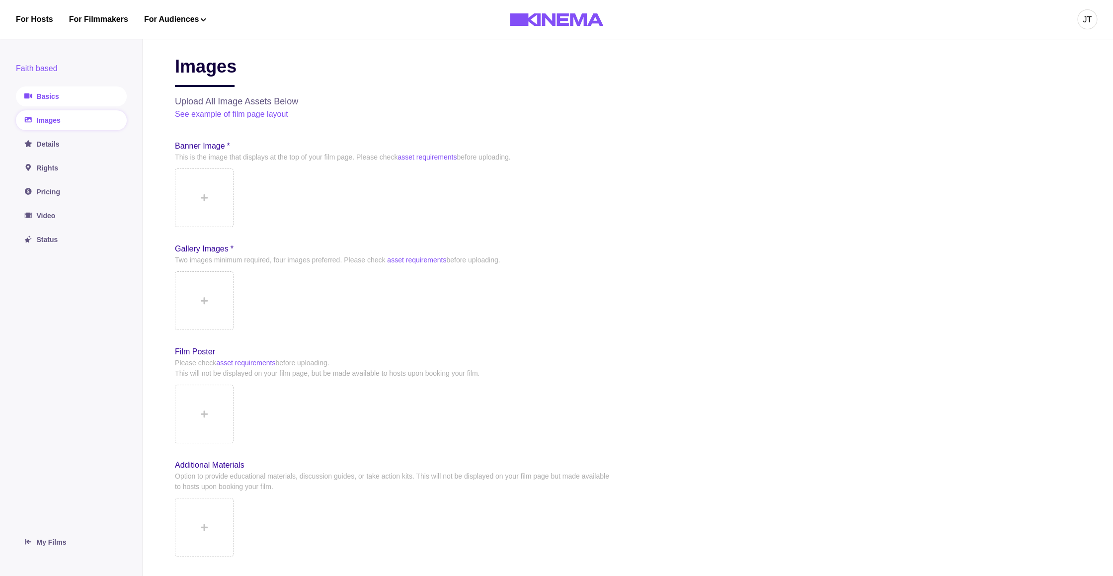
click at [70, 98] on link "Basics" at bounding box center [71, 96] width 111 height 20
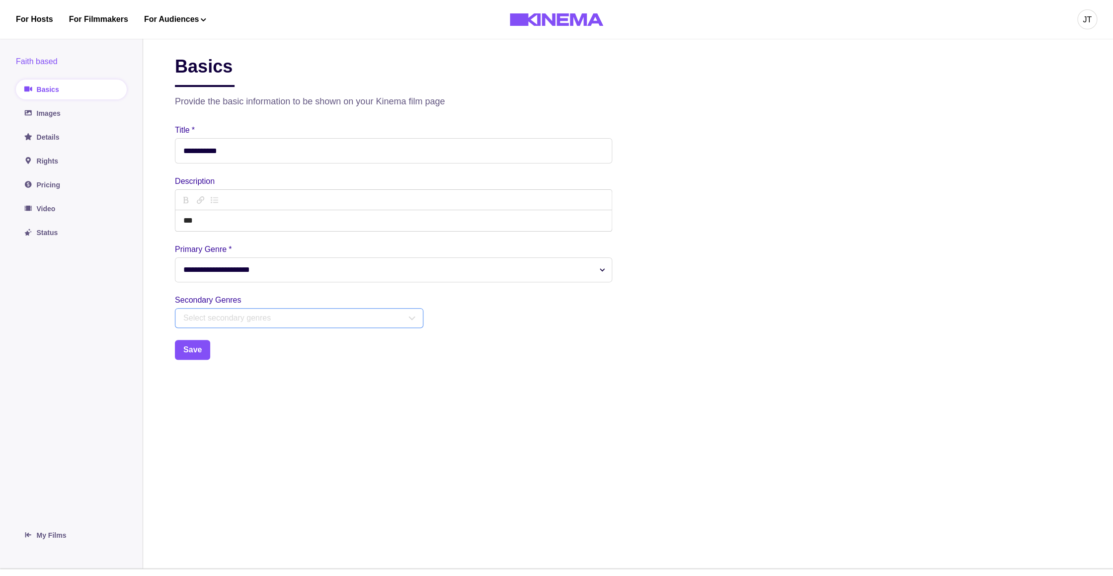
click at [240, 326] on div "Select secondary genres" at bounding box center [299, 318] width 248 height 19
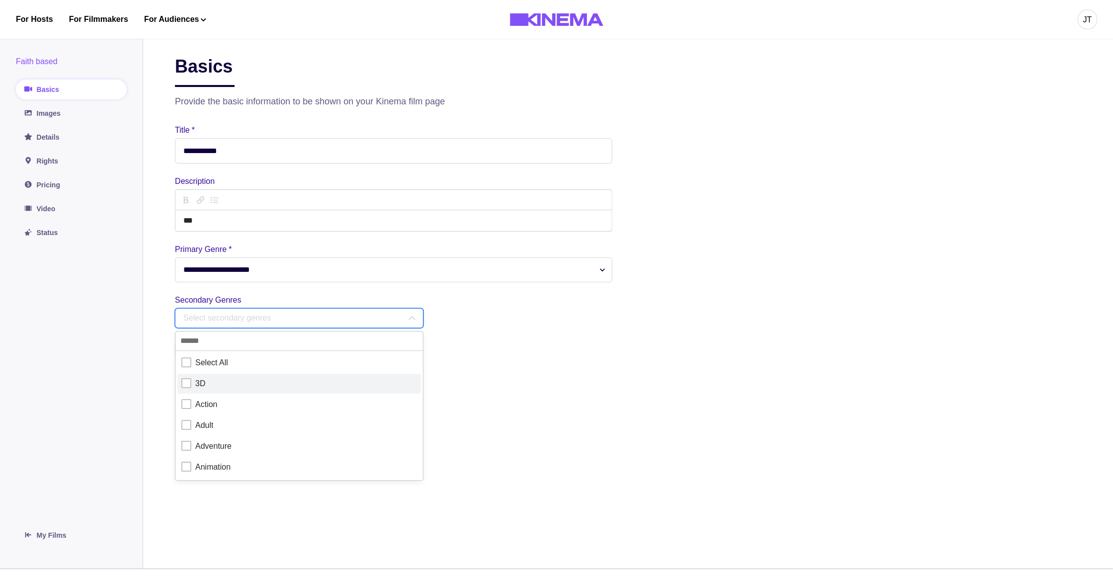
click at [227, 383] on div "3D" at bounding box center [299, 384] width 236 height 12
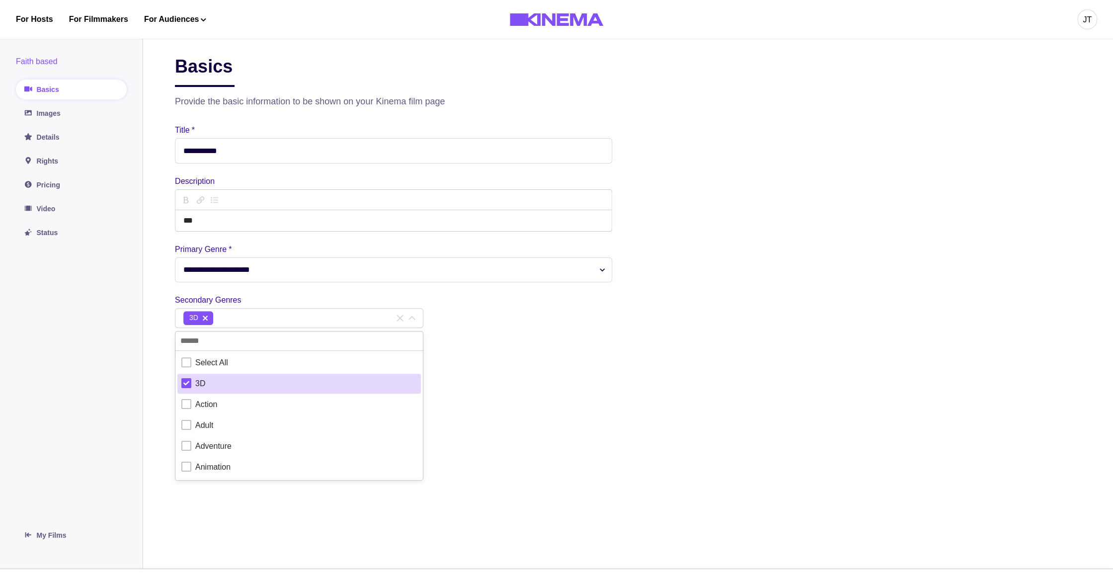
click at [175, 257] on select "**********" at bounding box center [393, 269] width 437 height 25
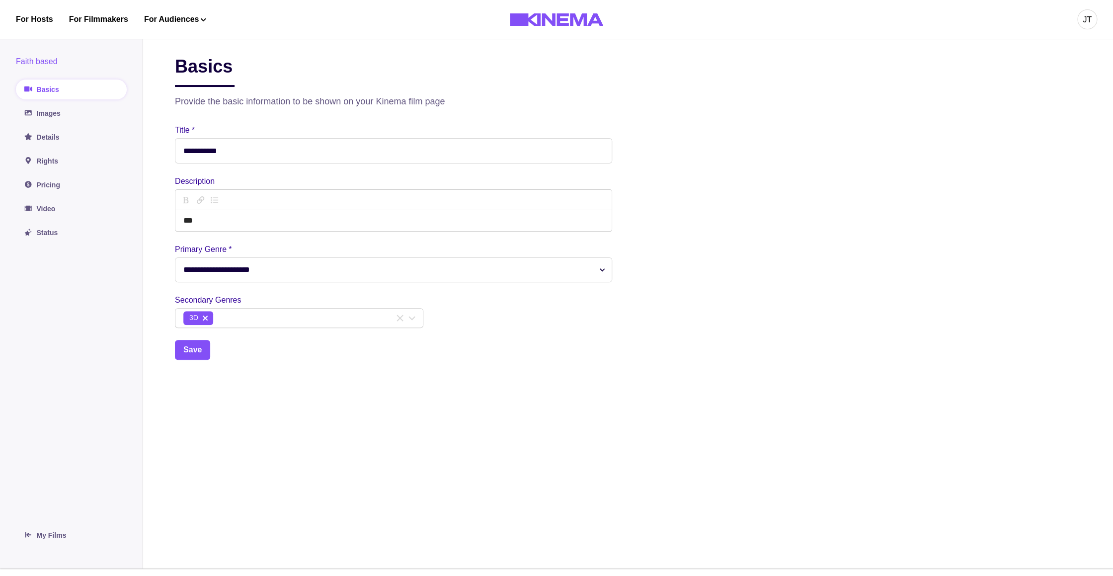
select select "**"
click option "**" at bounding box center [0, 0] width 0 height 0
drag, startPoint x: 362, startPoint y: 290, endPoint x: 242, endPoint y: 235, distance: 132.6
click at [362, 289] on div "**********" at bounding box center [393, 226] width 437 height 204
click at [63, 118] on link "Images" at bounding box center [71, 113] width 111 height 20
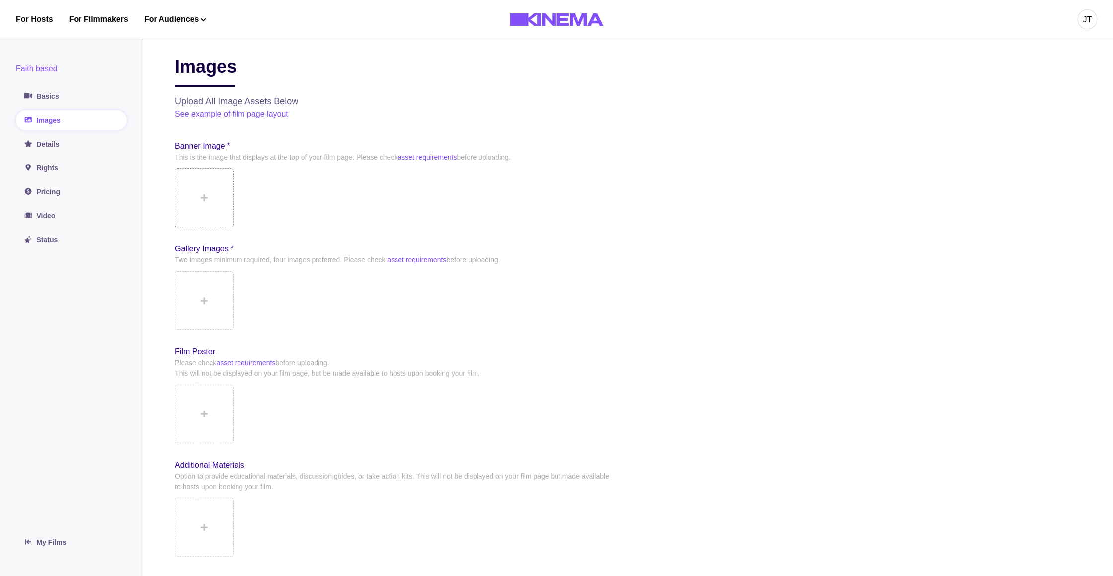
click at [220, 193] on button at bounding box center [204, 197] width 59 height 59
click at [60, 163] on link "Rights" at bounding box center [71, 168] width 111 height 20
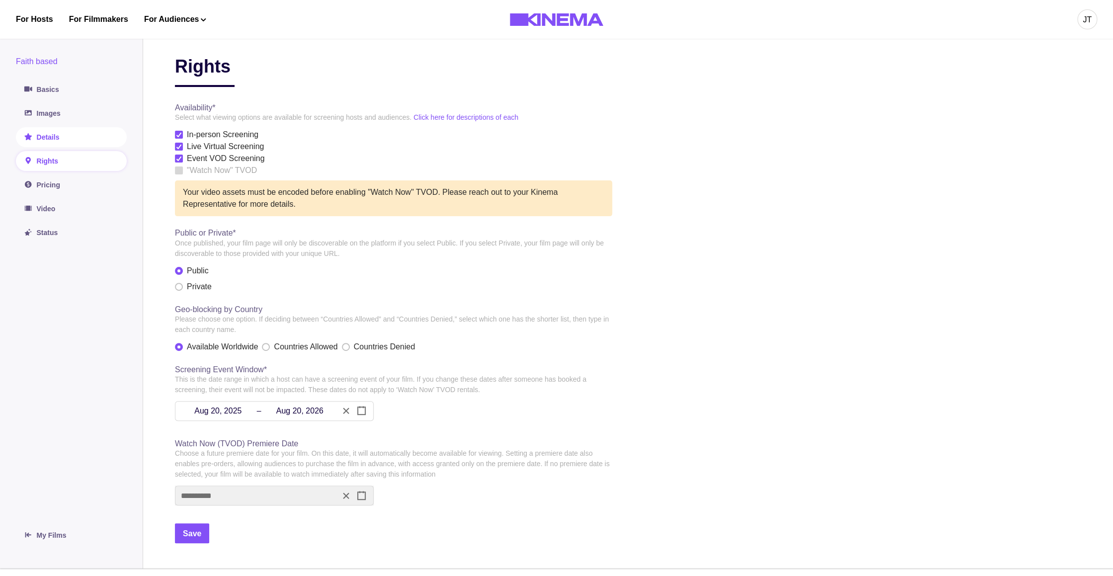
click at [72, 141] on link "Details" at bounding box center [71, 137] width 111 height 20
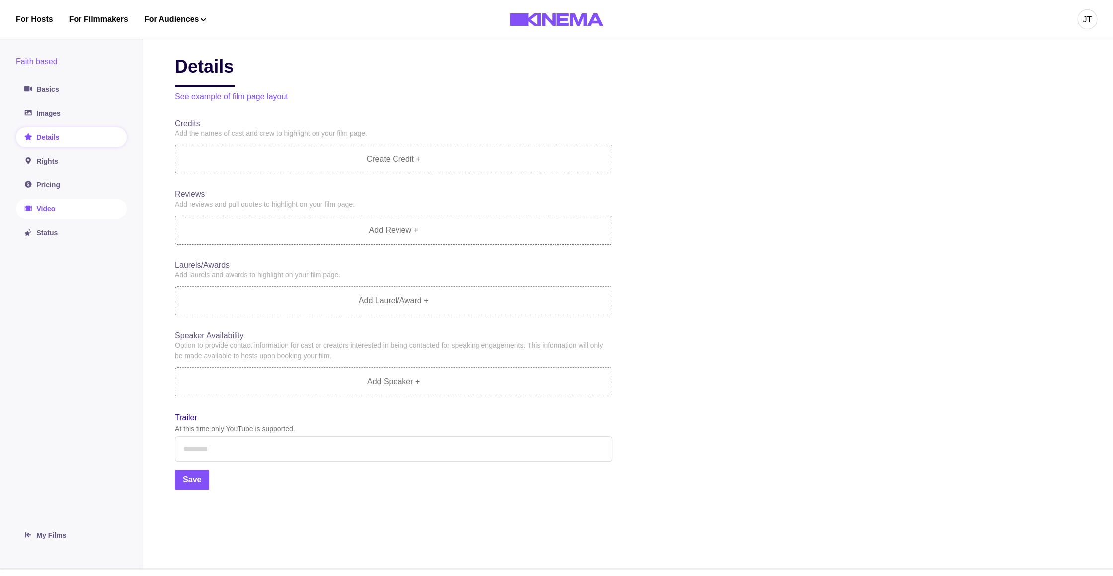
click at [76, 206] on link "Video" at bounding box center [71, 209] width 111 height 20
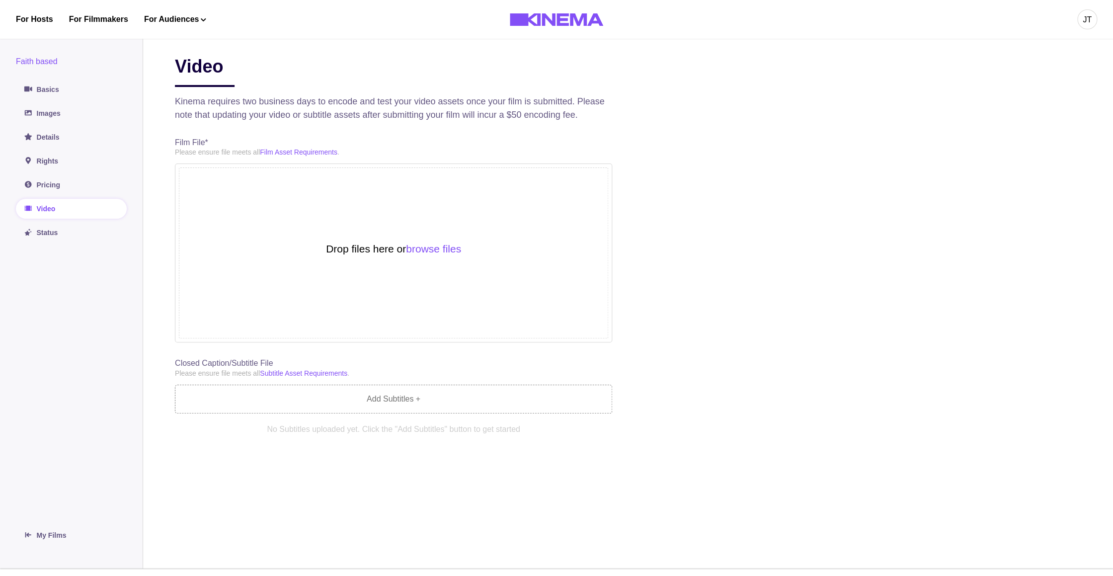
click at [331, 251] on div "Drop files here or browse files" at bounding box center [393, 253] width 429 height 171
click at [443, 254] on button "browse files" at bounding box center [433, 249] width 55 height 11
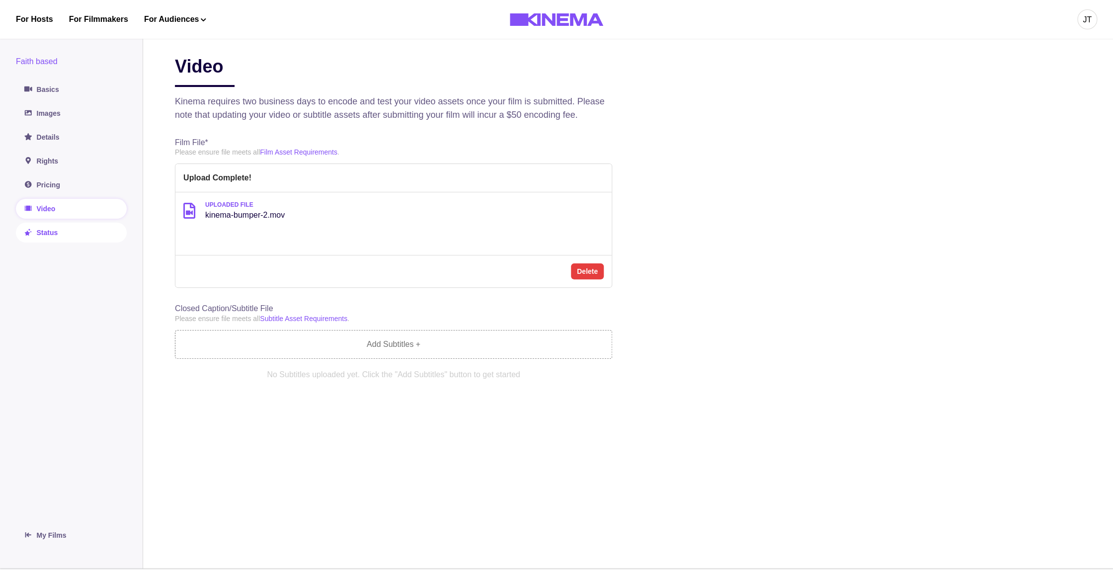
click at [74, 231] on link "Status" at bounding box center [71, 233] width 111 height 20
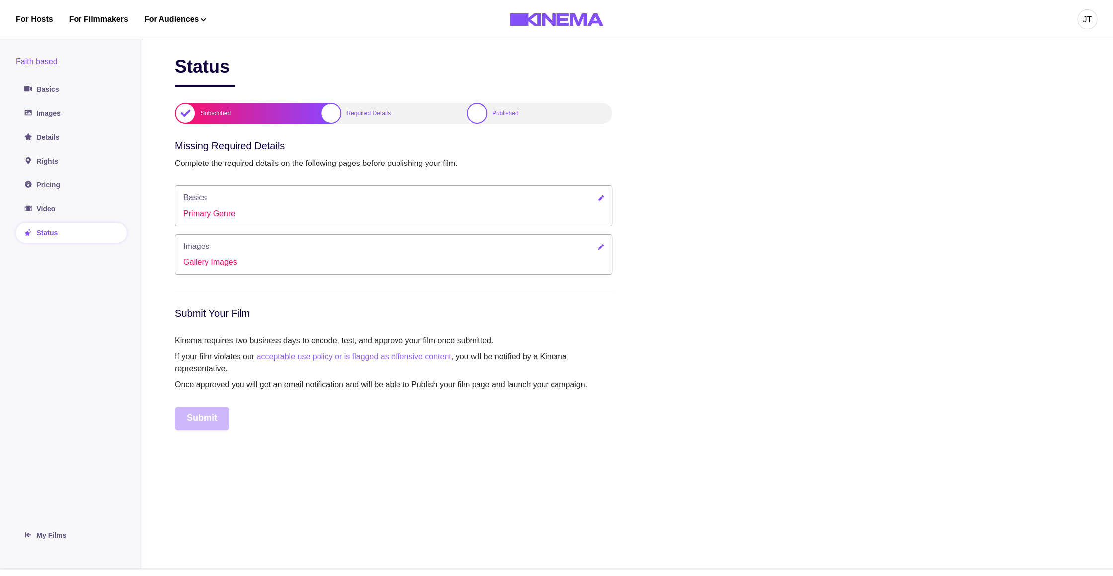
click at [598, 203] on link at bounding box center [601, 198] width 6 height 9
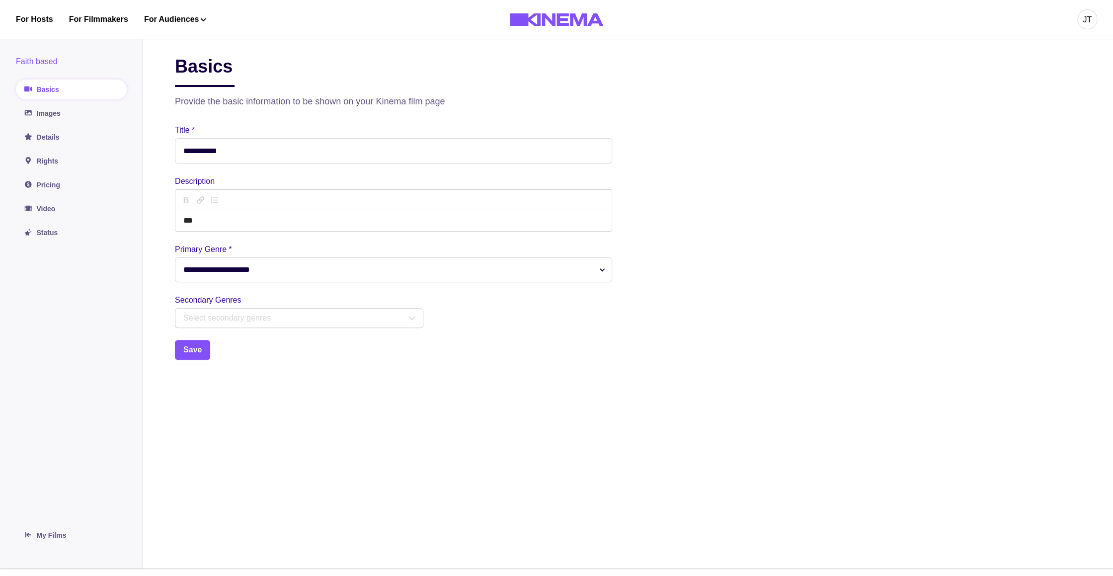
click at [175, 257] on select "**********" at bounding box center [393, 269] width 437 height 25
select select "**"
click option "**" at bounding box center [0, 0] width 0 height 0
click at [223, 320] on div "Select secondary genres" at bounding box center [294, 318] width 223 height 12
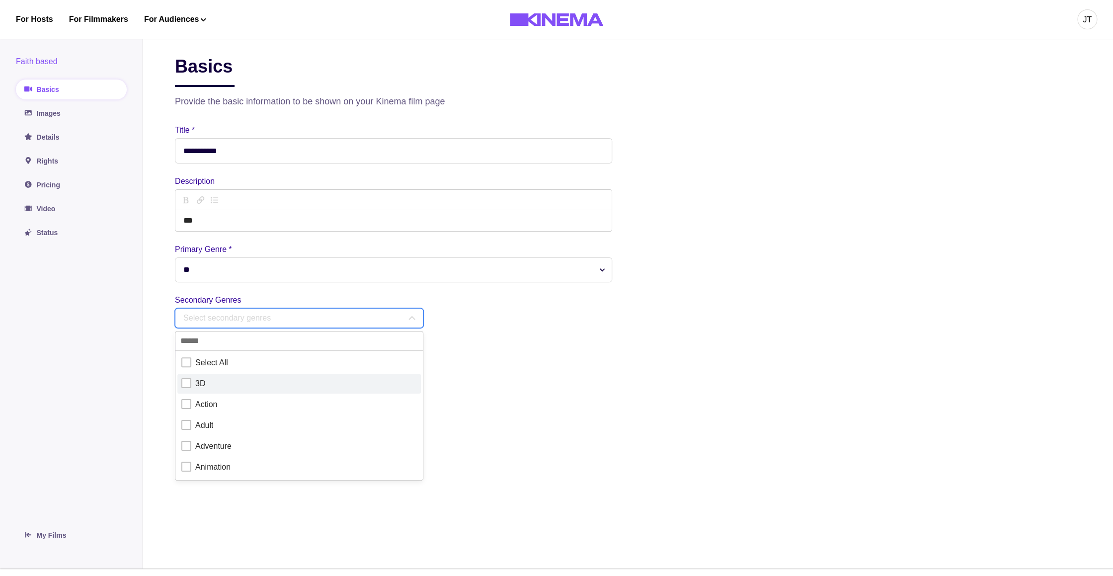
click at [210, 383] on div "3D" at bounding box center [299, 384] width 236 height 12
click at [168, 377] on main "**********" at bounding box center [628, 300] width 970 height 537
click at [196, 358] on button "Save" at bounding box center [192, 350] width 35 height 20
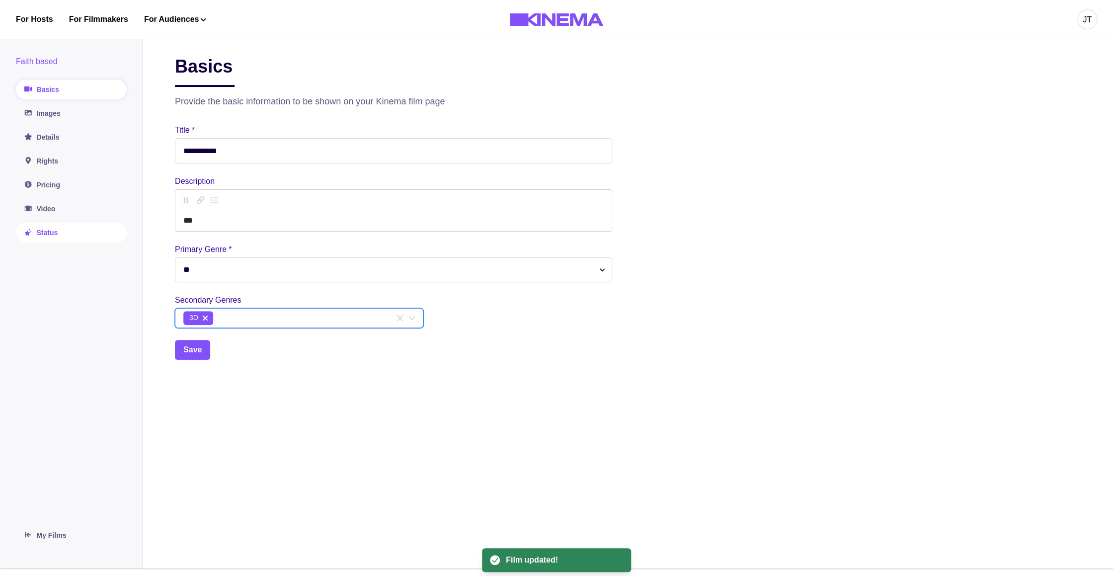
click at [75, 228] on link "Status" at bounding box center [71, 233] width 111 height 20
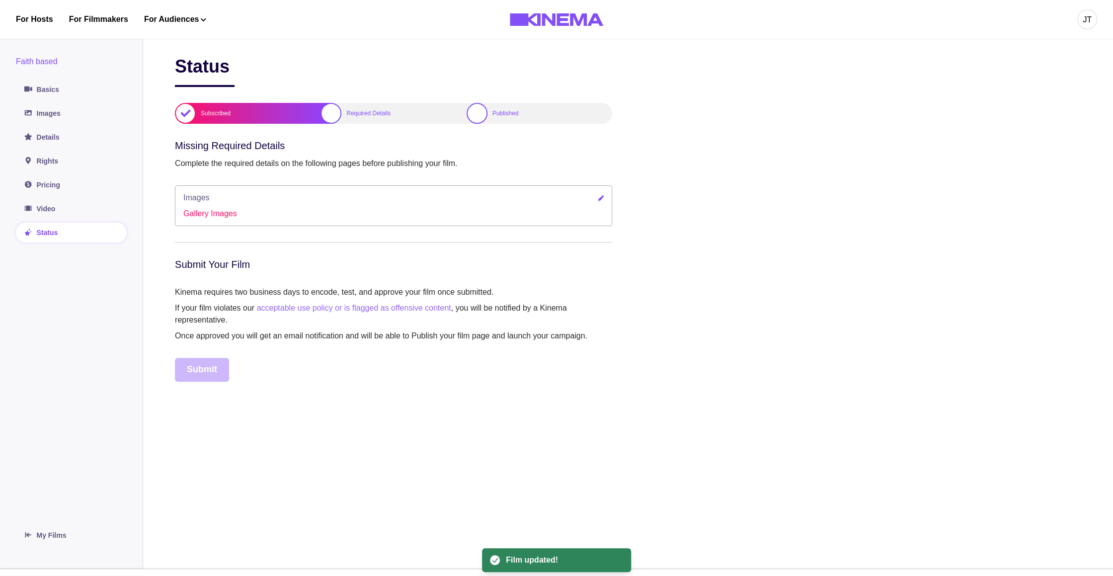
click at [598, 198] on link at bounding box center [601, 198] width 6 height 9
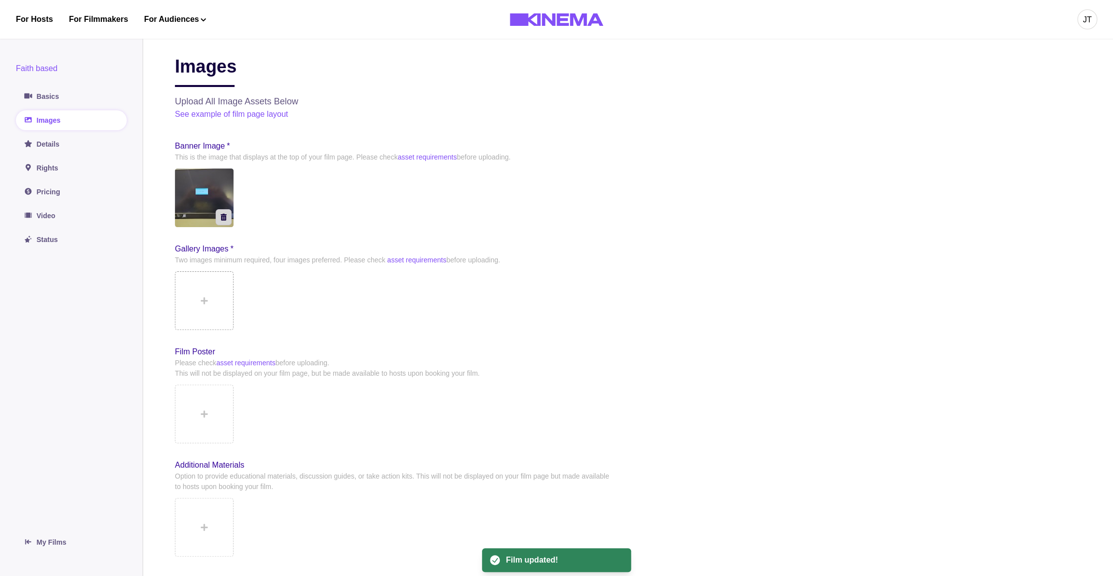
click at [194, 303] on button at bounding box center [204, 300] width 59 height 59
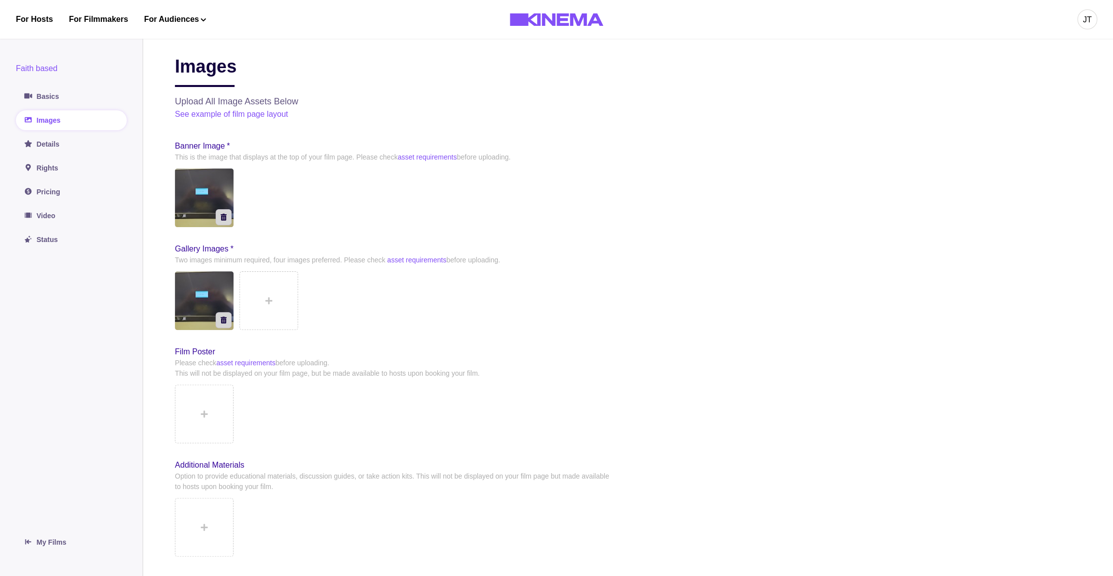
click at [267, 305] on button at bounding box center [269, 300] width 59 height 59
click at [55, 246] on link "Status" at bounding box center [71, 240] width 111 height 20
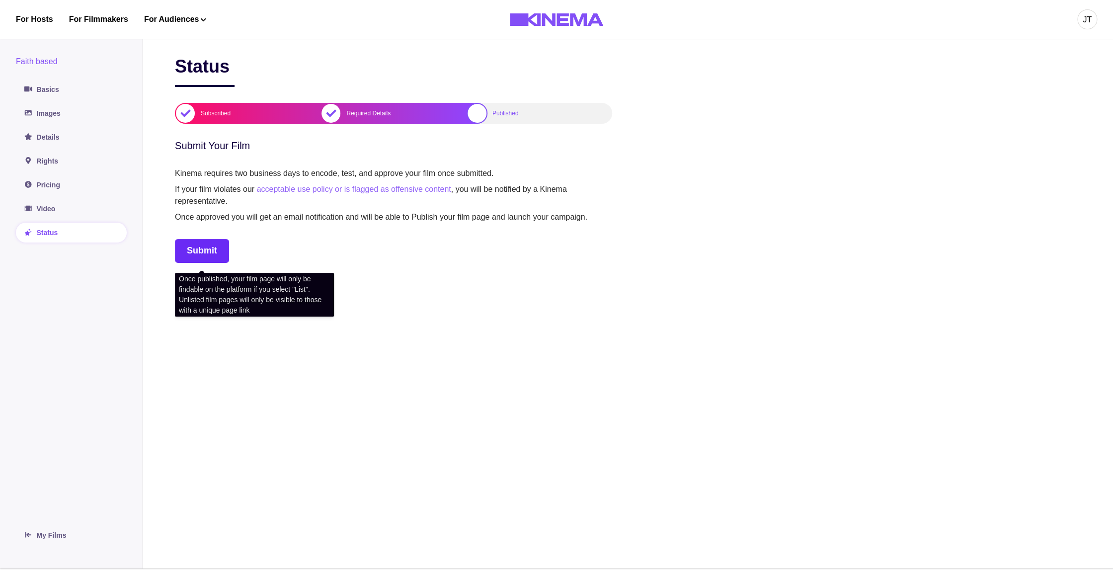
click at [205, 245] on button "Submit" at bounding box center [202, 251] width 54 height 24
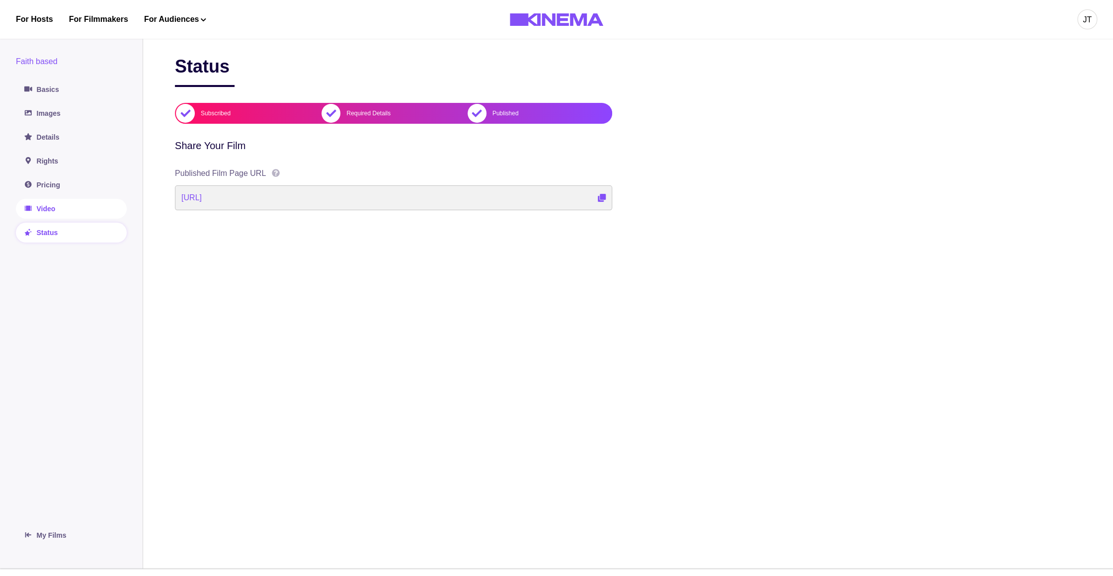
click at [84, 207] on link "Video" at bounding box center [71, 209] width 111 height 20
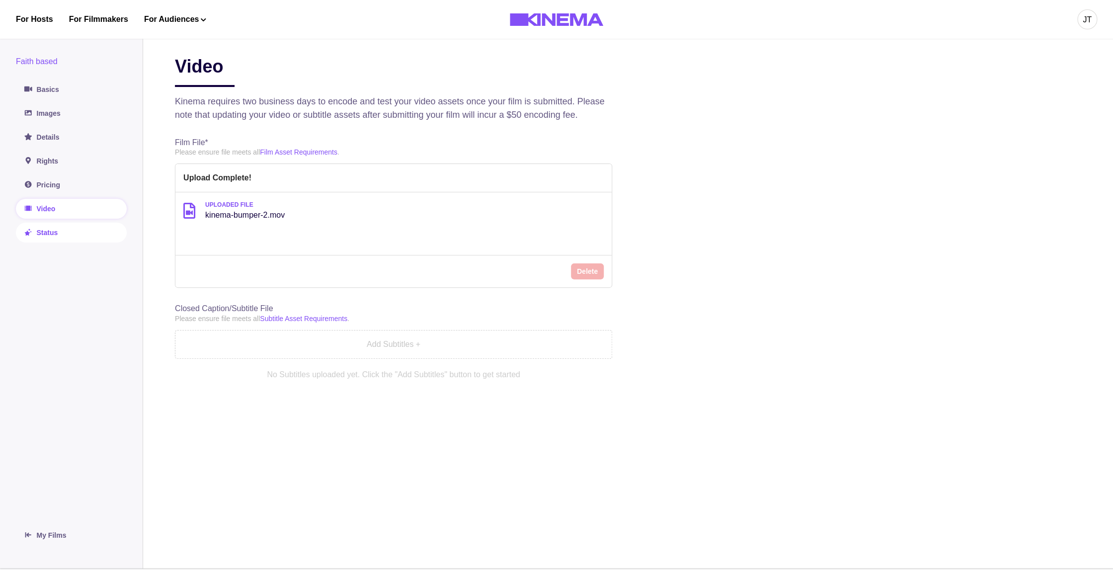
click at [77, 232] on link "Status" at bounding box center [71, 233] width 111 height 20
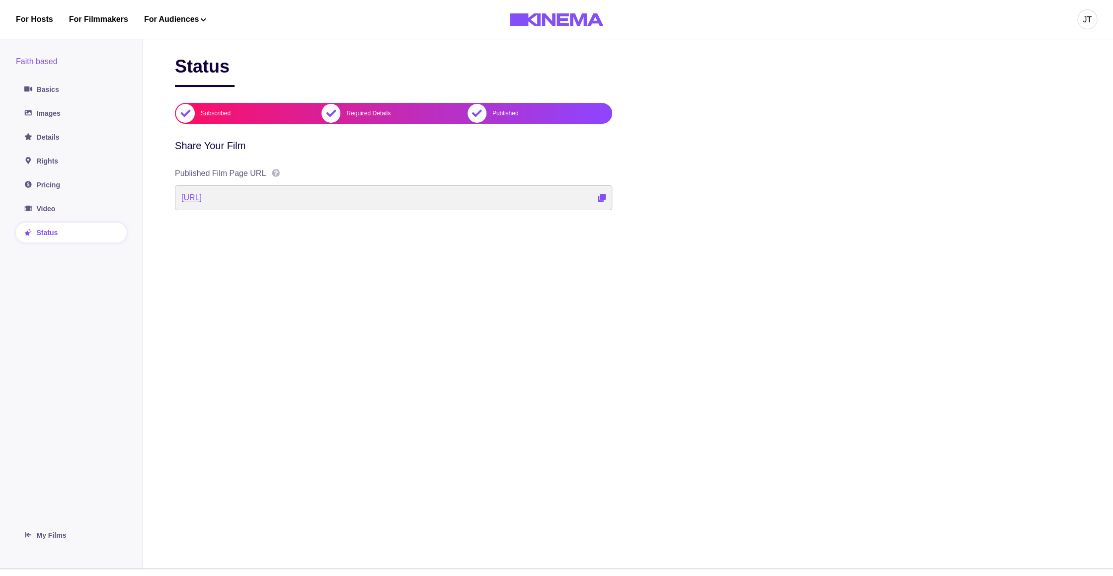
click at [202, 203] on link "[URL]" at bounding box center [191, 198] width 20 height 12
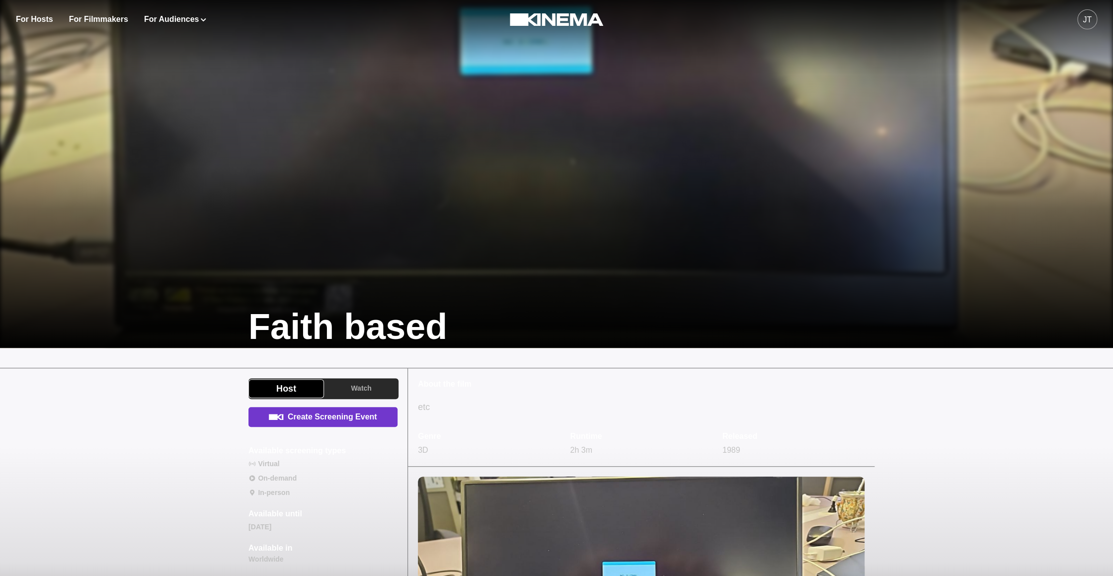
scroll to position [146, 0]
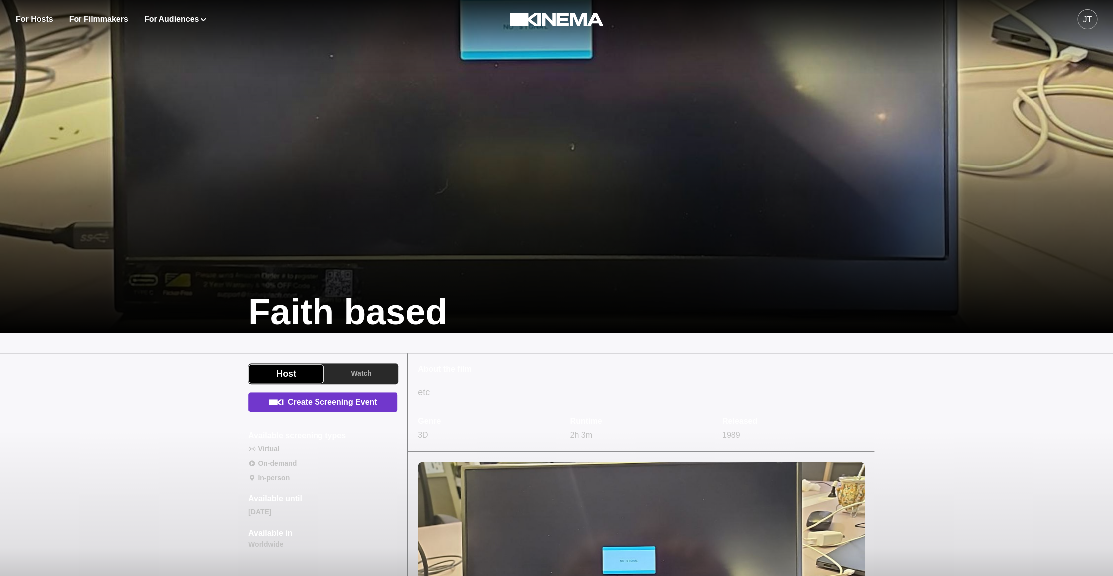
click at [339, 408] on link "Create Screening Event" at bounding box center [323, 402] width 149 height 20
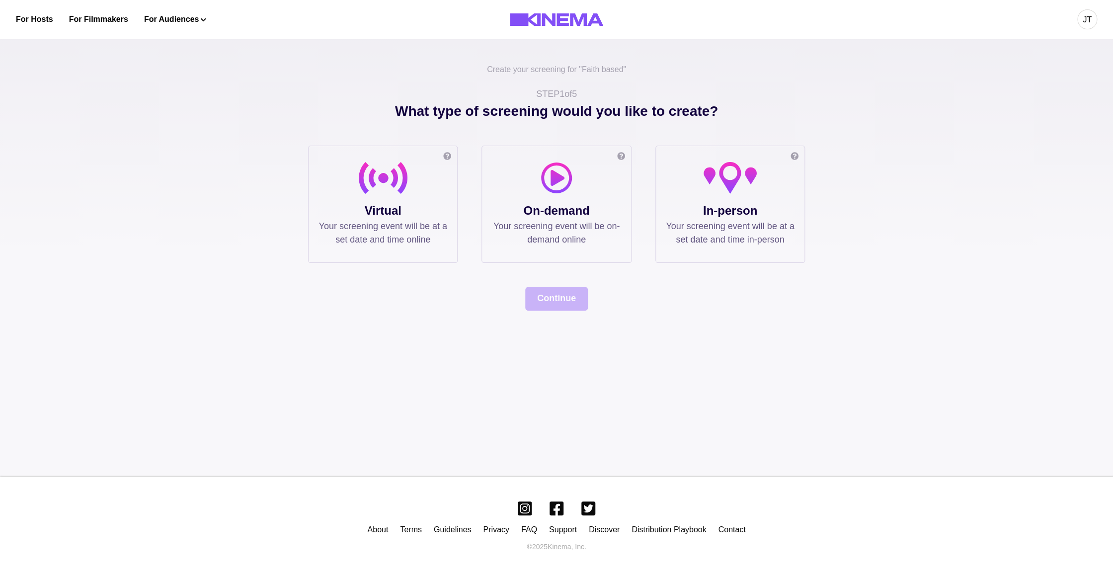
click at [676, 228] on p "Your screening event will be at a set date and time in-person" at bounding box center [730, 233] width 129 height 27
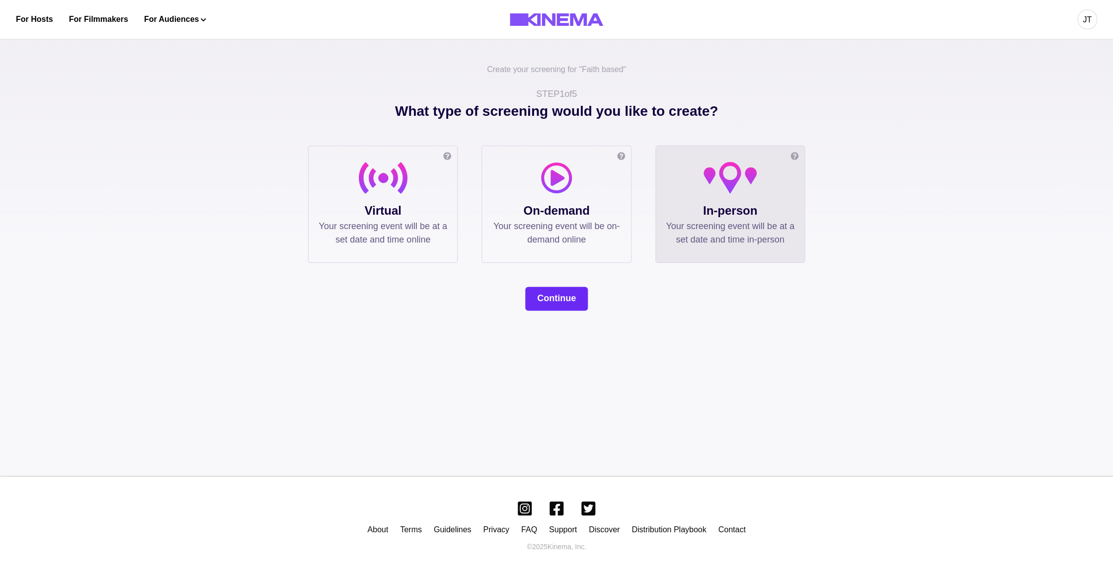
click at [562, 300] on button "Continue" at bounding box center [556, 299] width 63 height 24
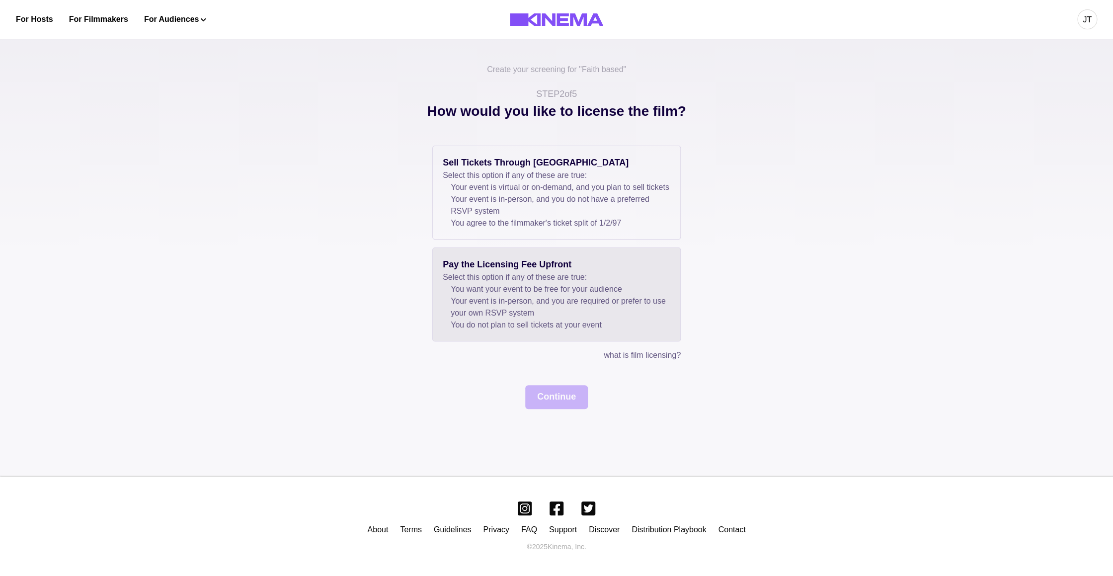
click at [536, 271] on p "Pay the Licensing Fee Upfront" at bounding box center [557, 264] width 228 height 13
click at [557, 409] on button "Continue" at bounding box center [556, 397] width 63 height 24
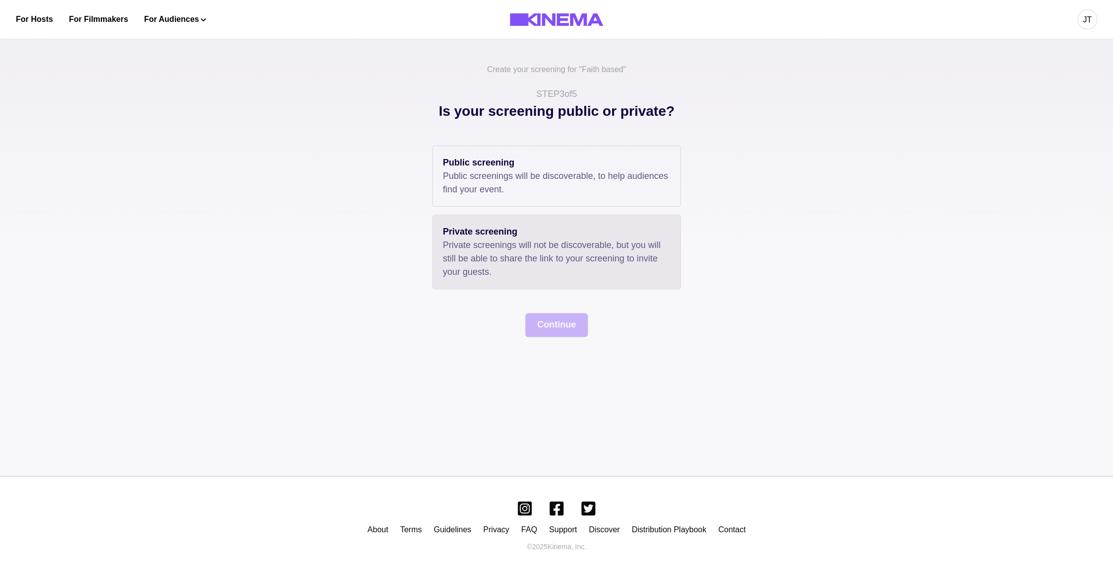
click at [527, 257] on p "Private screenings will not be discoverable, but you will still be able to shar…" at bounding box center [557, 259] width 228 height 40
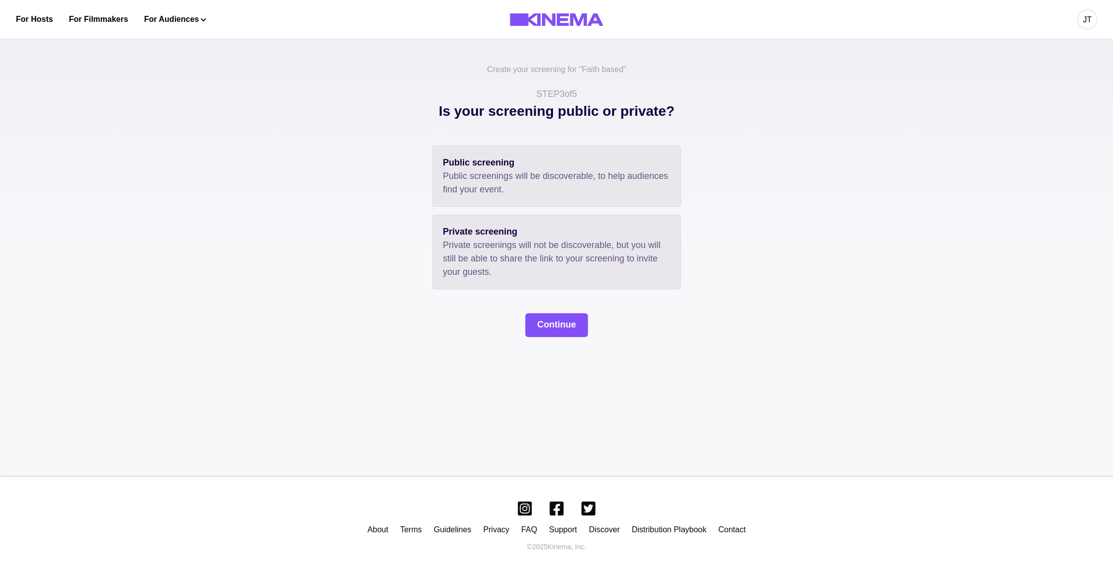
click at [517, 179] on p "Public screenings will be discoverable, to help audiences find your event." at bounding box center [557, 182] width 228 height 27
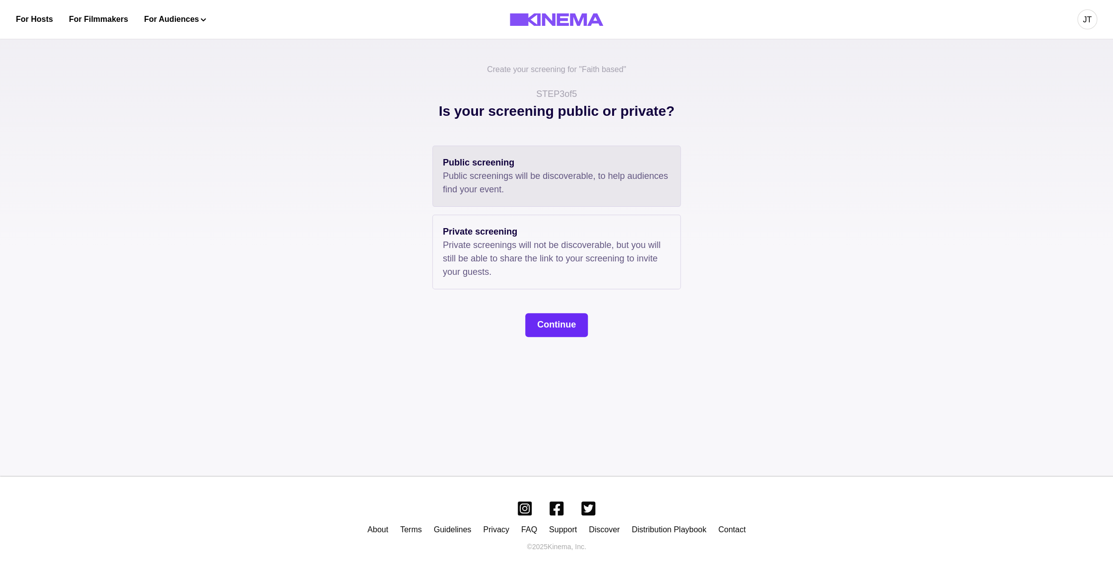
click at [538, 328] on button "Continue" at bounding box center [556, 325] width 63 height 24
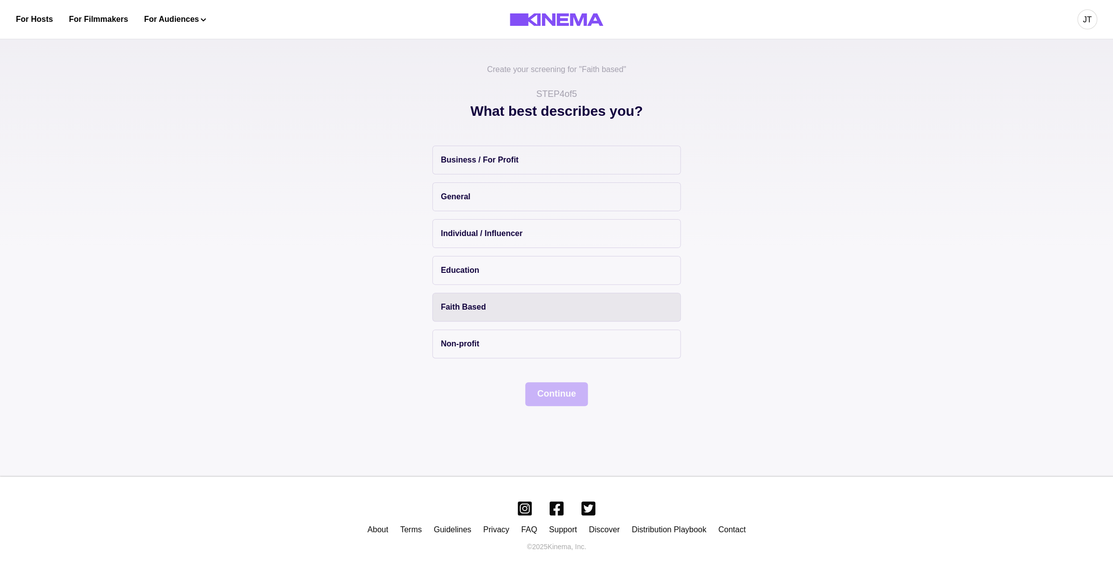
click at [494, 297] on button "Faith Based" at bounding box center [556, 307] width 249 height 29
click at [555, 391] on button "Continue" at bounding box center [556, 394] width 63 height 24
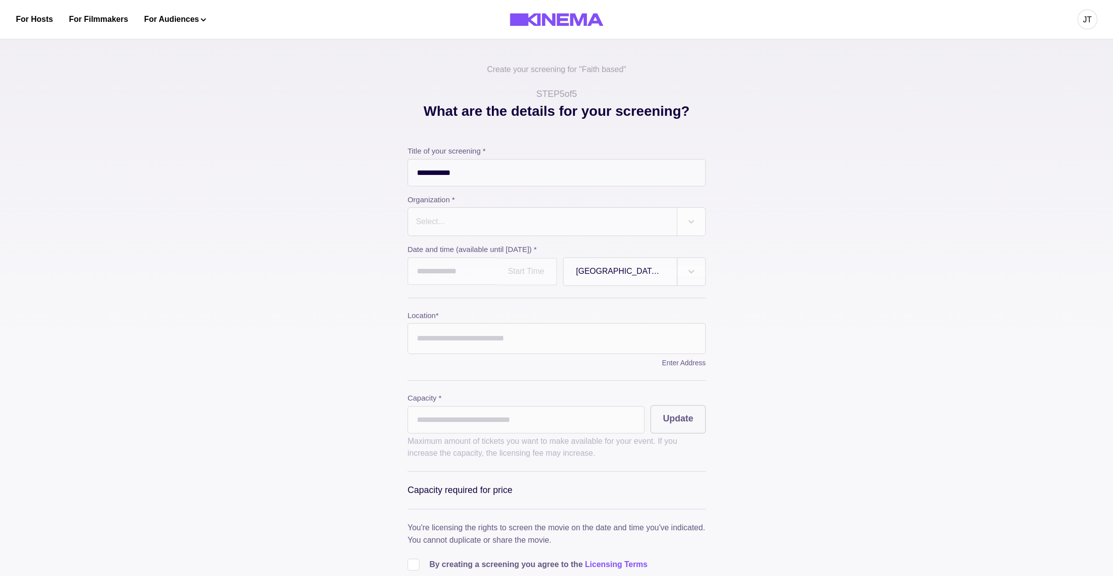
click at [548, 224] on div at bounding box center [542, 222] width 255 height 14
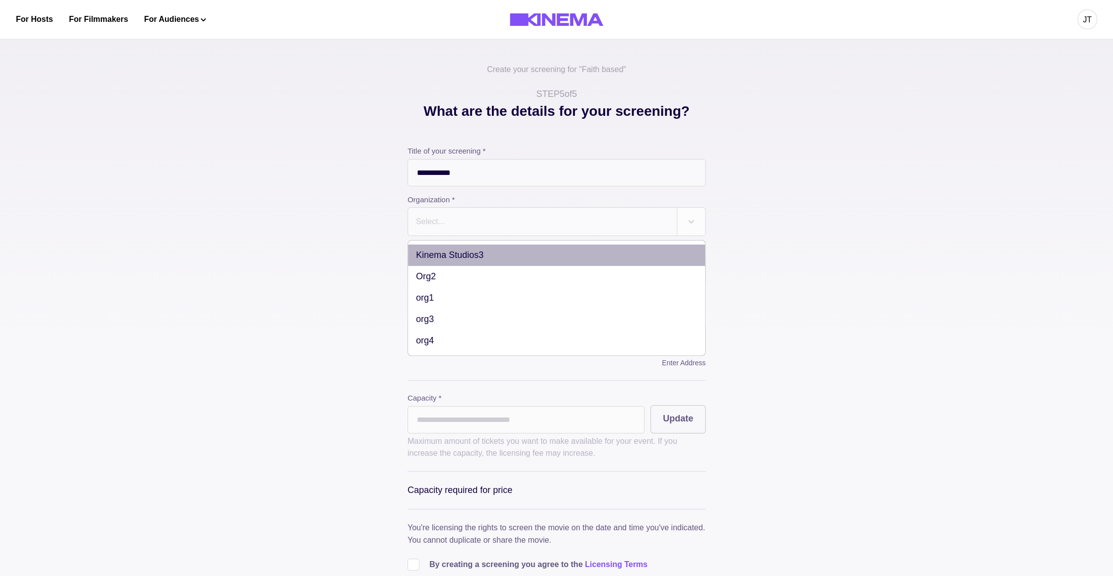
click at [502, 259] on div "Kinema Studios3" at bounding box center [556, 255] width 297 height 21
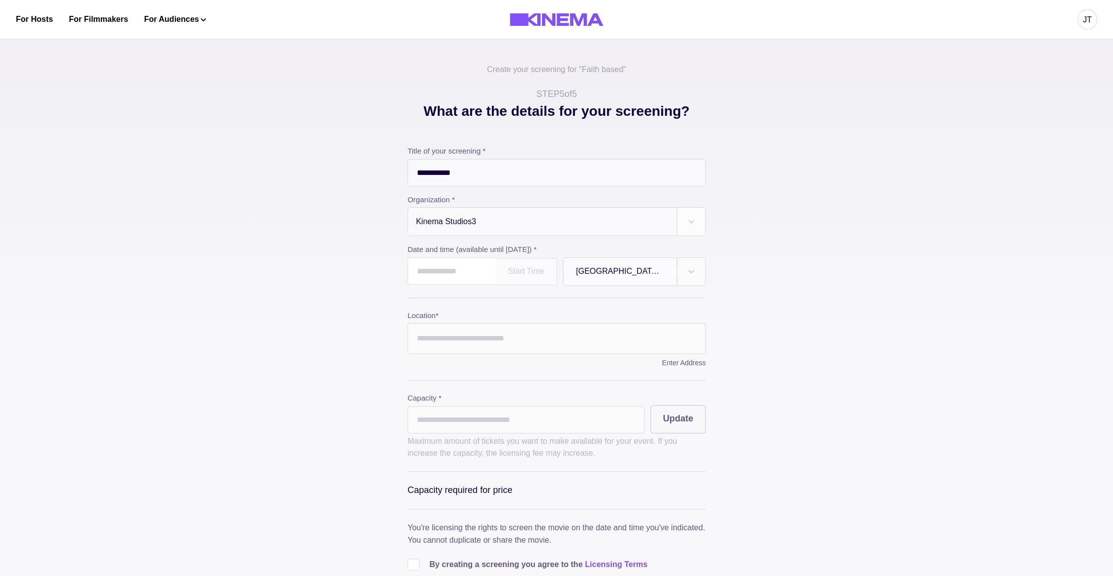
click at [444, 269] on input "text" at bounding box center [452, 270] width 89 height 27
click at [484, 366] on td "21" at bounding box center [493, 367] width 18 height 14
type input "**********"
click at [540, 346] on input "Location *" at bounding box center [557, 338] width 298 height 31
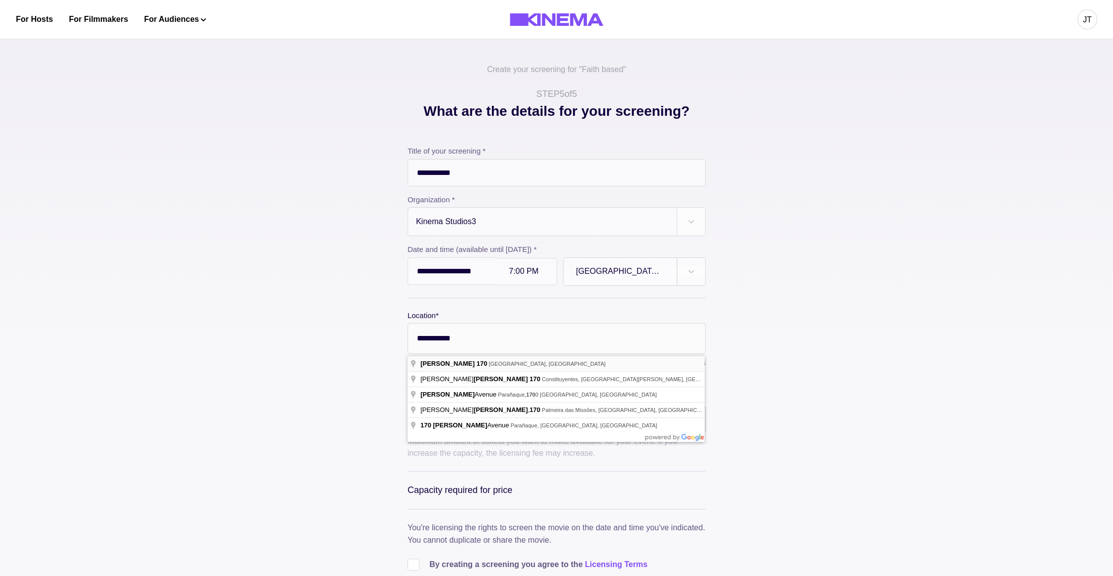
type input "**********"
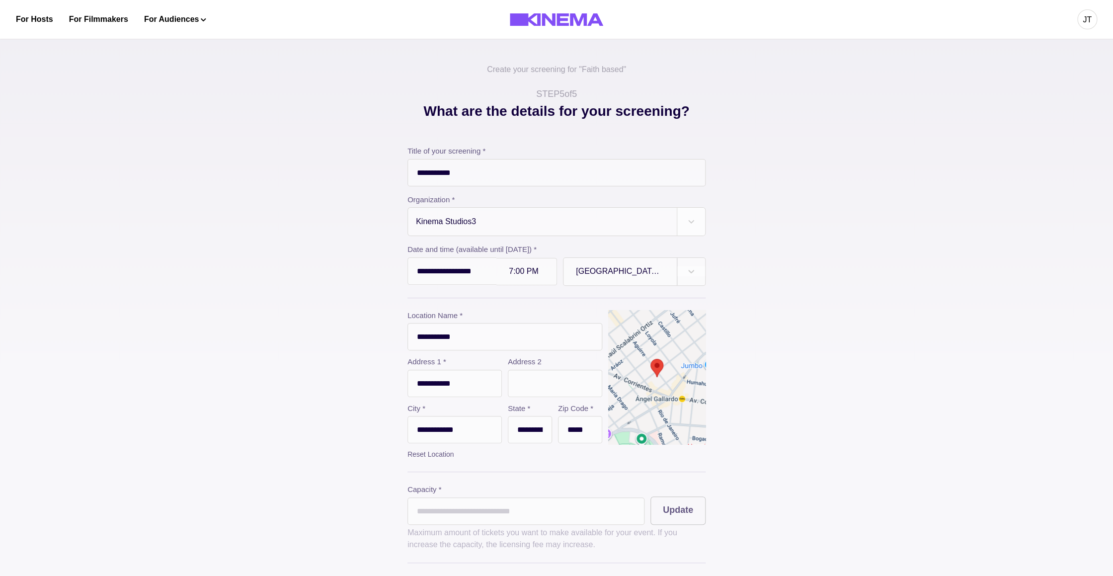
click at [530, 420] on input "**********" at bounding box center [530, 429] width 44 height 27
click at [466, 519] on input "*" at bounding box center [526, 511] width 237 height 27
type input "**"
click at [651, 522] on button "Update" at bounding box center [678, 511] width 55 height 28
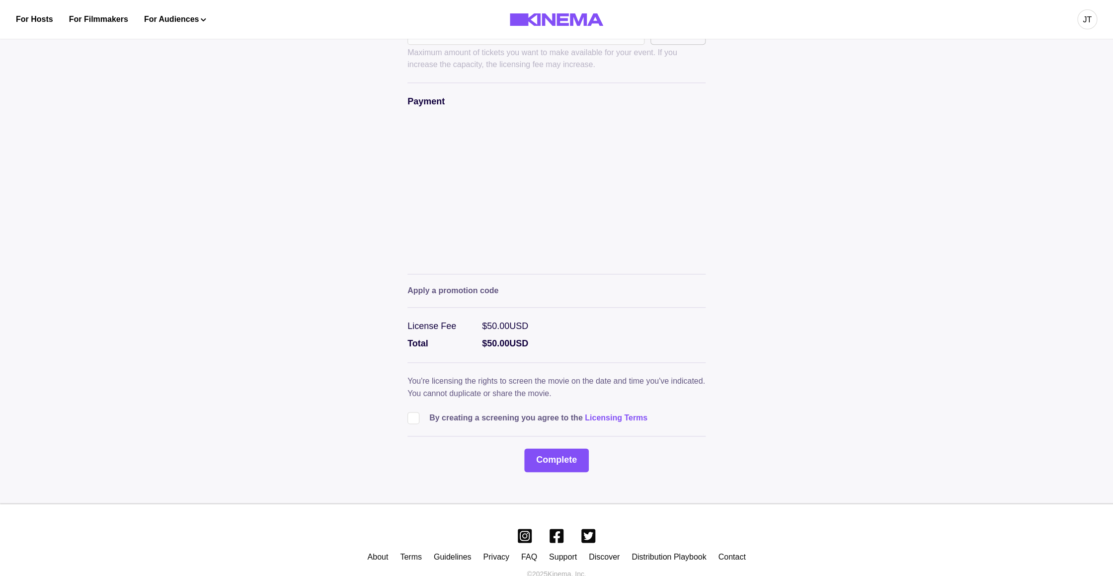
scroll to position [482, 0]
click at [468, 420] on p "By creating a screening you agree to the Licensing Terms" at bounding box center [538, 416] width 218 height 12
click at [466, 422] on p "By creating a screening you agree to the Licensing Terms" at bounding box center [538, 416] width 218 height 12
click at [411, 422] on span at bounding box center [414, 416] width 12 height 12
click at [552, 462] on button "Complete" at bounding box center [556, 458] width 65 height 24
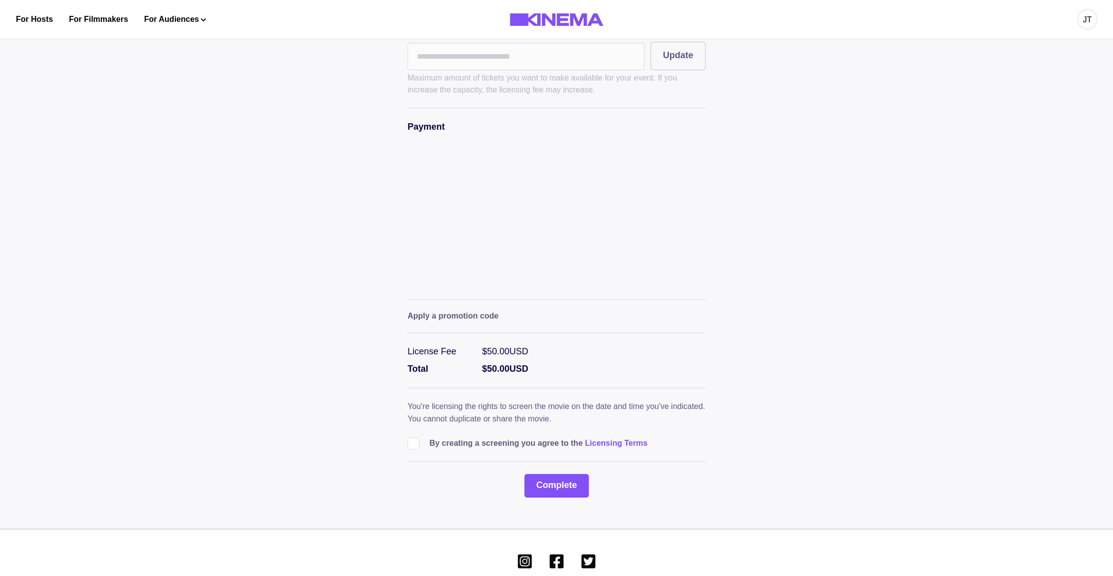
scroll to position [514, 0]
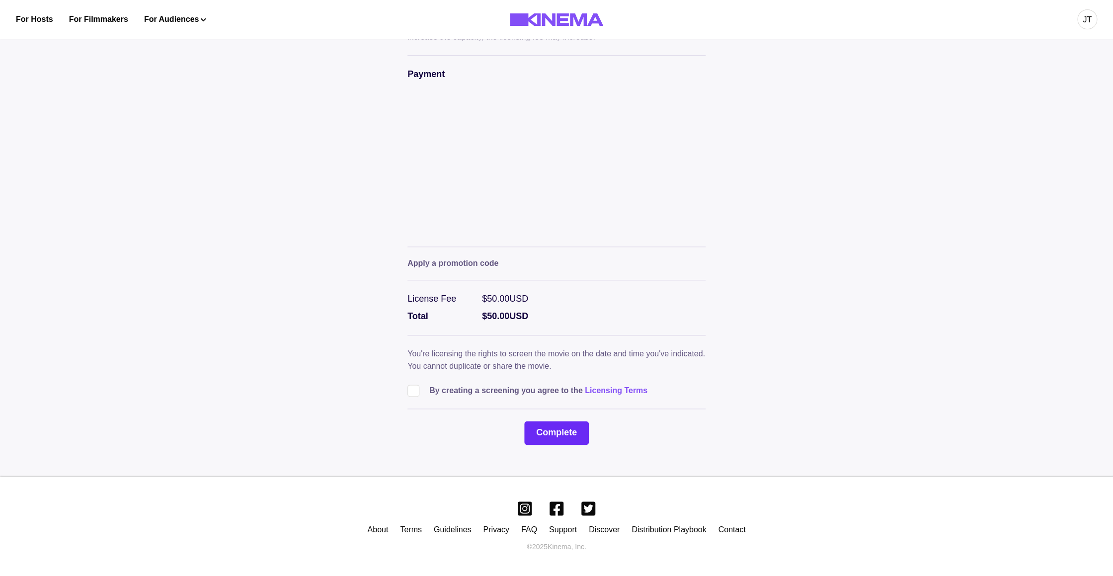
click at [543, 434] on button "Complete" at bounding box center [556, 433] width 65 height 24
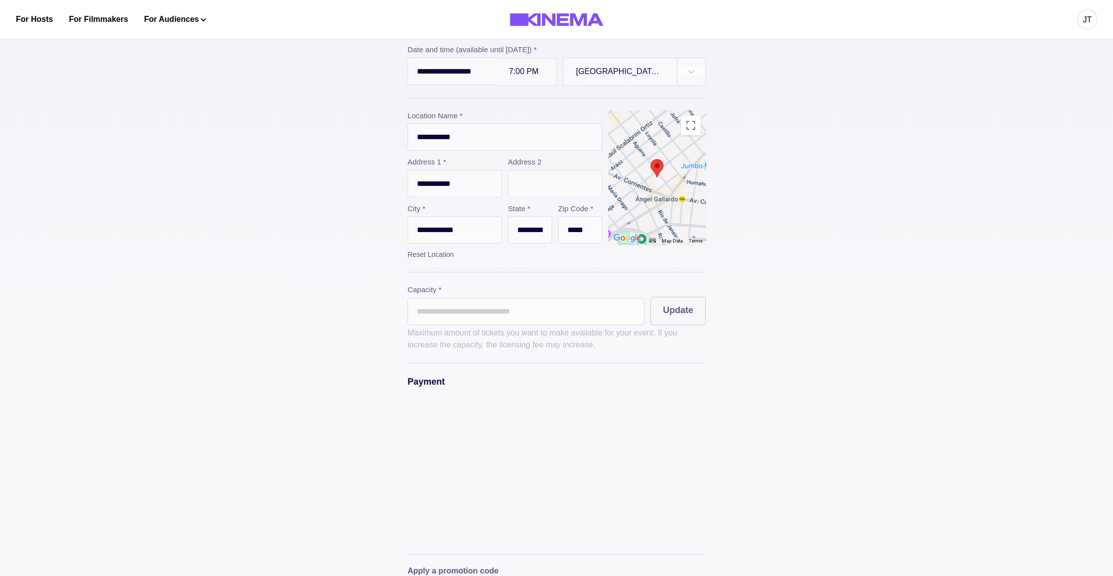
scroll to position [192, 0]
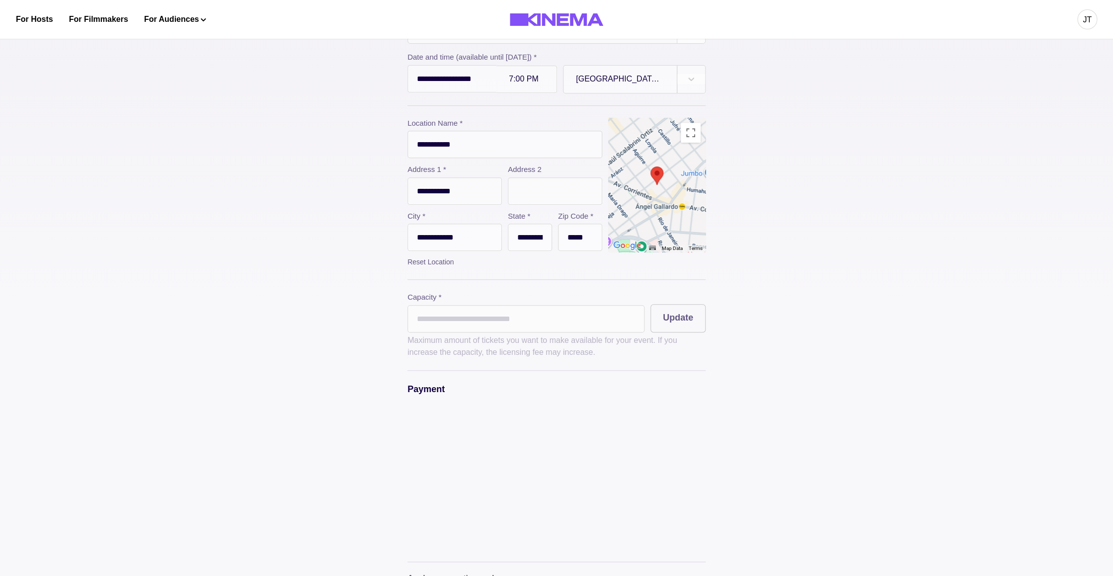
click at [483, 148] on input "**********" at bounding box center [505, 144] width 195 height 27
click at [518, 81] on div at bounding box center [526, 79] width 35 height 8
click at [517, 187] on div "10:15 PM" at bounding box center [527, 178] width 61 height 20
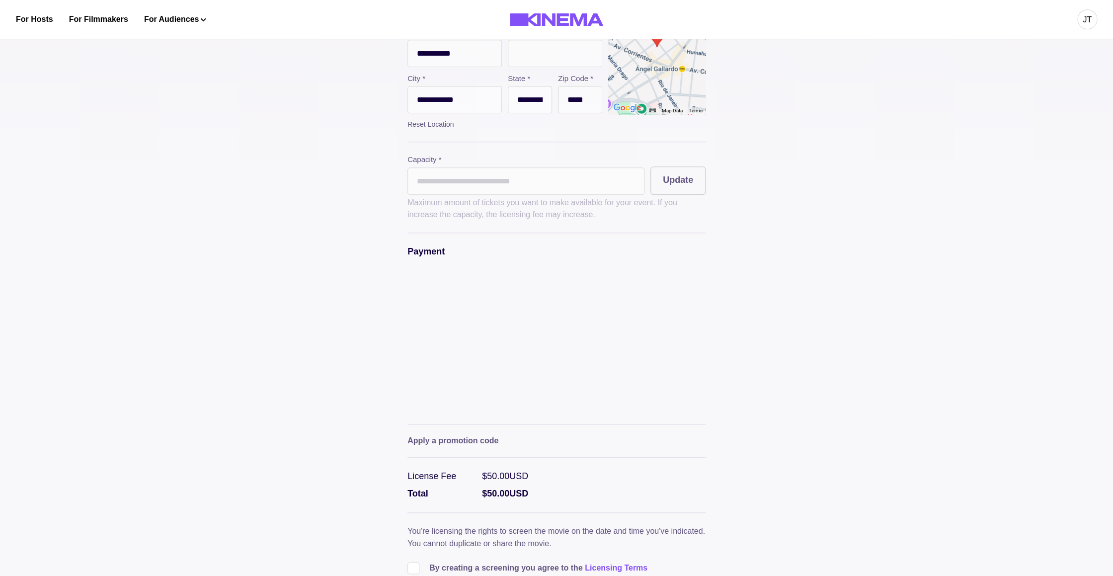
scroll to position [514, 0]
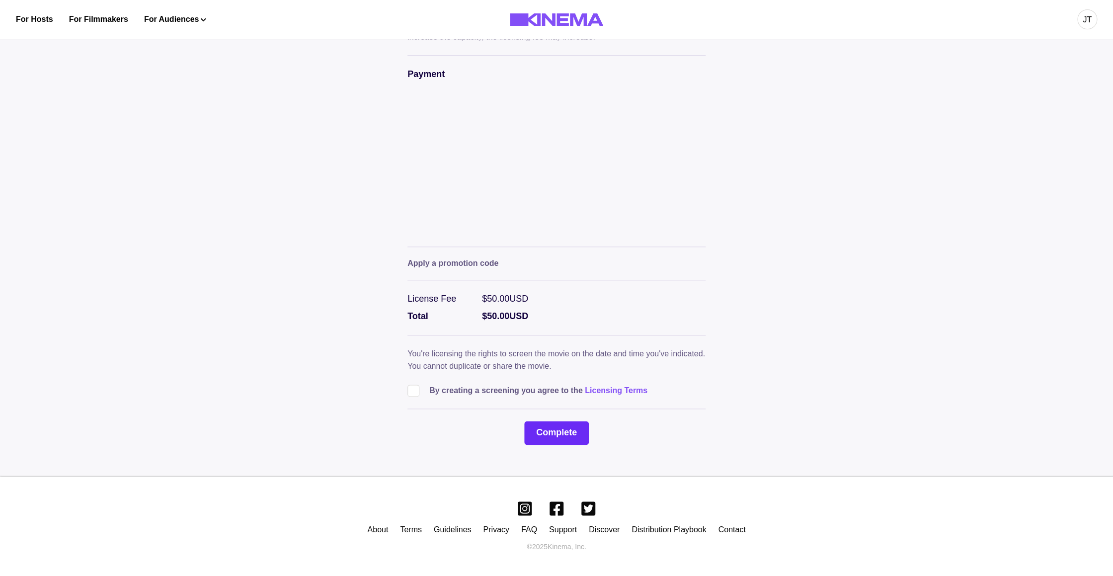
click at [560, 435] on button "Complete" at bounding box center [556, 433] width 65 height 24
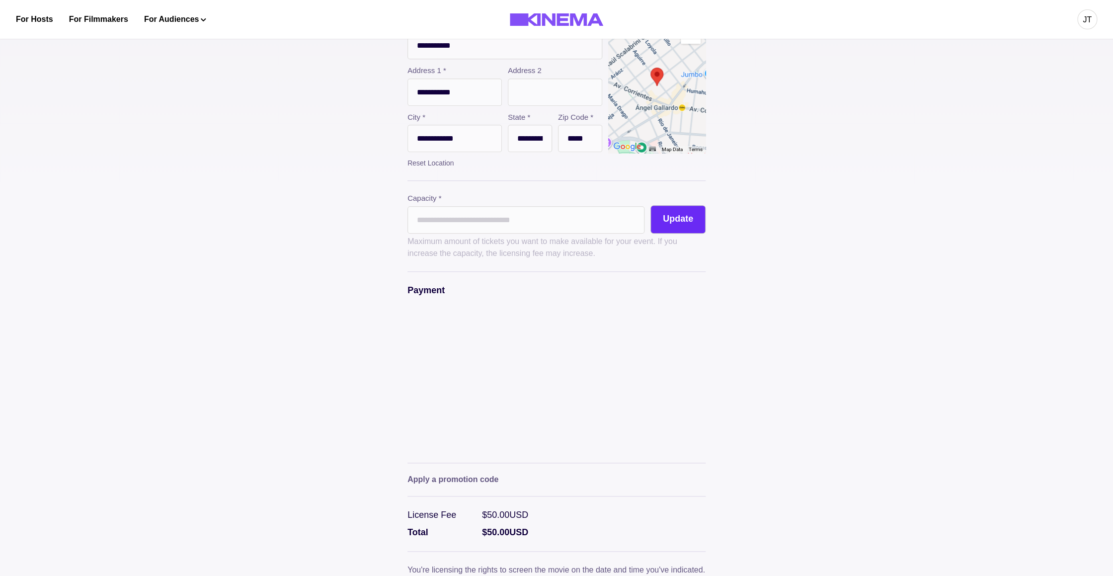
scroll to position [283, 0]
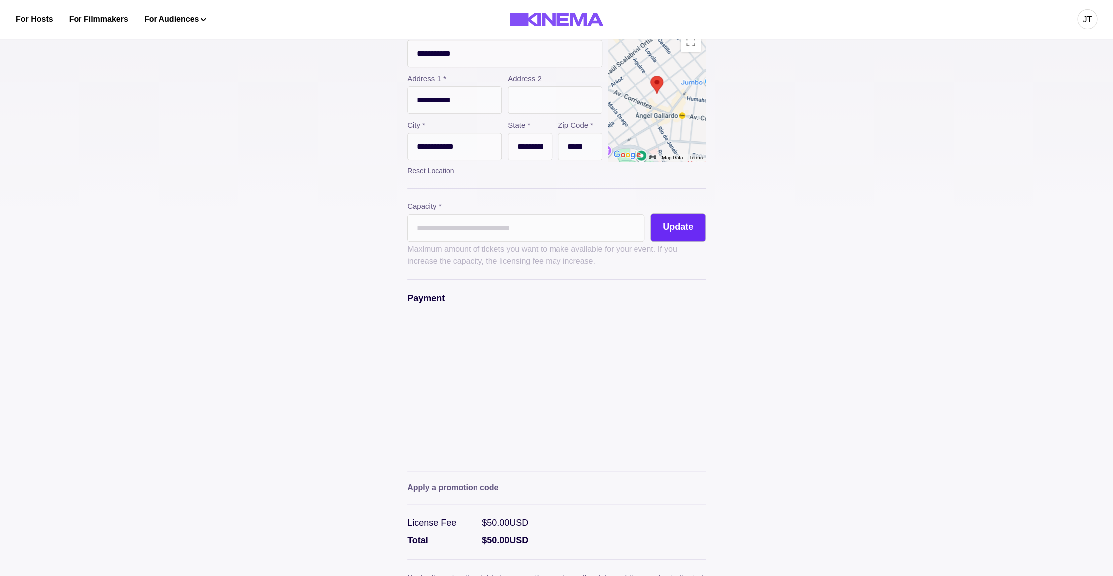
click at [677, 230] on button "Update" at bounding box center [678, 227] width 55 height 28
click at [663, 230] on button "Update" at bounding box center [678, 227] width 55 height 28
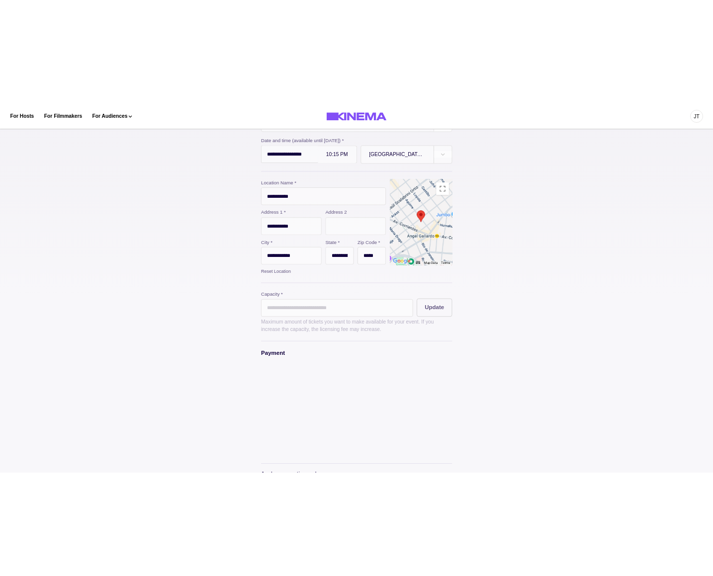
scroll to position [191, 0]
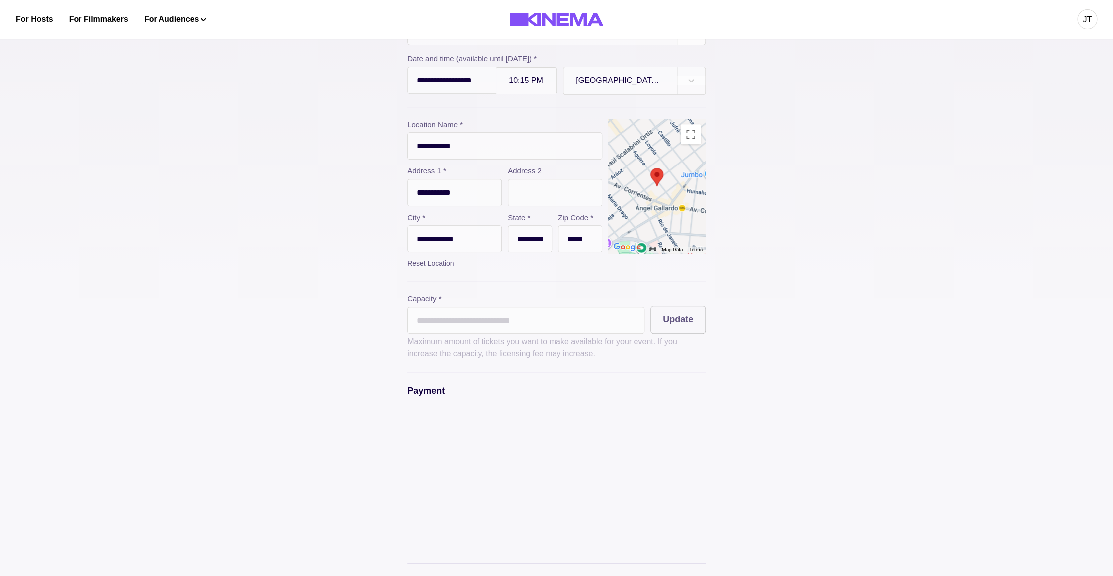
click at [822, 234] on div "**********" at bounding box center [556, 317] width 1113 height 952
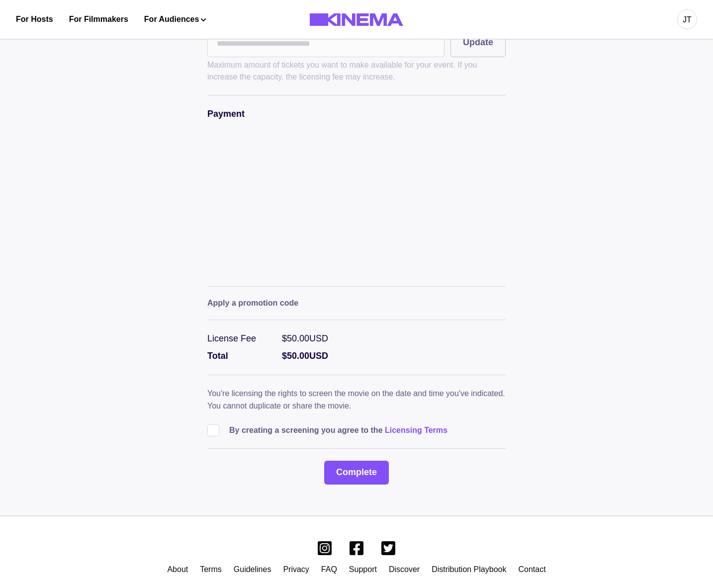
scroll to position [470, 0]
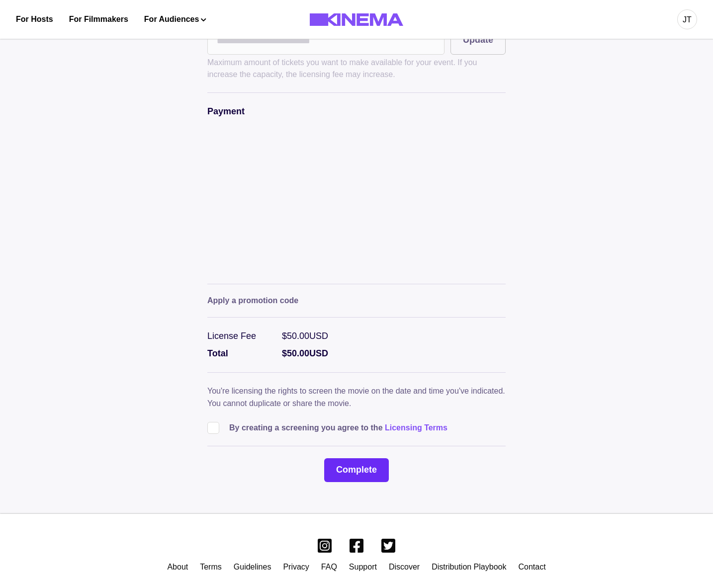
click at [358, 480] on button "Complete" at bounding box center [356, 470] width 65 height 24
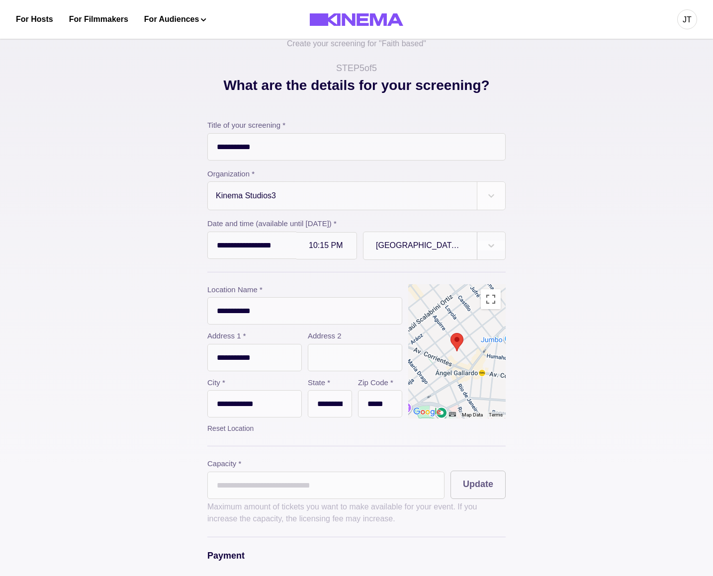
scroll to position [25, 0]
click at [254, 251] on input "**********" at bounding box center [251, 246] width 89 height 27
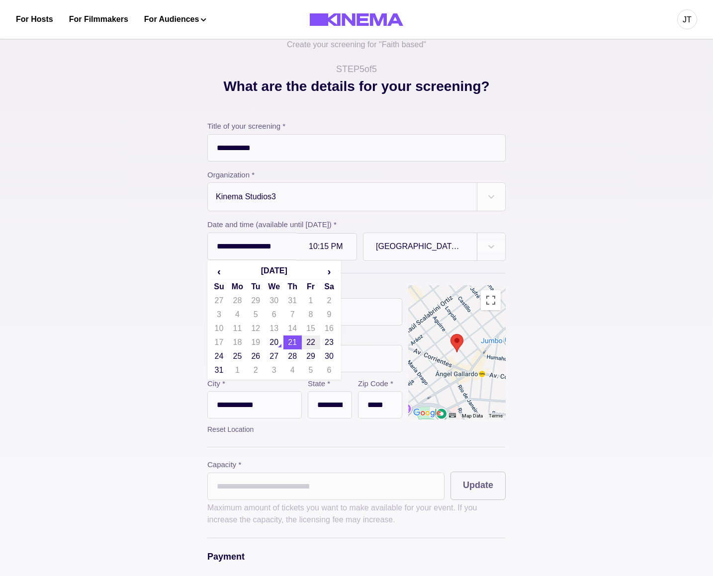
click at [302, 342] on td "22" at bounding box center [311, 343] width 18 height 14
type input "**********"
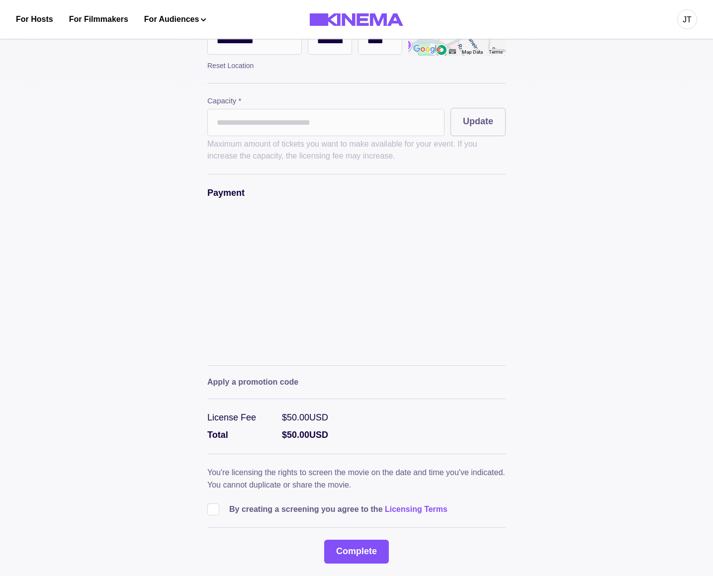
scroll to position [514, 0]
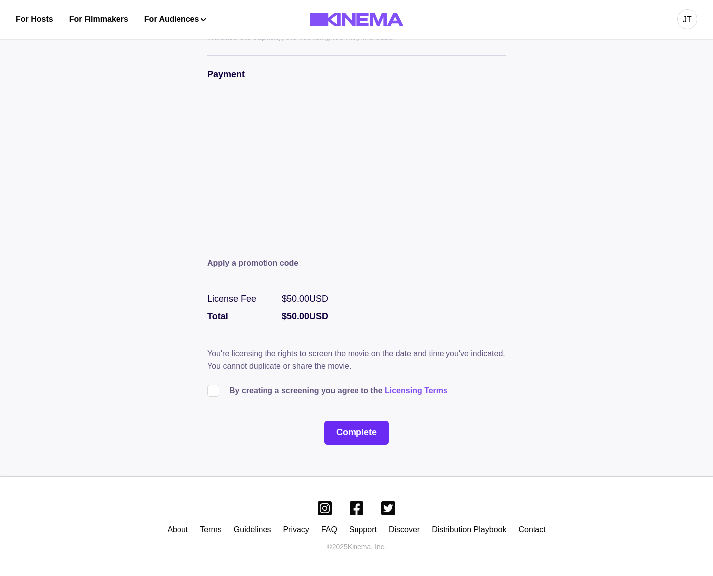
click at [358, 434] on button "Complete" at bounding box center [356, 433] width 65 height 24
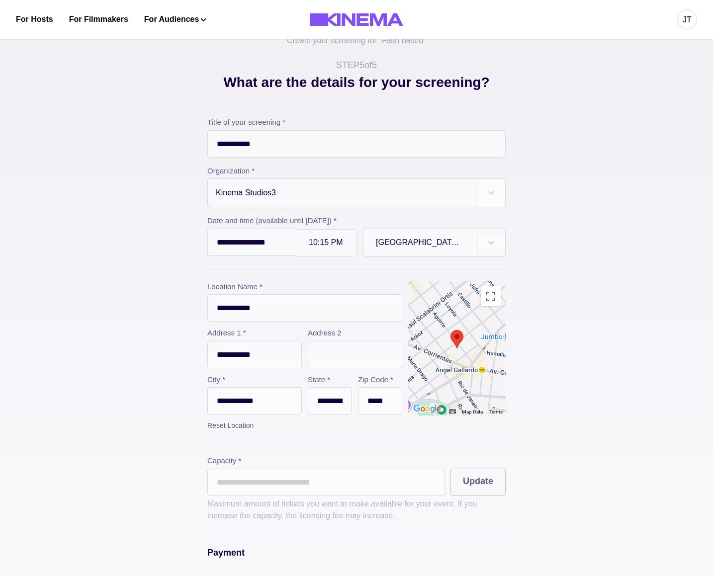
scroll to position [0, 0]
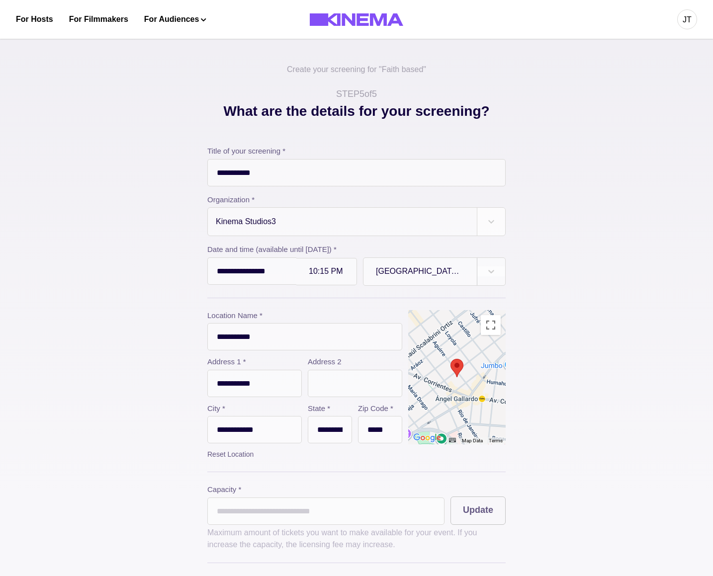
click at [353, 382] on input "text" at bounding box center [355, 383] width 94 height 27
type input "*******"
click at [167, 372] on div "**********" at bounding box center [356, 526] width 497 height 851
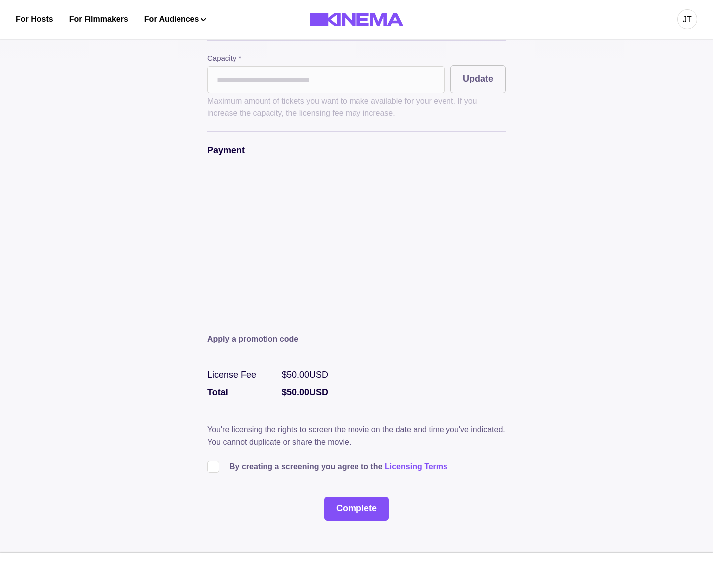
scroll to position [514, 0]
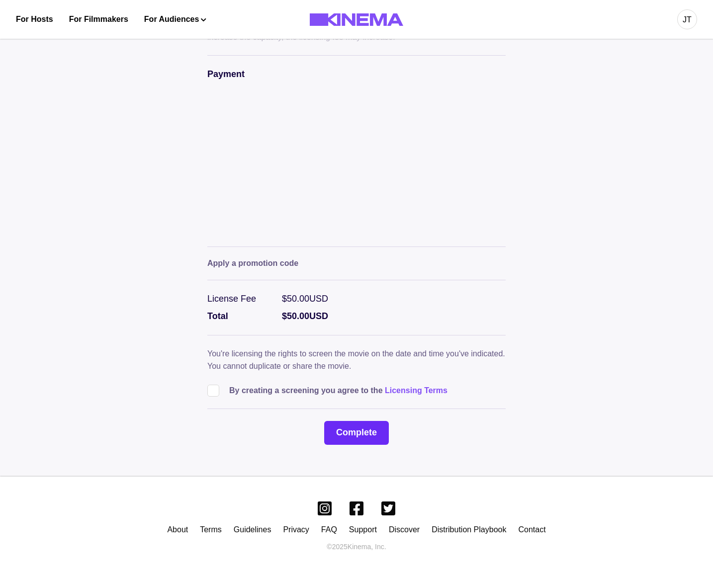
click at [364, 433] on button "Complete" at bounding box center [356, 433] width 65 height 24
click at [550, 350] on div "**********" at bounding box center [356, 18] width 497 height 851
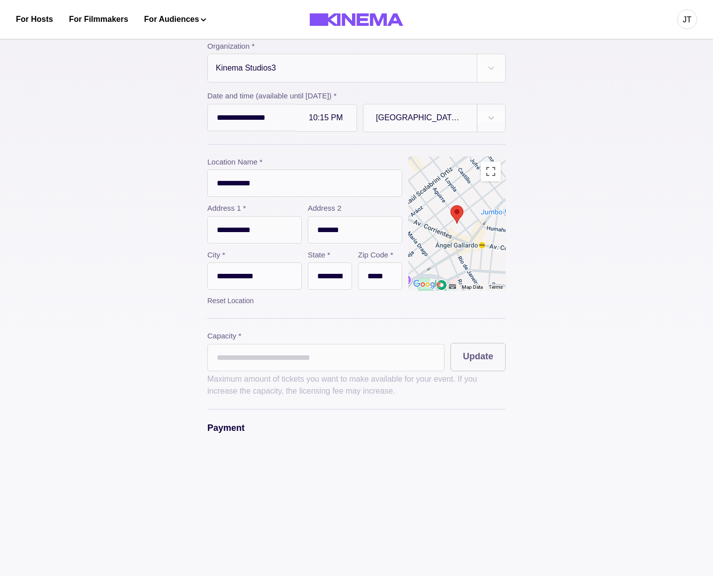
scroll to position [0, 0]
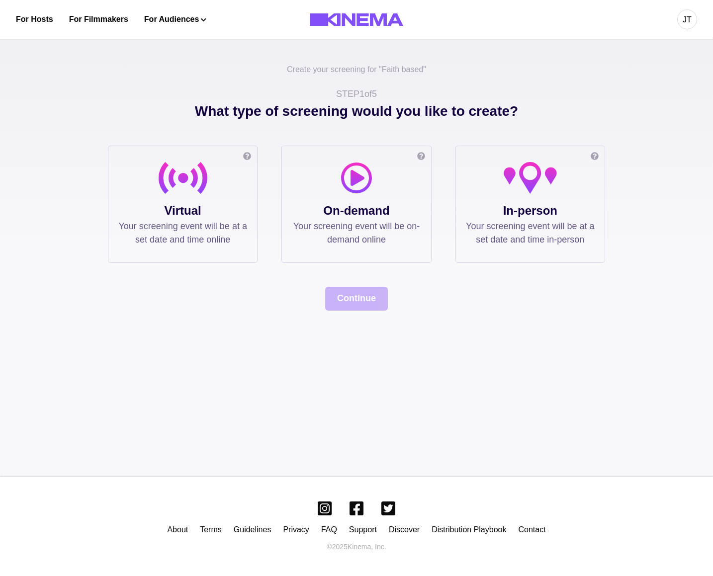
click at [508, 218] on p "In-person" at bounding box center [530, 211] width 129 height 18
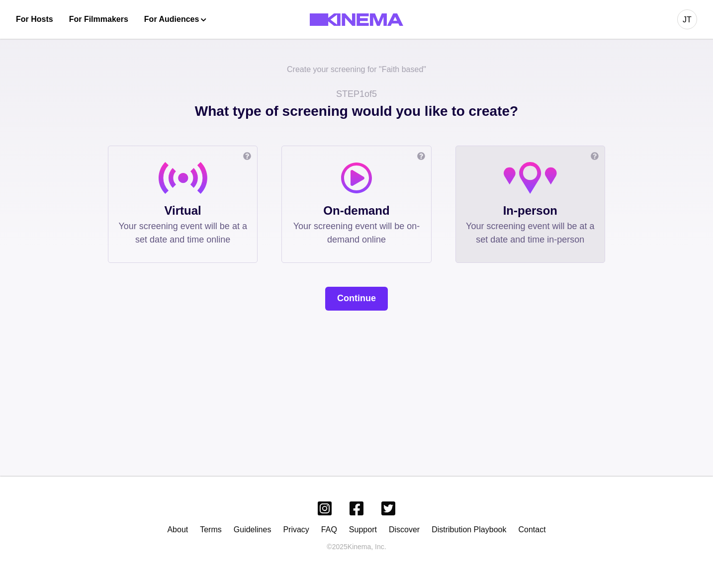
click at [367, 305] on button "Continue" at bounding box center [356, 299] width 63 height 24
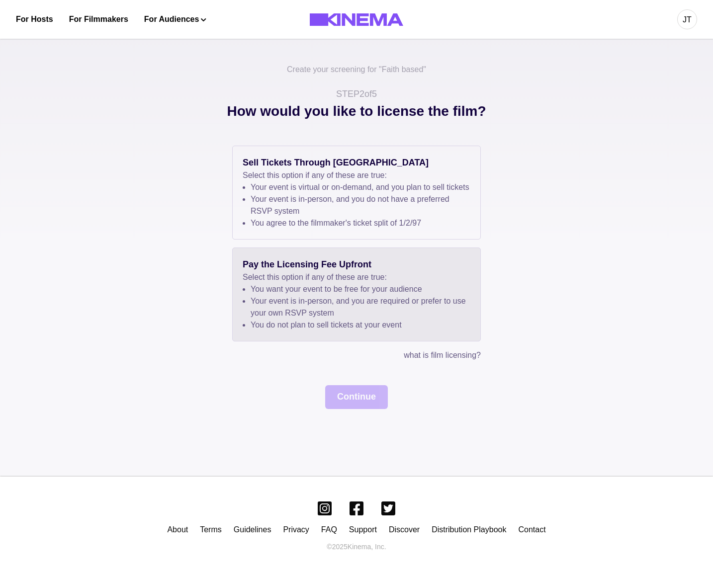
click at [353, 295] on li "You want your event to be free for your audience" at bounding box center [361, 289] width 220 height 12
click at [347, 400] on button "Continue" at bounding box center [356, 397] width 63 height 24
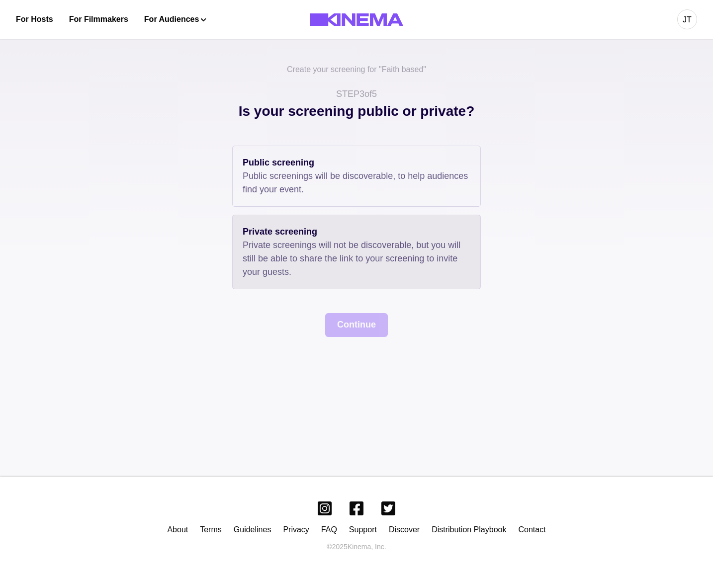
click at [333, 256] on p "Private screenings will not be discoverable, but you will still be able to shar…" at bounding box center [357, 259] width 228 height 40
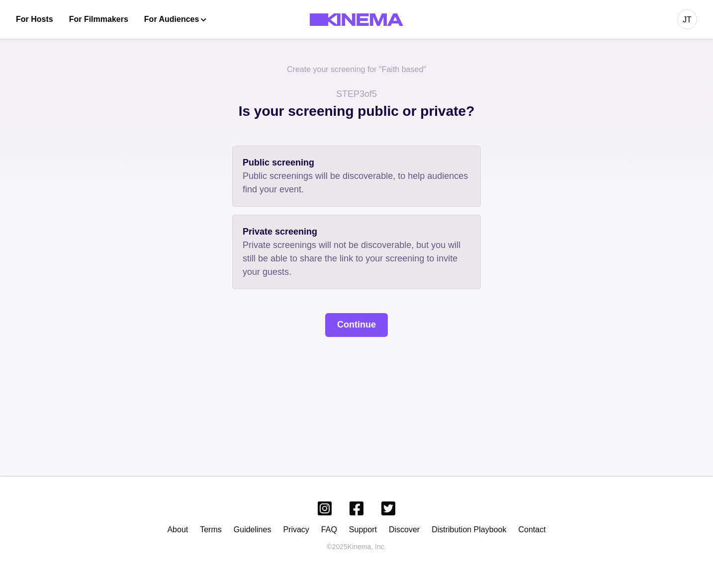
click at [333, 197] on div "Public screening Public screenings will be discoverable, to help audiences find…" at bounding box center [356, 176] width 249 height 61
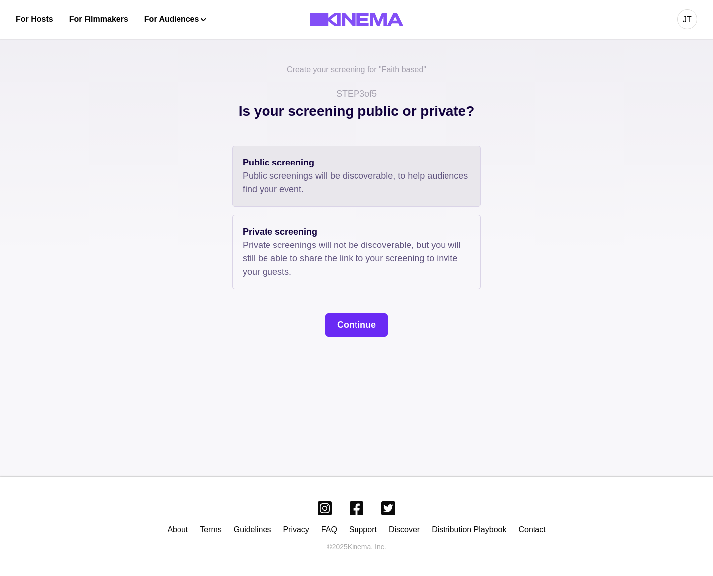
click at [347, 322] on button "Continue" at bounding box center [356, 325] width 63 height 24
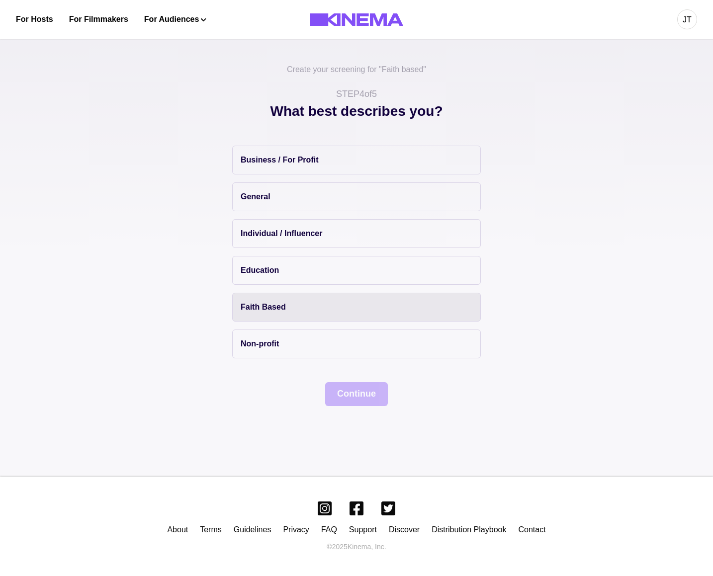
click at [332, 298] on button "Faith Based" at bounding box center [356, 307] width 249 height 29
click at [358, 390] on button "Continue" at bounding box center [356, 394] width 63 height 24
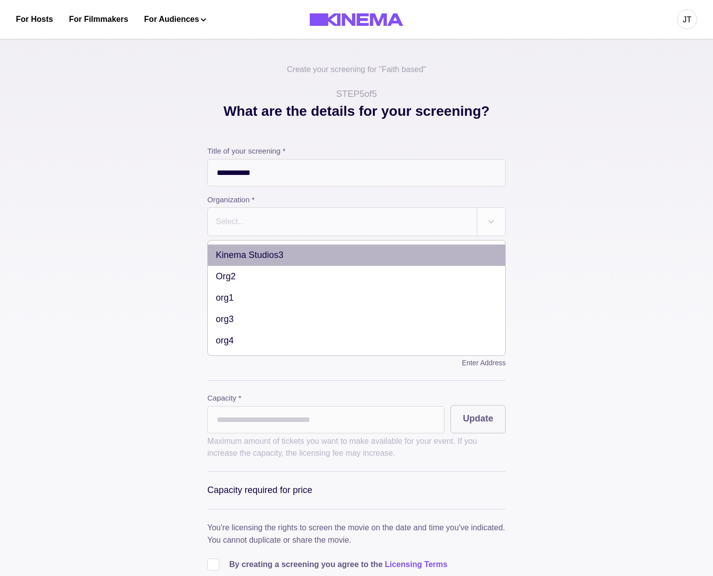
click at [328, 212] on div "Select..." at bounding box center [342, 222] width 269 height 28
click at [315, 252] on div "Kinema Studios3" at bounding box center [356, 255] width 297 height 21
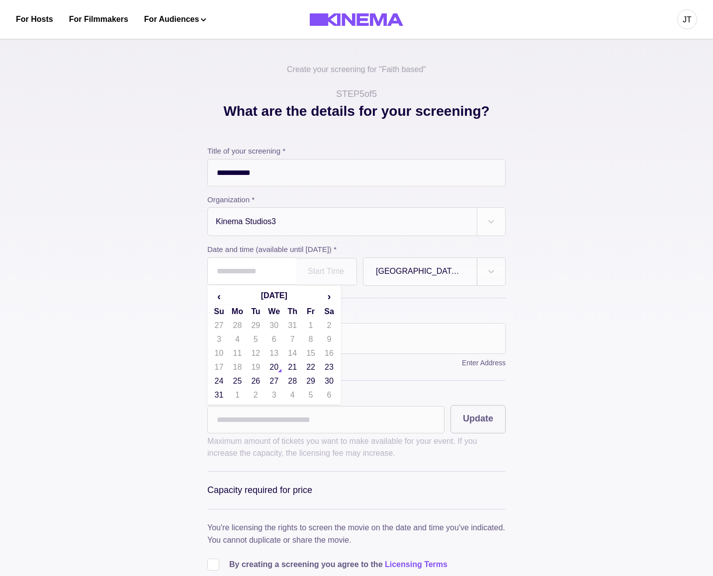
click at [246, 275] on input "text" at bounding box center [251, 270] width 89 height 27
click at [288, 368] on td "21" at bounding box center [292, 367] width 18 height 14
type input "**********"
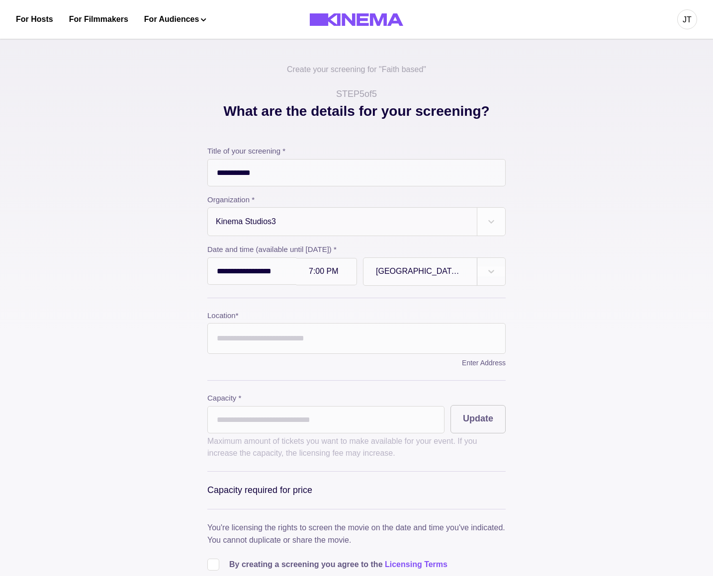
click at [412, 271] on div at bounding box center [420, 271] width 88 height 12
click at [412, 272] on div at bounding box center [420, 271] width 88 height 12
click at [309, 336] on input "Location *" at bounding box center [356, 338] width 298 height 31
type input "**********"
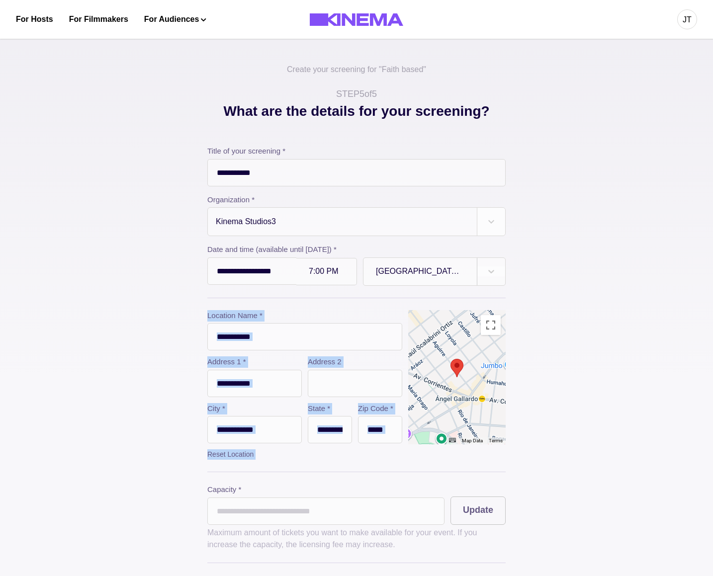
click at [150, 335] on div "**********" at bounding box center [356, 405] width 497 height 609
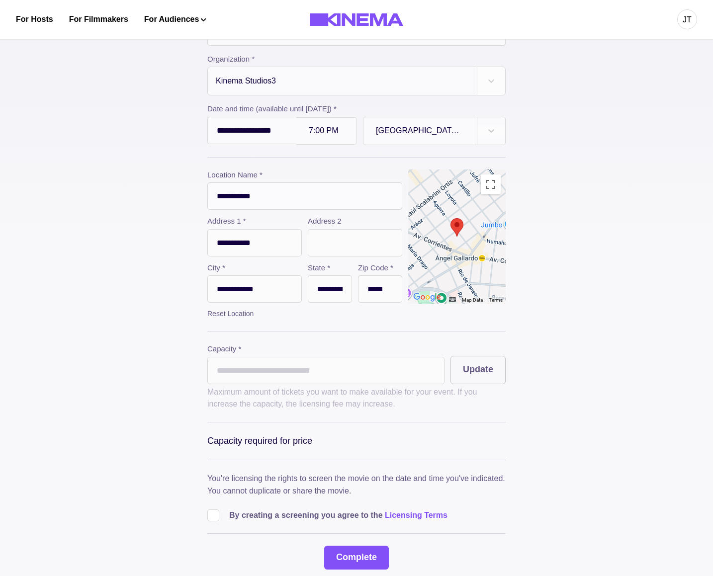
scroll to position [142, 0]
click at [250, 368] on input "*" at bounding box center [325, 369] width 237 height 27
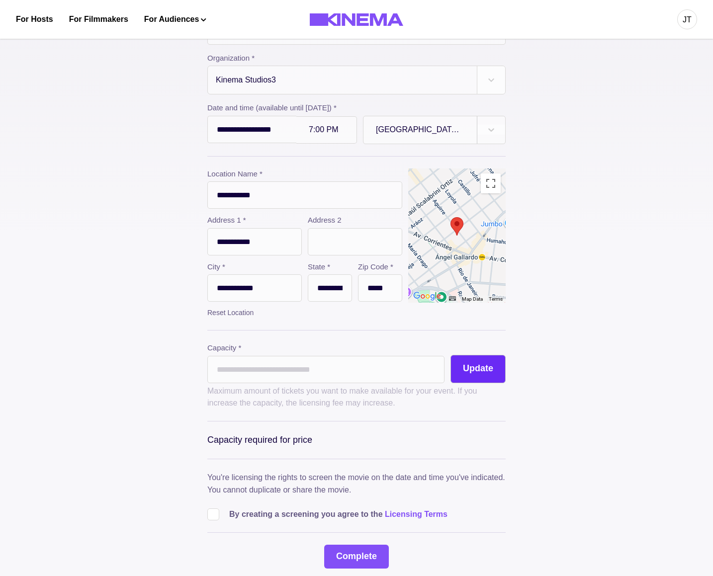
type input "***"
click at [460, 372] on button "Update" at bounding box center [477, 369] width 55 height 28
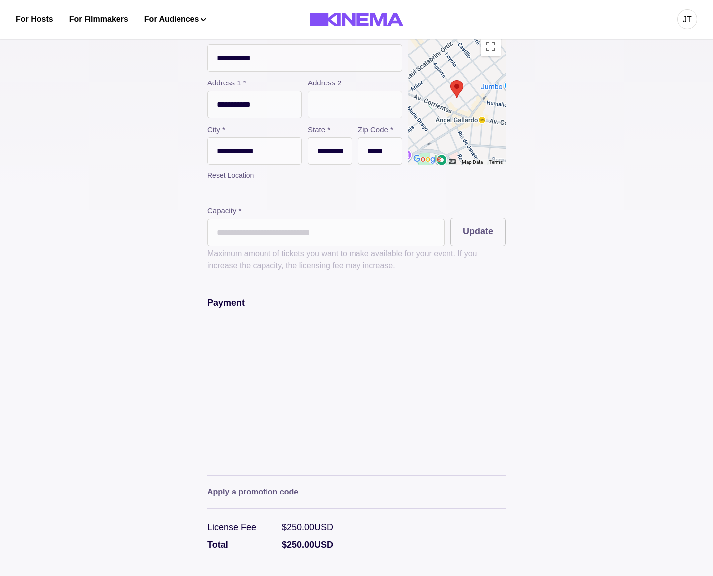
scroll to position [283, 0]
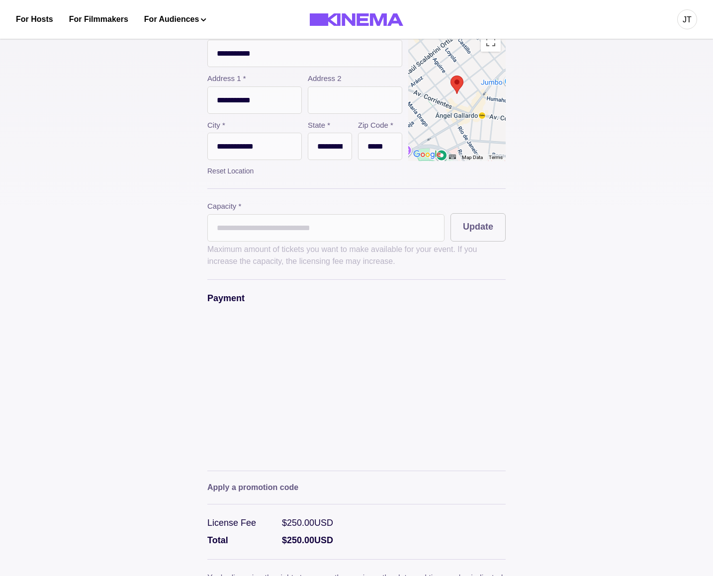
click at [161, 361] on div "**********" at bounding box center [356, 243] width 497 height 851
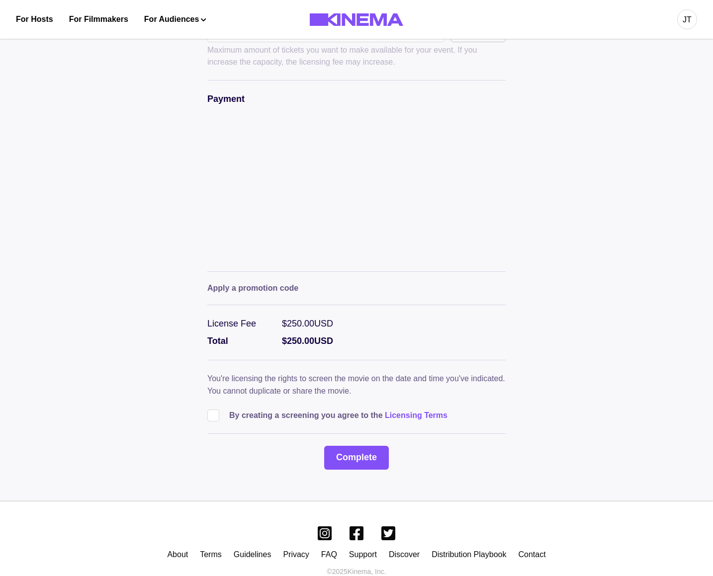
scroll to position [485, 0]
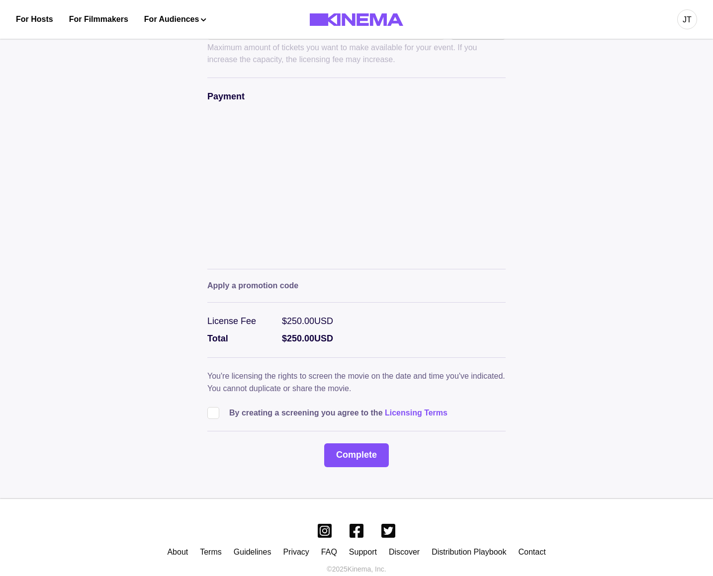
click at [212, 419] on span at bounding box center [213, 413] width 12 height 12
click at [362, 461] on button "Complete" at bounding box center [356, 455] width 65 height 24
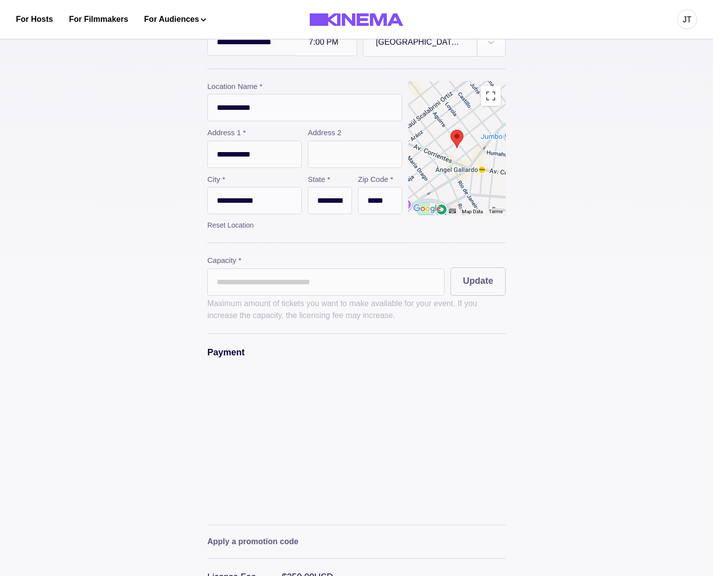
scroll to position [193, 0]
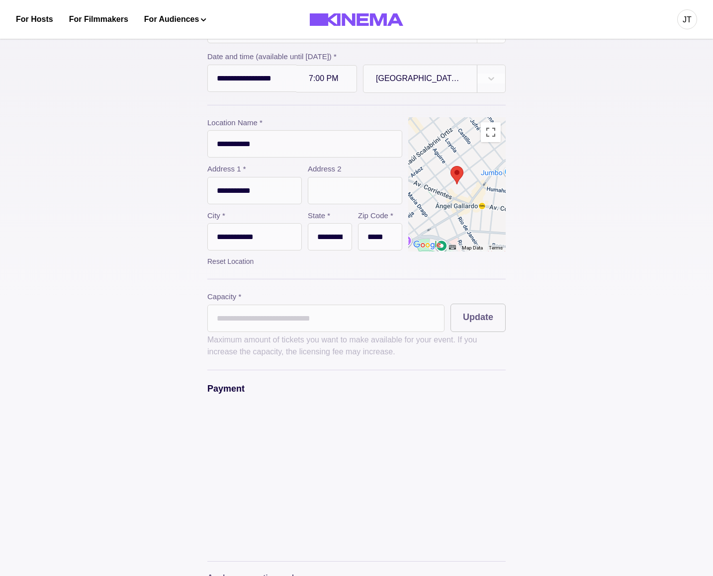
click at [313, 82] on div at bounding box center [326, 79] width 35 height 8
click at [314, 204] on div "11:30 PM" at bounding box center [326, 194] width 61 height 20
click at [222, 76] on input "**********" at bounding box center [251, 78] width 89 height 27
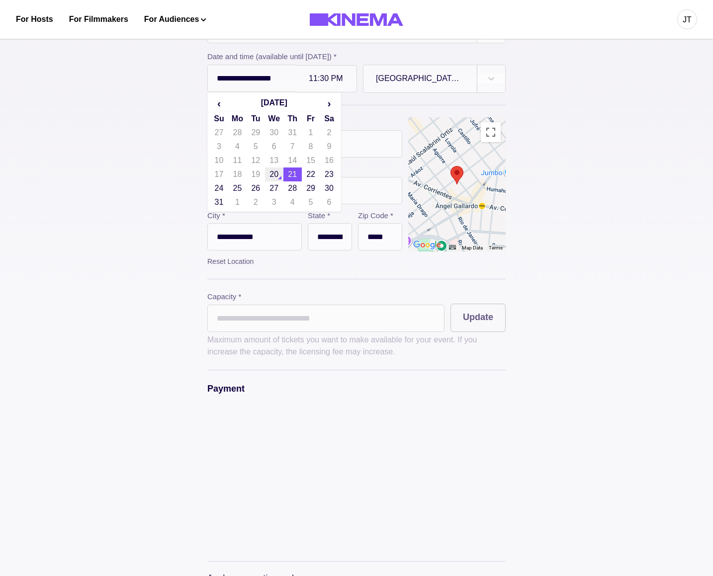
click at [269, 175] on td "20" at bounding box center [274, 175] width 18 height 14
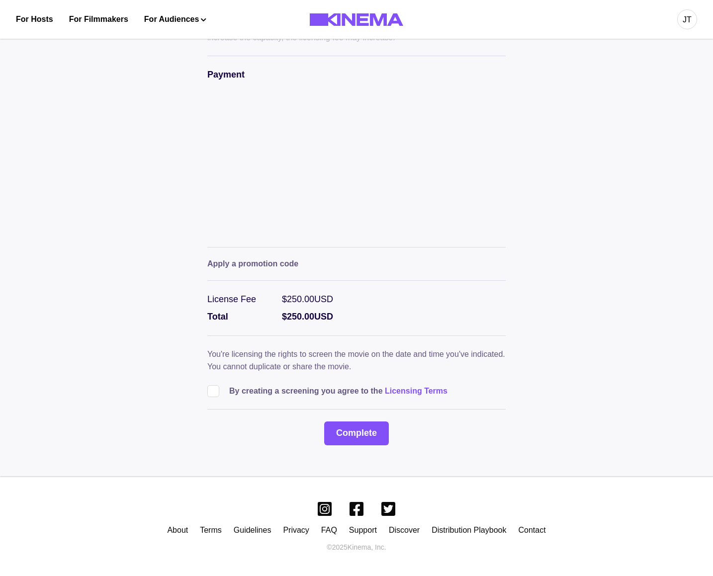
scroll to position [514, 0]
click at [359, 439] on button "Complete" at bounding box center [356, 433] width 65 height 24
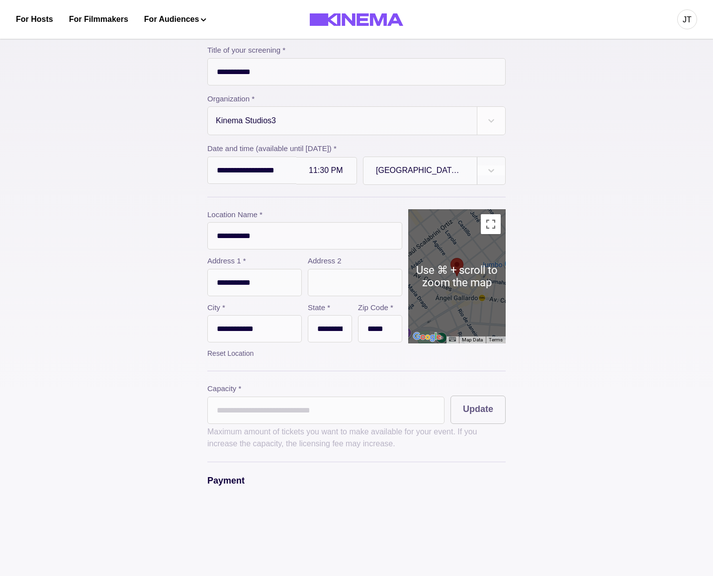
scroll to position [99, 0]
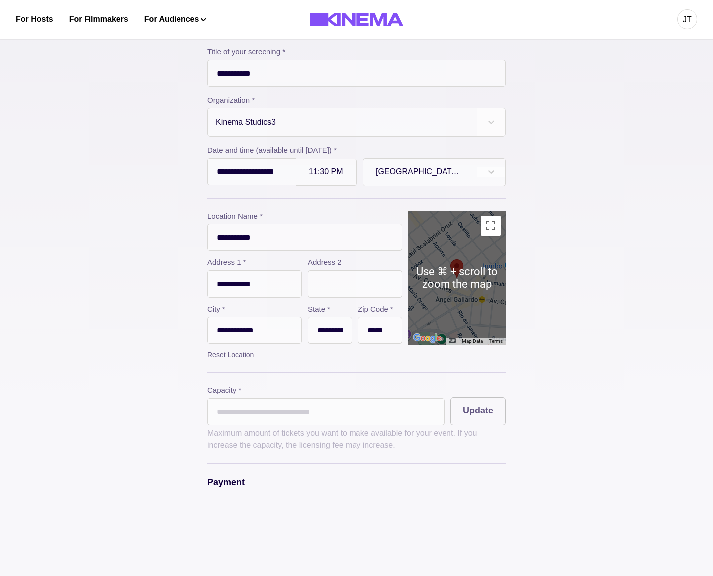
click at [344, 422] on input "***" at bounding box center [325, 411] width 237 height 27
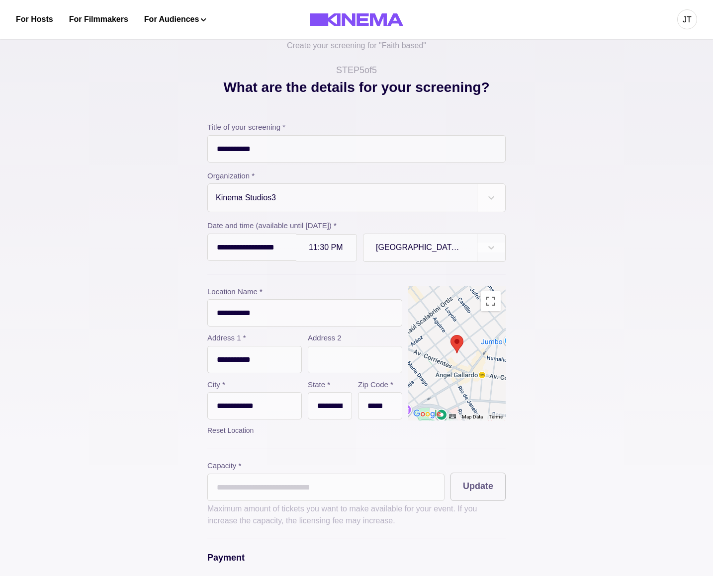
scroll to position [0, 0]
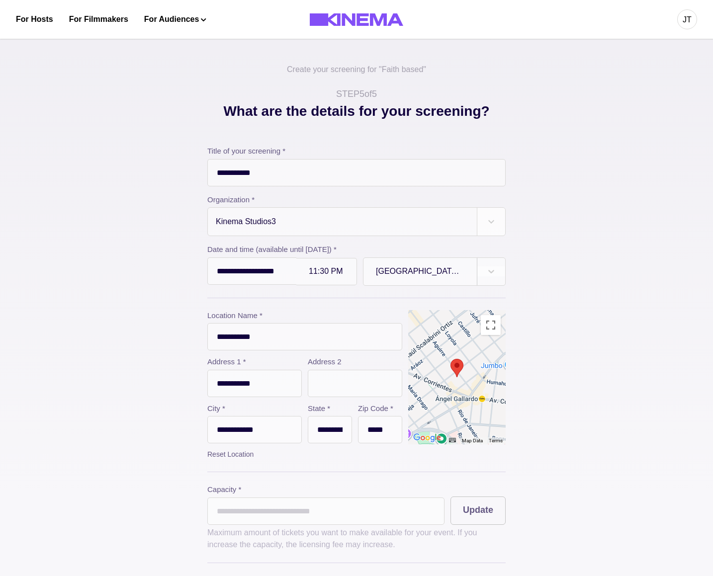
click at [431, 223] on div at bounding box center [342, 222] width 255 height 14
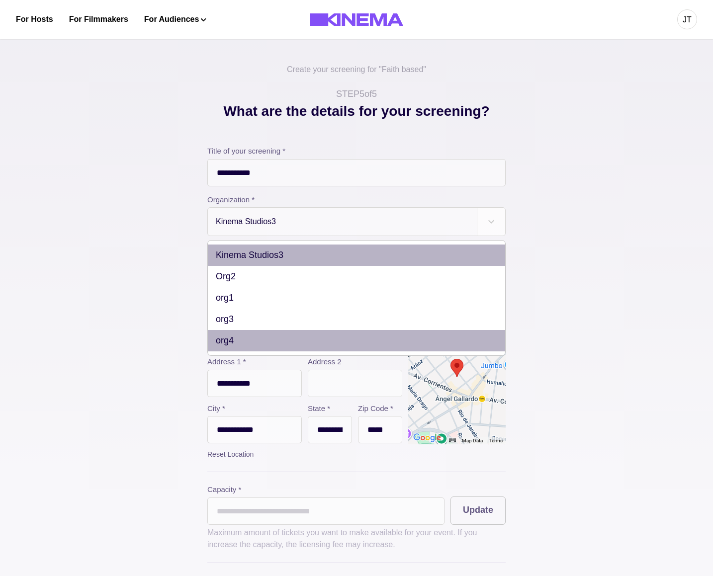
click at [268, 336] on div "org4" at bounding box center [356, 340] width 297 height 21
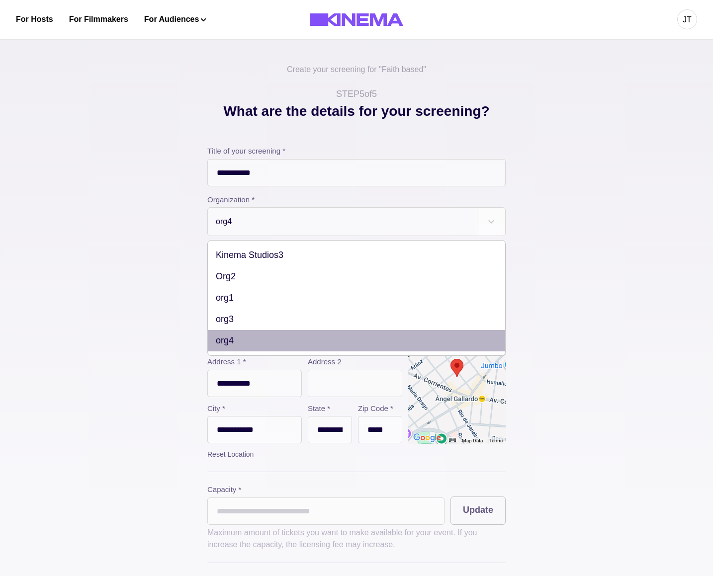
click at [304, 212] on div "org4" at bounding box center [342, 222] width 269 height 28
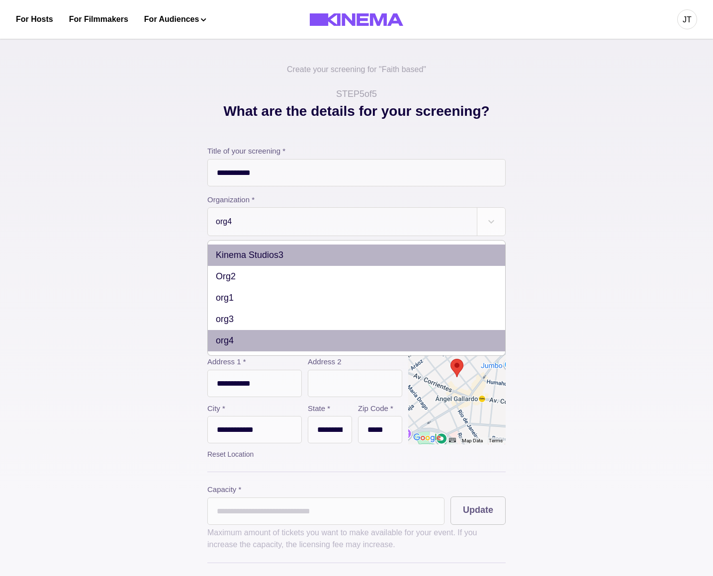
click at [273, 249] on div "Kinema Studios3" at bounding box center [356, 255] width 297 height 21
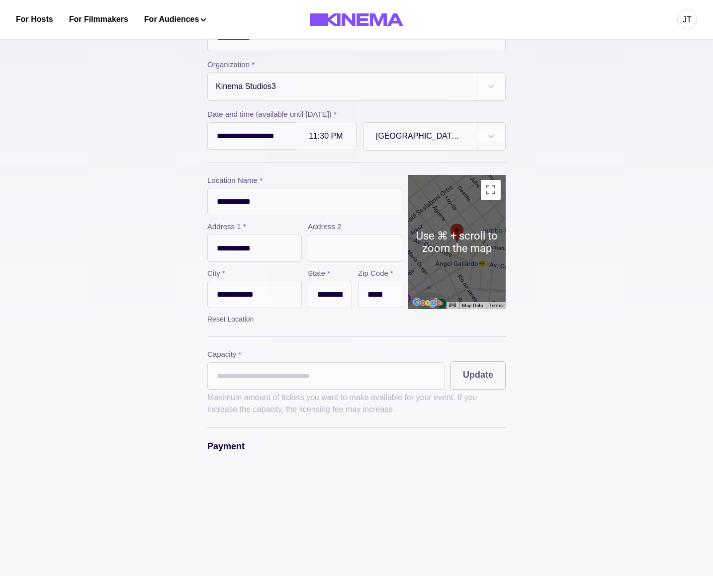
scroll to position [135, 0]
click at [410, 145] on div "America/Argentina/Buenos Aires" at bounding box center [419, 137] width 113 height 24
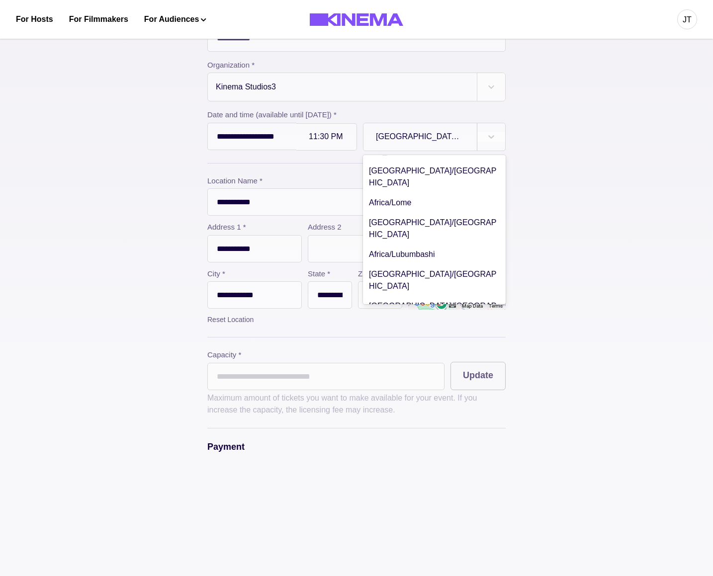
scroll to position [900, 0]
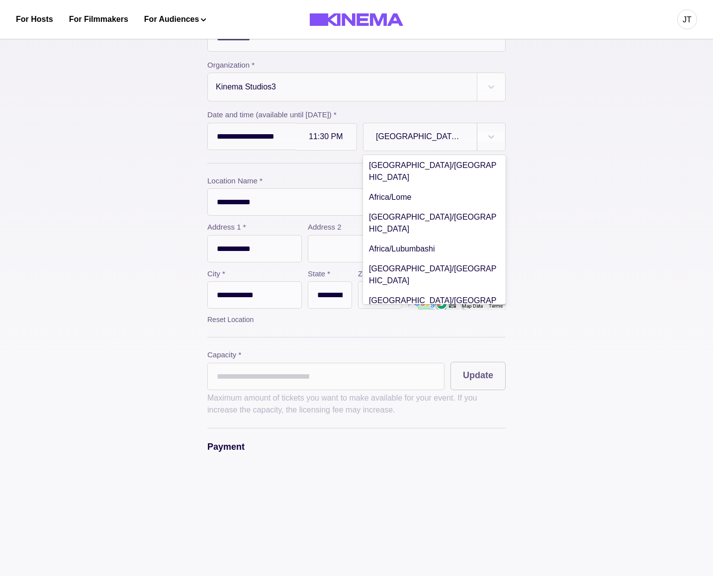
click at [425, 561] on div "Africa/Ouagadougou" at bounding box center [434, 577] width 143 height 32
type input "**********"
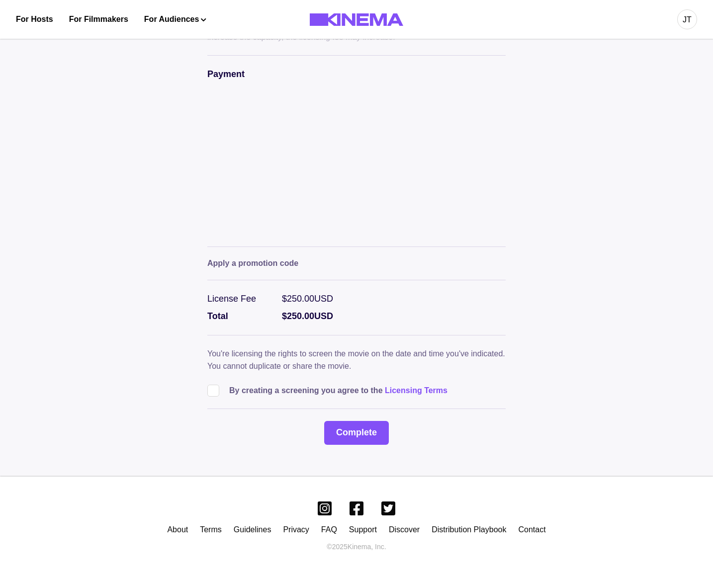
scroll to position [514, 0]
click at [363, 425] on button "Complete" at bounding box center [356, 433] width 65 height 24
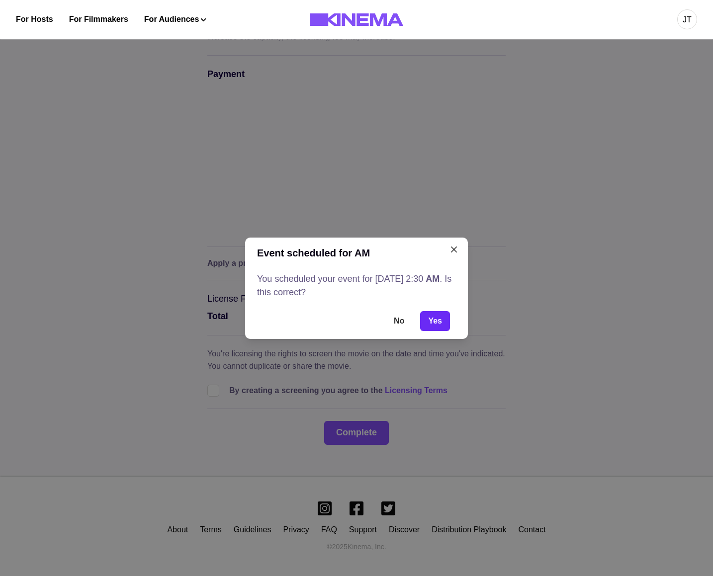
click at [436, 323] on button "Yes" at bounding box center [435, 321] width 30 height 20
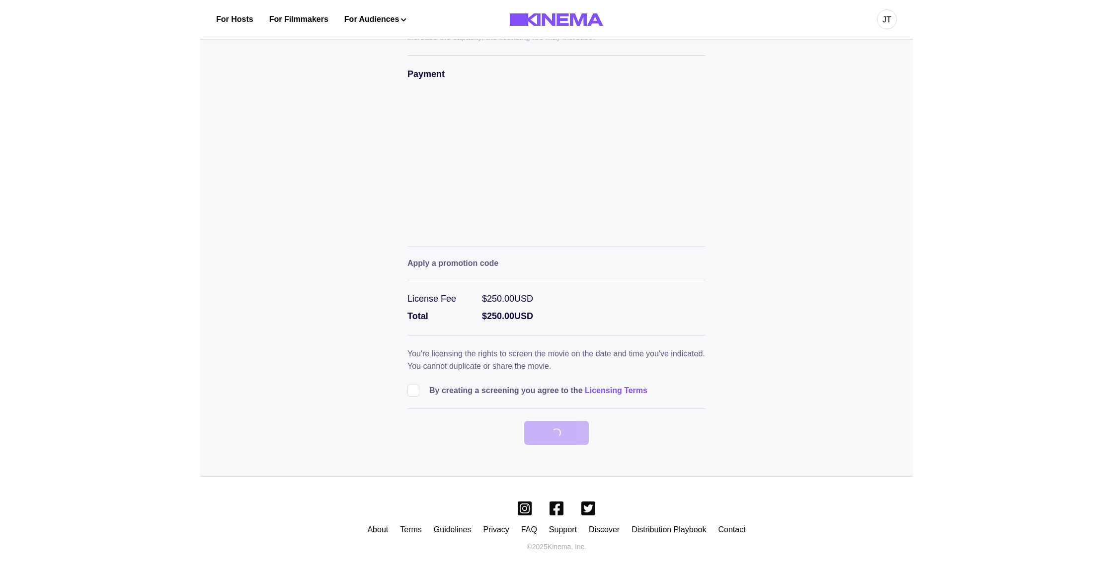
scroll to position [0, 0]
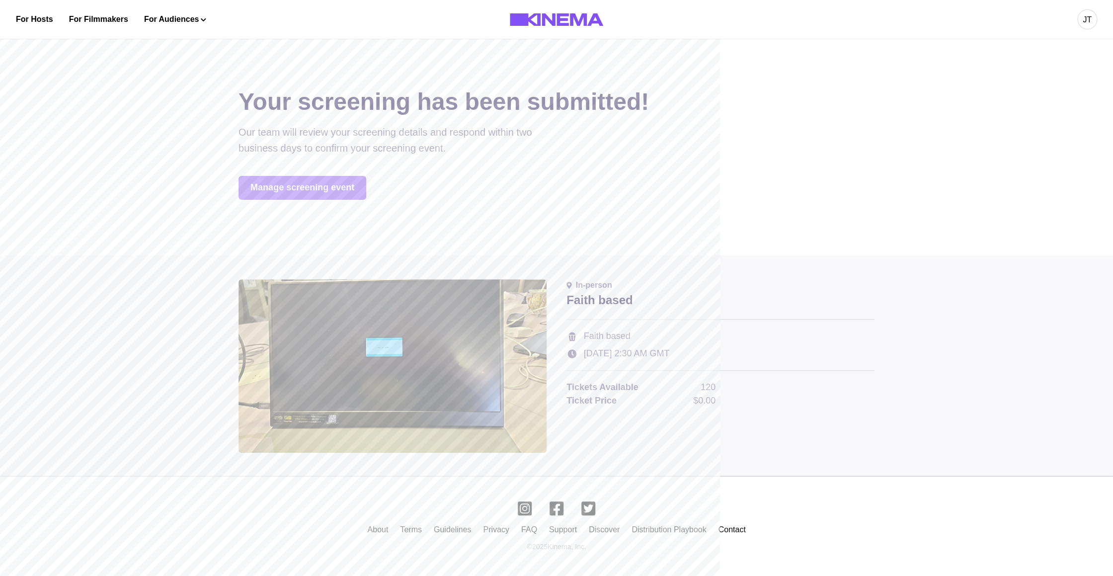
click at [712, 23] on div "JT" at bounding box center [1087, 20] width 9 height 12
click at [712, 52] on div "Dashboard" at bounding box center [1035, 56] width 108 height 28
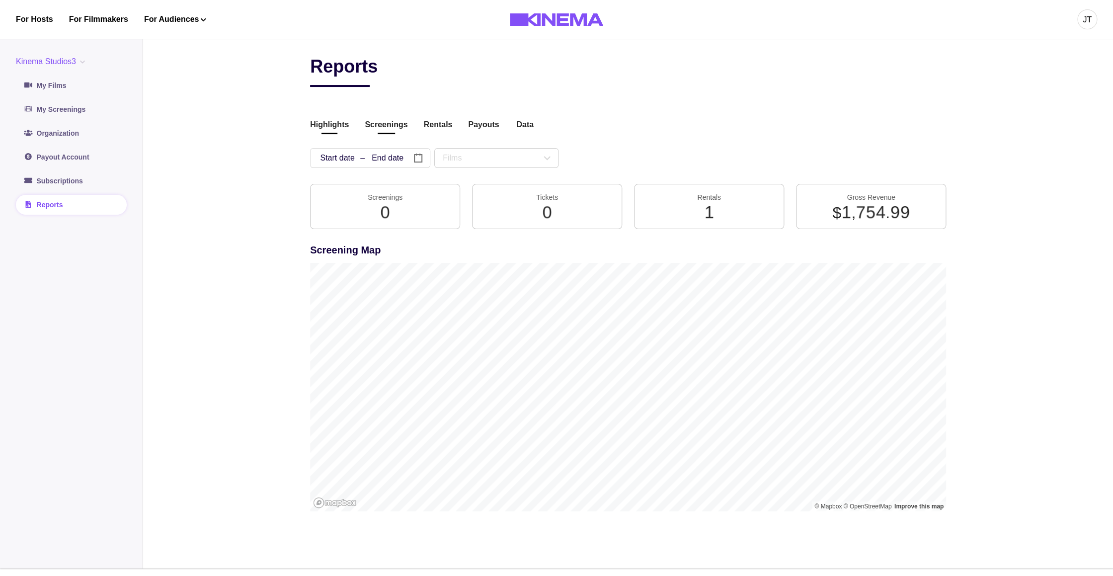
click at [387, 124] on button "Screenings" at bounding box center [386, 125] width 43 height 13
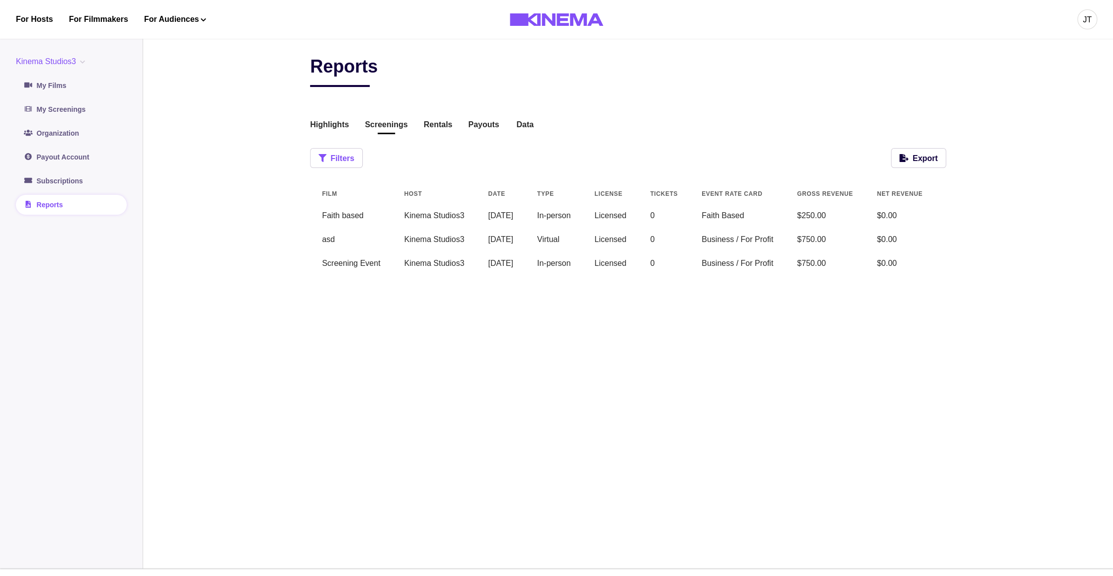
click at [354, 164] on button "Filters" at bounding box center [336, 158] width 53 height 20
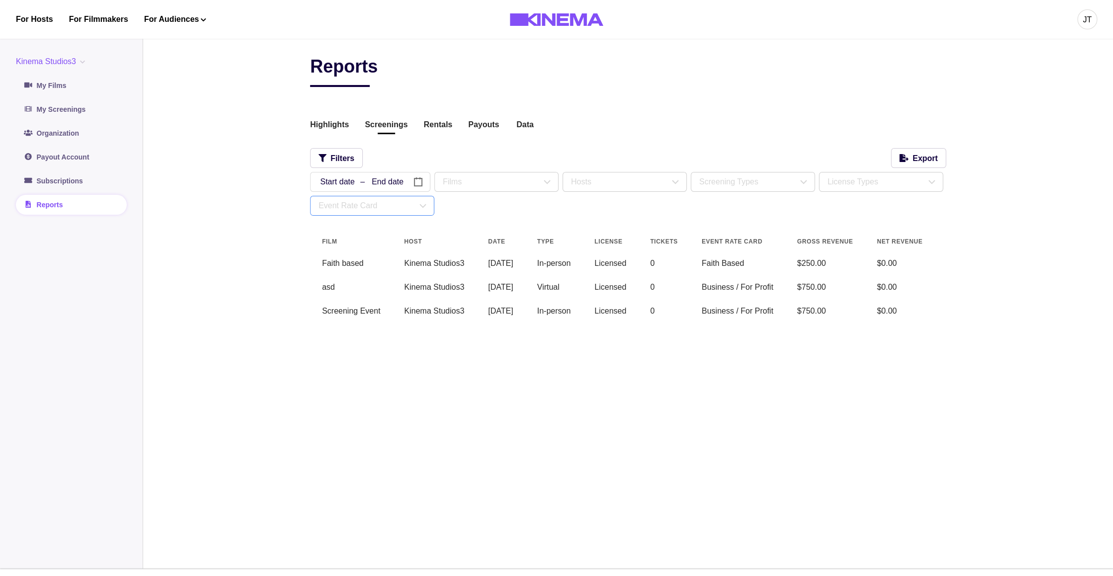
click at [395, 200] on div "Event Rate Card" at bounding box center [372, 205] width 123 height 19
click at [348, 276] on div "Faith Based" at bounding box center [352, 273] width 42 height 12
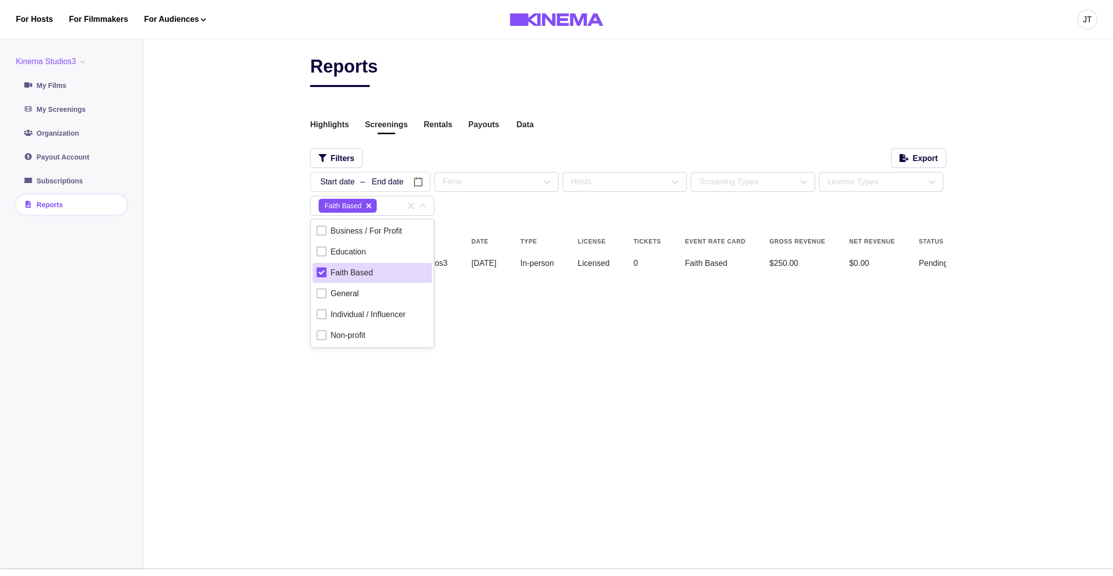
click at [235, 217] on main "Reports Highlights Screenings Rentals Payouts Data Beta Contact us for audience…" at bounding box center [628, 300] width 970 height 537
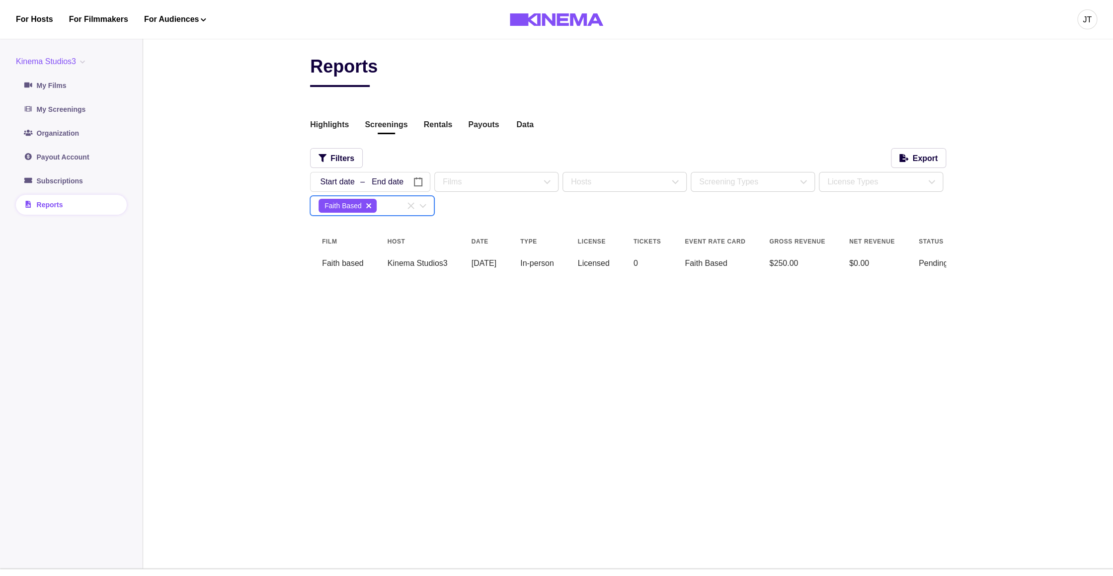
click at [368, 205] on icon "delete" at bounding box center [368, 206] width 5 height 8
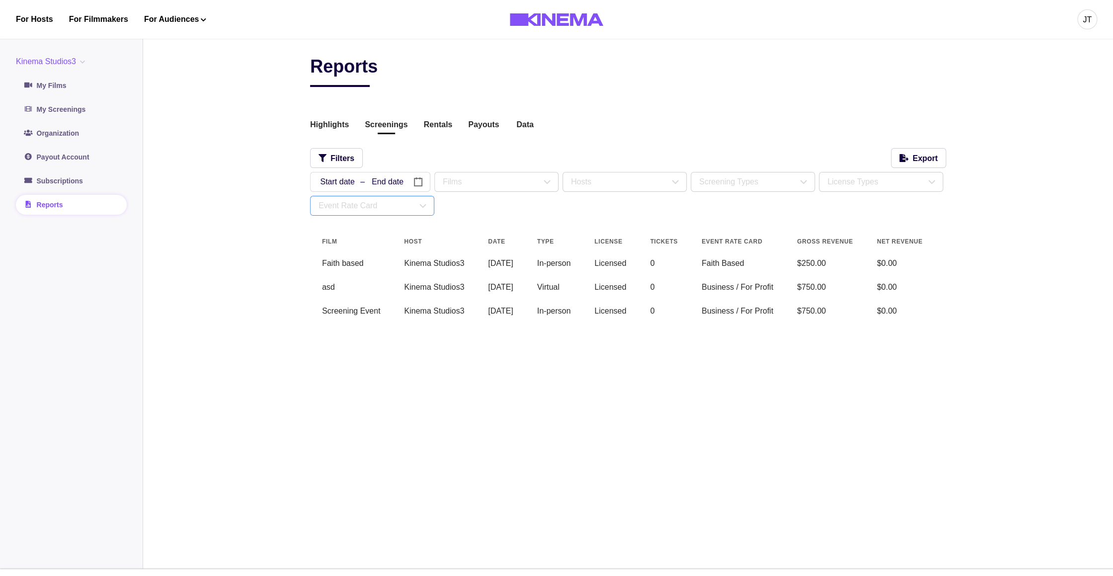
click at [368, 206] on div "Event Rate Card" at bounding box center [368, 206] width 98 height 12
click at [369, 227] on div "Business / For Profit" at bounding box center [367, 231] width 72 height 12
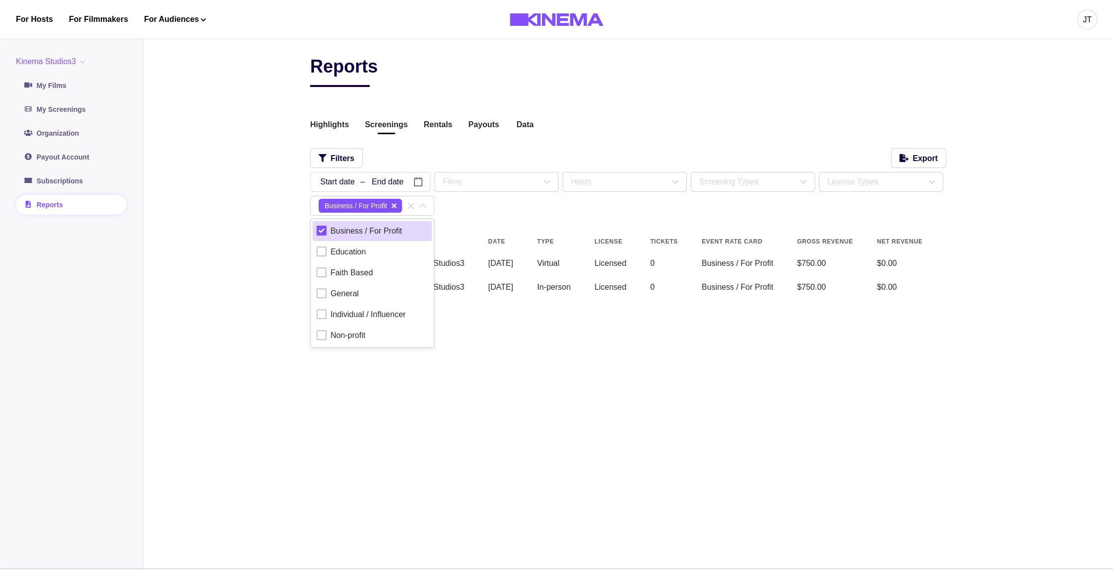
click at [519, 231] on div "Reports Highlights Screenings Rentals Payouts Data Beta Contact us for audience…" at bounding box center [628, 183] width 636 height 255
click at [426, 207] on icon at bounding box center [423, 206] width 12 height 12
click at [360, 278] on div "Faith Based" at bounding box center [352, 273] width 42 height 12
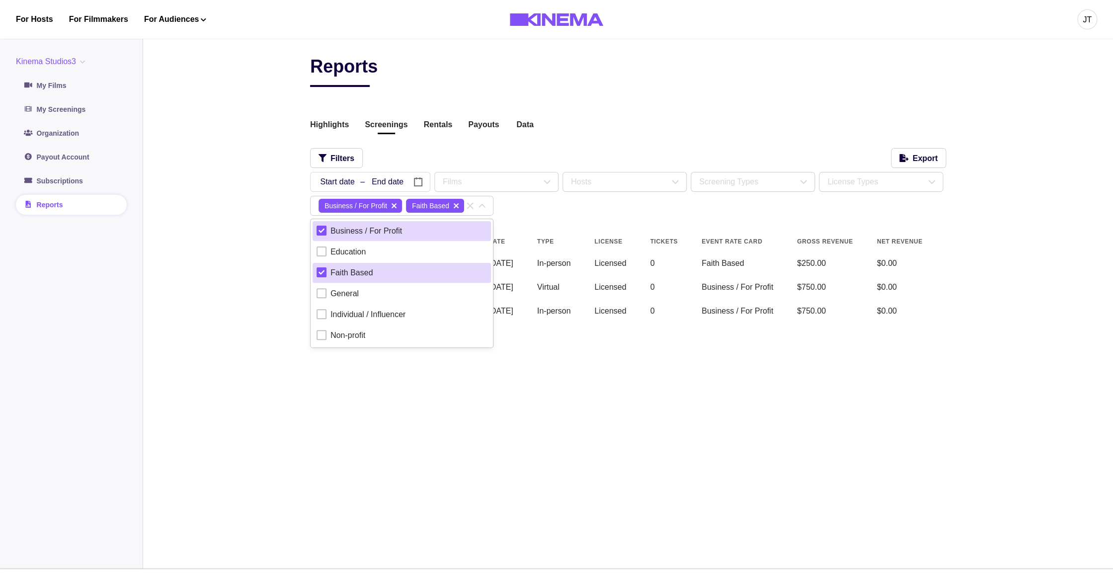
click at [260, 180] on main "Reports Highlights Screenings Rentals Payouts Data Beta Contact us for audience…" at bounding box center [628, 300] width 970 height 537
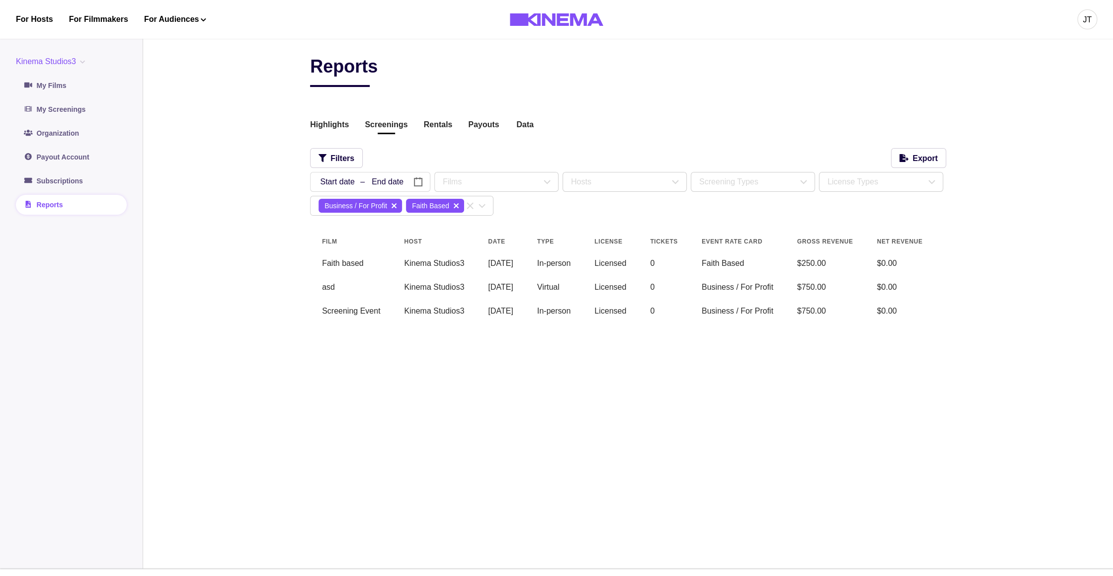
click at [392, 205] on button "delete" at bounding box center [394, 206] width 12 height 12
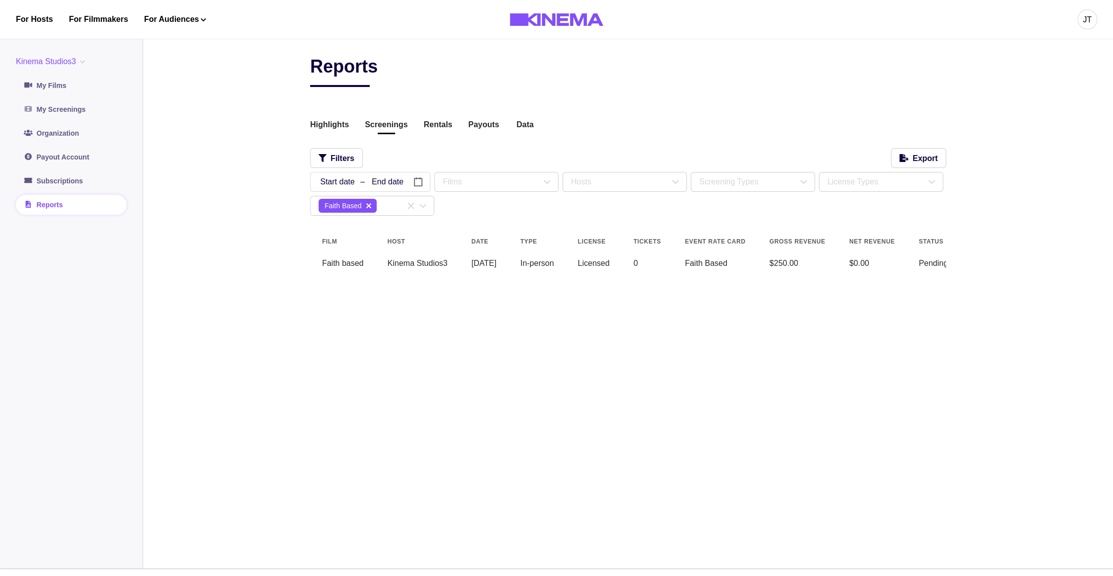
click at [370, 206] on icon "delete" at bounding box center [368, 206] width 5 height 8
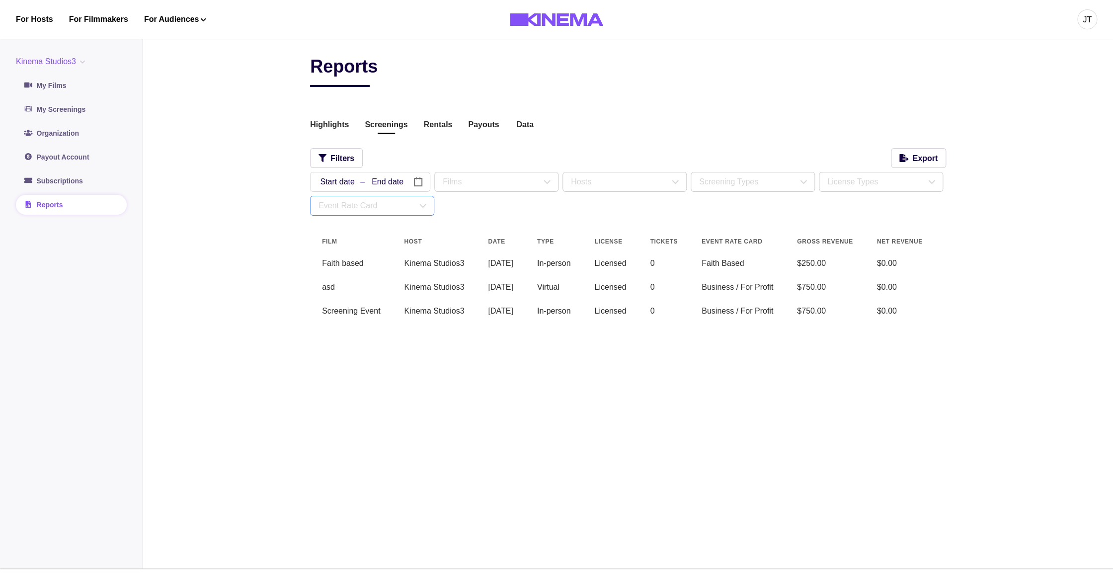
click at [356, 207] on div "Event Rate Card" at bounding box center [368, 206] width 98 height 12
click at [350, 249] on div "Education" at bounding box center [348, 252] width 35 height 12
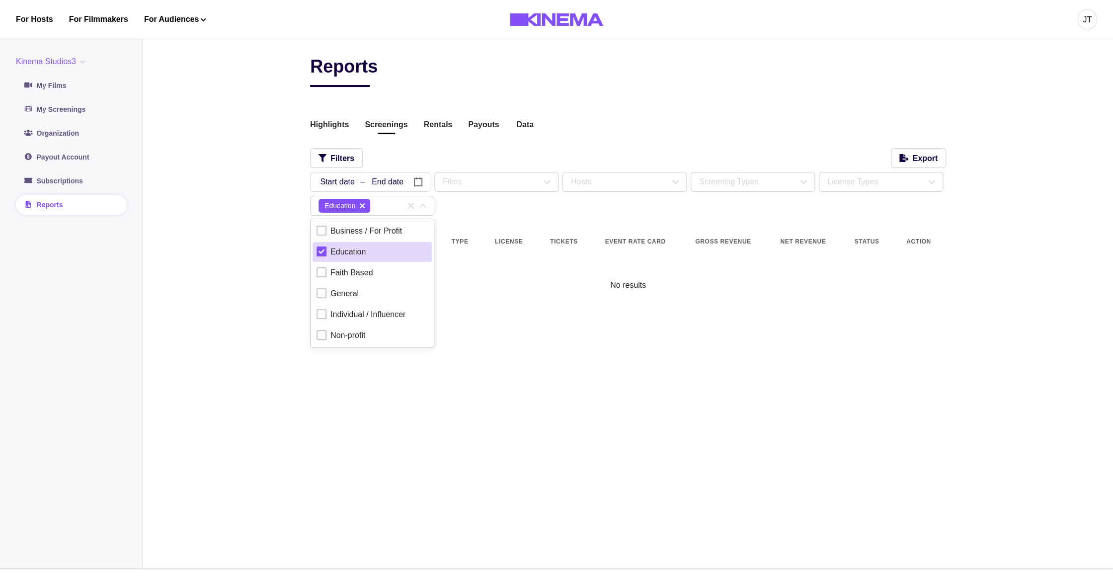
drag, startPoint x: 300, startPoint y: 162, endPoint x: 294, endPoint y: 146, distance: 16.8
click at [299, 161] on main "Reports Highlights Screenings Rentals Payouts Data Beta Contact us for audience…" at bounding box center [628, 300] width 970 height 537
click at [367, 205] on button "delete" at bounding box center [362, 206] width 12 height 12
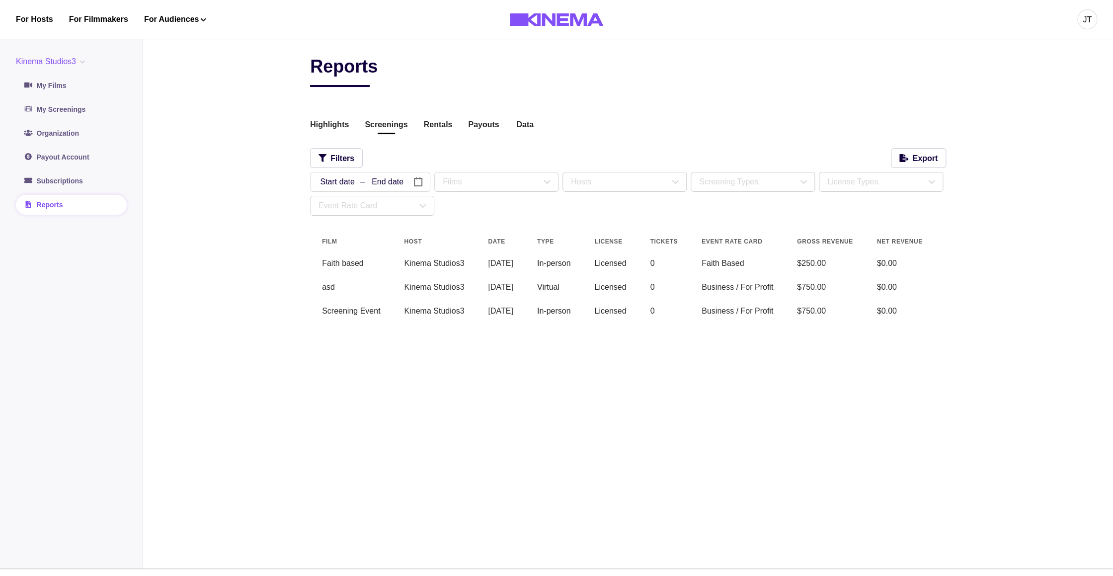
click at [258, 113] on main "Reports Highlights Screenings Rentals Payouts Data Beta Contact us for audience…" at bounding box center [628, 300] width 970 height 537
click at [349, 213] on div "Event Rate Card" at bounding box center [372, 205] width 123 height 19
click at [353, 235] on div "Business / For Profit" at bounding box center [367, 231] width 72 height 12
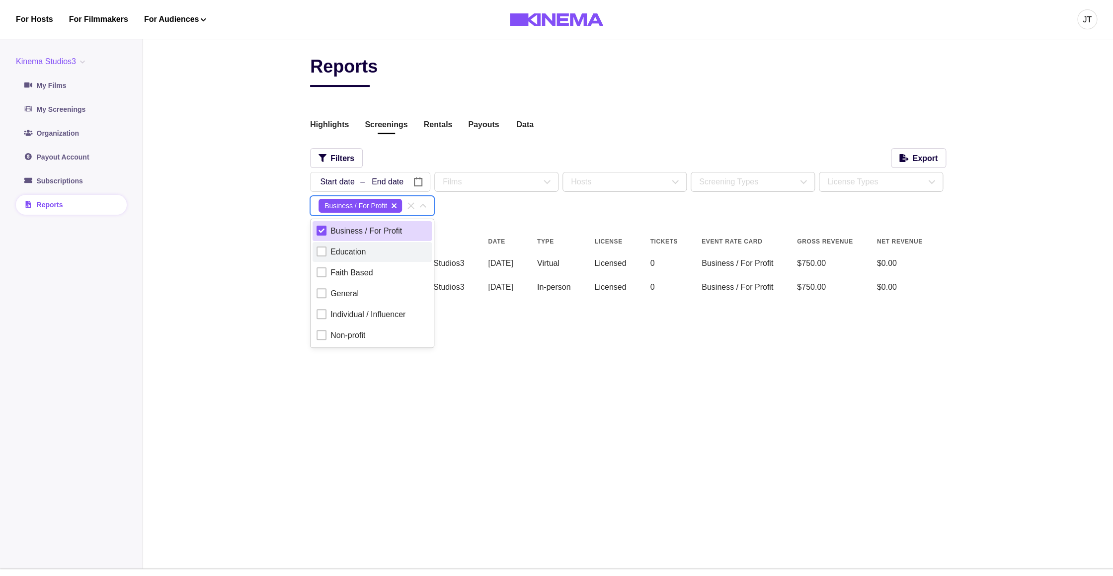
click at [344, 259] on label "Education" at bounding box center [372, 252] width 119 height 20
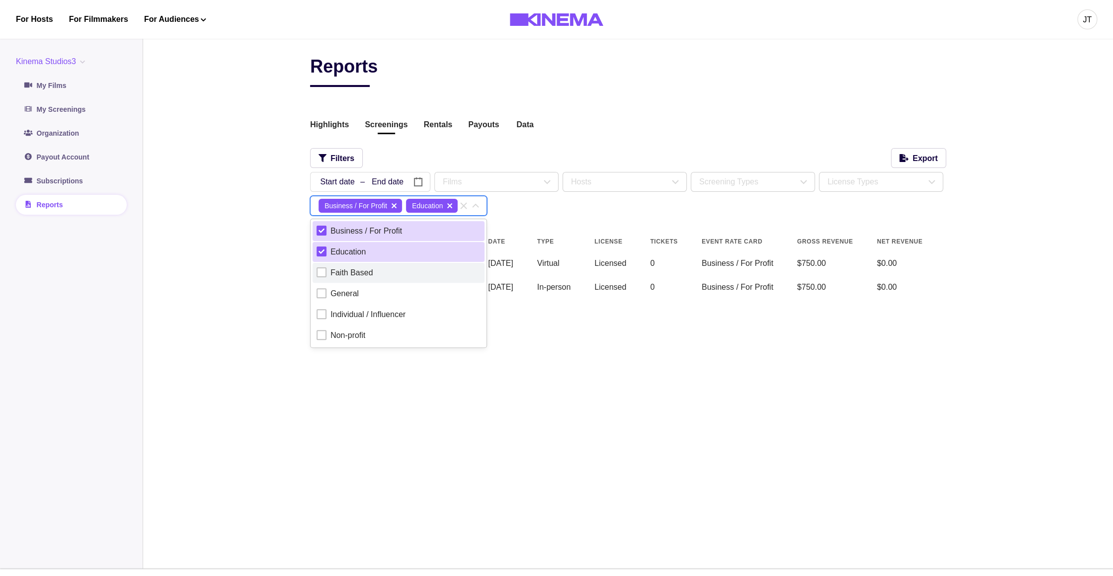
click at [344, 275] on div "Faith Based" at bounding box center [352, 273] width 42 height 12
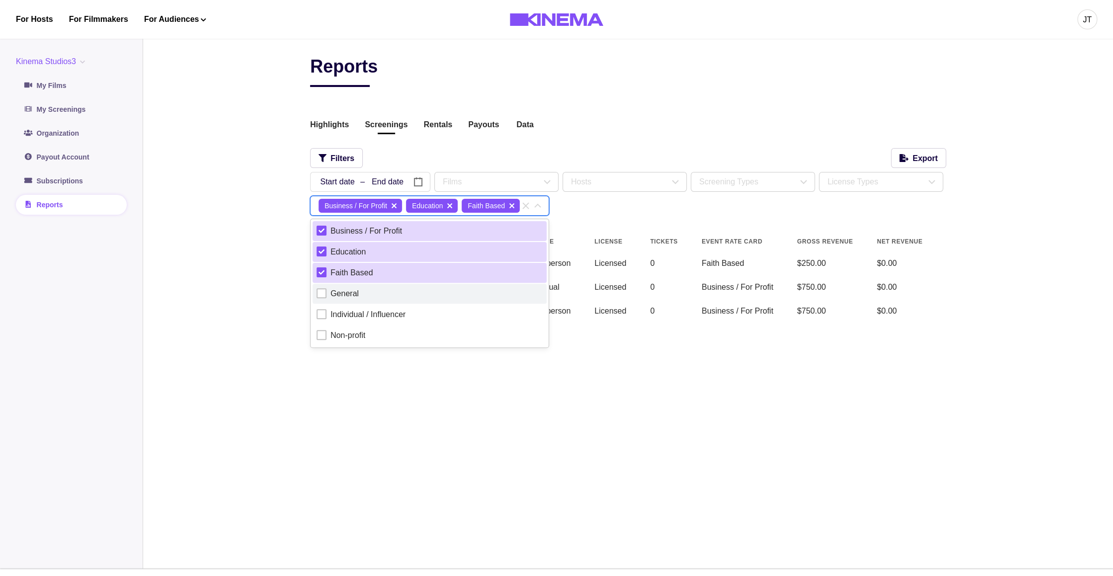
click at [343, 286] on label "General" at bounding box center [430, 294] width 234 height 20
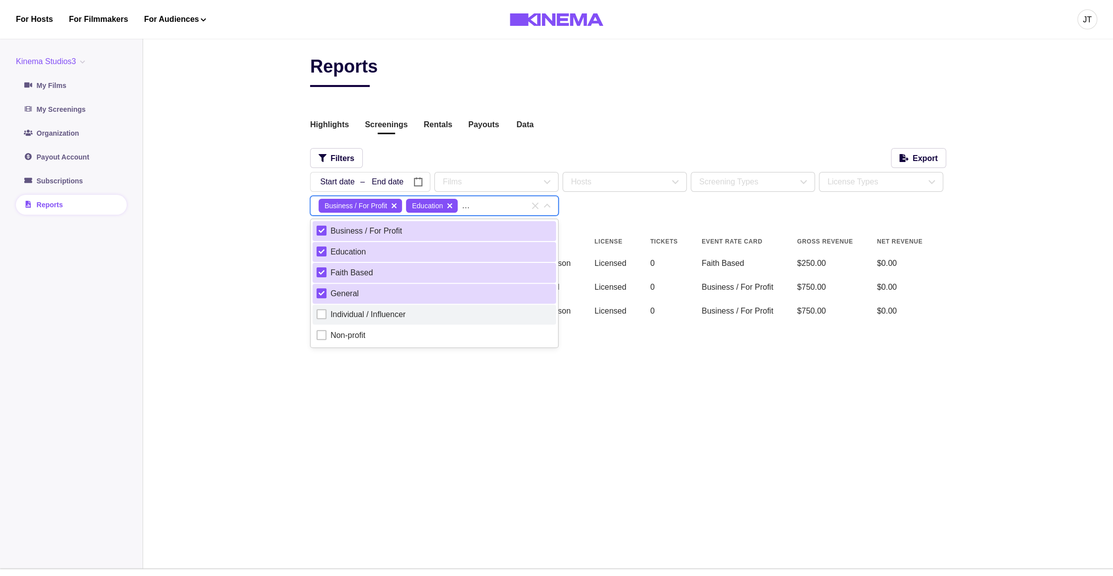
drag, startPoint x: 344, startPoint y: 308, endPoint x: 347, endPoint y: 322, distance: 14.2
click at [344, 308] on label "Individual / Influencer" at bounding box center [435, 315] width 244 height 20
click at [347, 333] on div "Non-profit" at bounding box center [348, 336] width 35 height 12
click at [346, 321] on div "Individual / Influencer" at bounding box center [368, 315] width 75 height 12
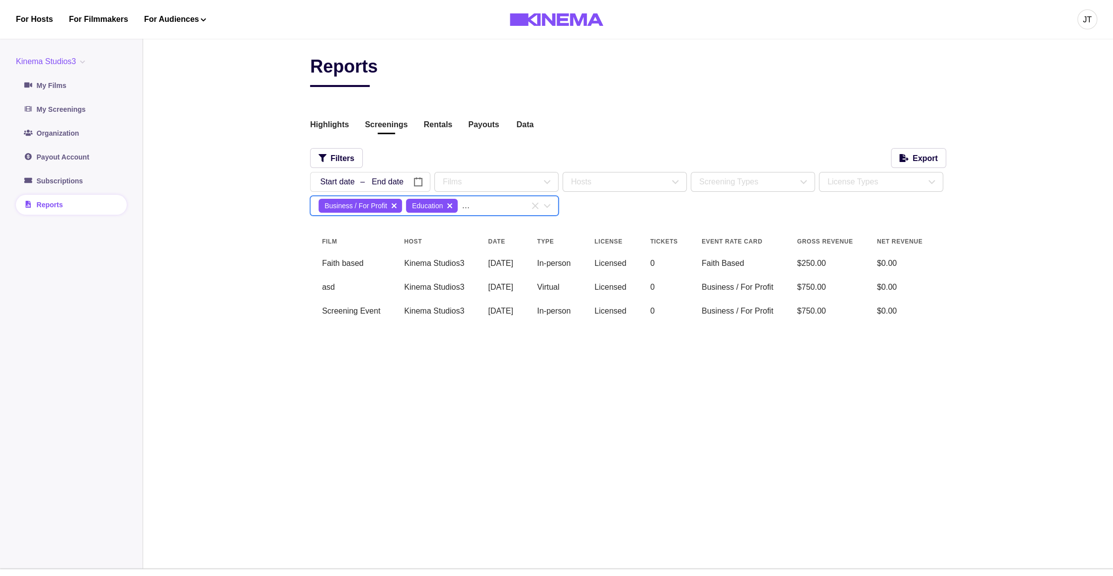
click at [251, 238] on main "Reports Highlights Screenings Rentals Payouts Data Beta Contact us for audience…" at bounding box center [628, 300] width 970 height 537
